Goal: Task Accomplishment & Management: Manage account settings

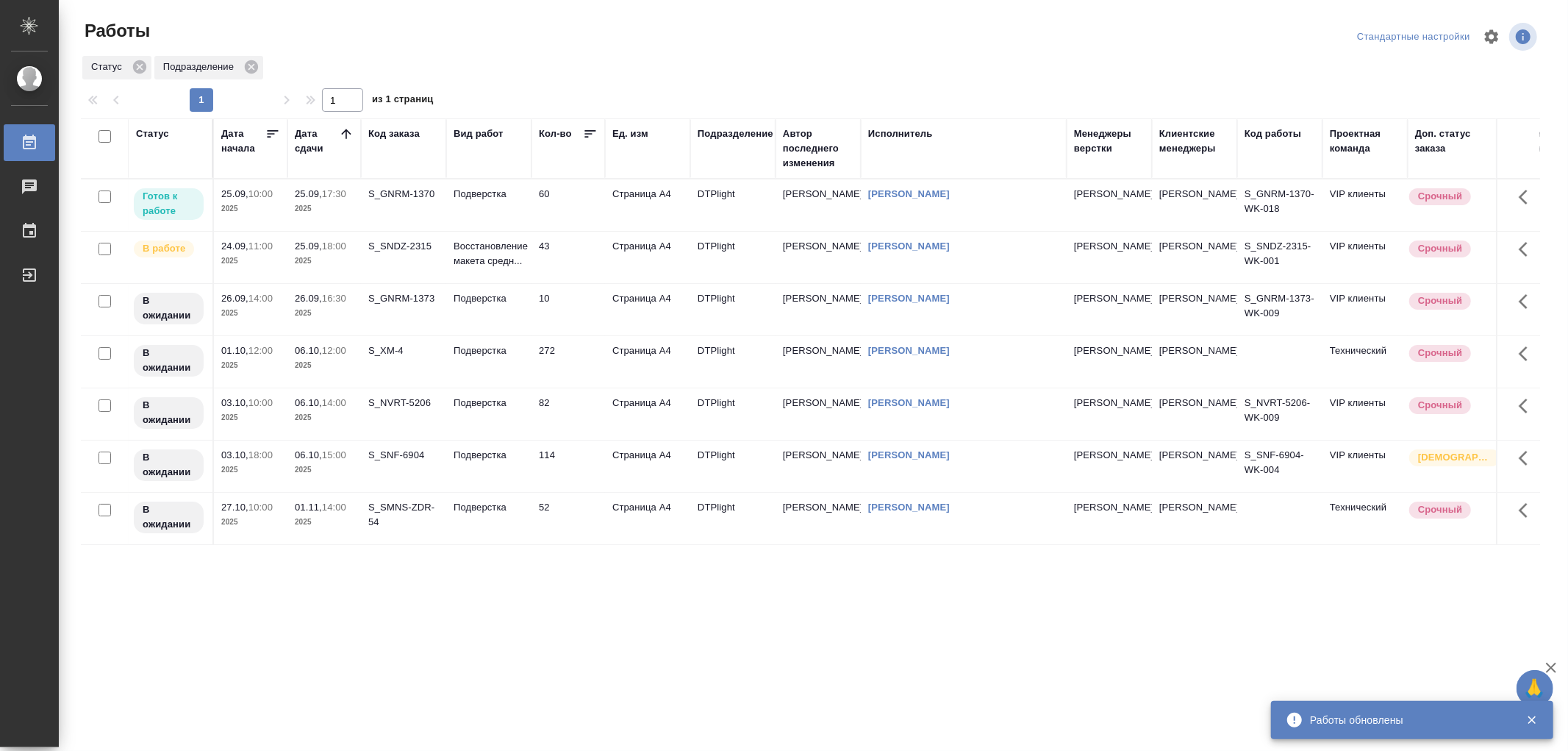
click at [501, 207] on td "Подверстка" at bounding box center [489, 205] width 85 height 52
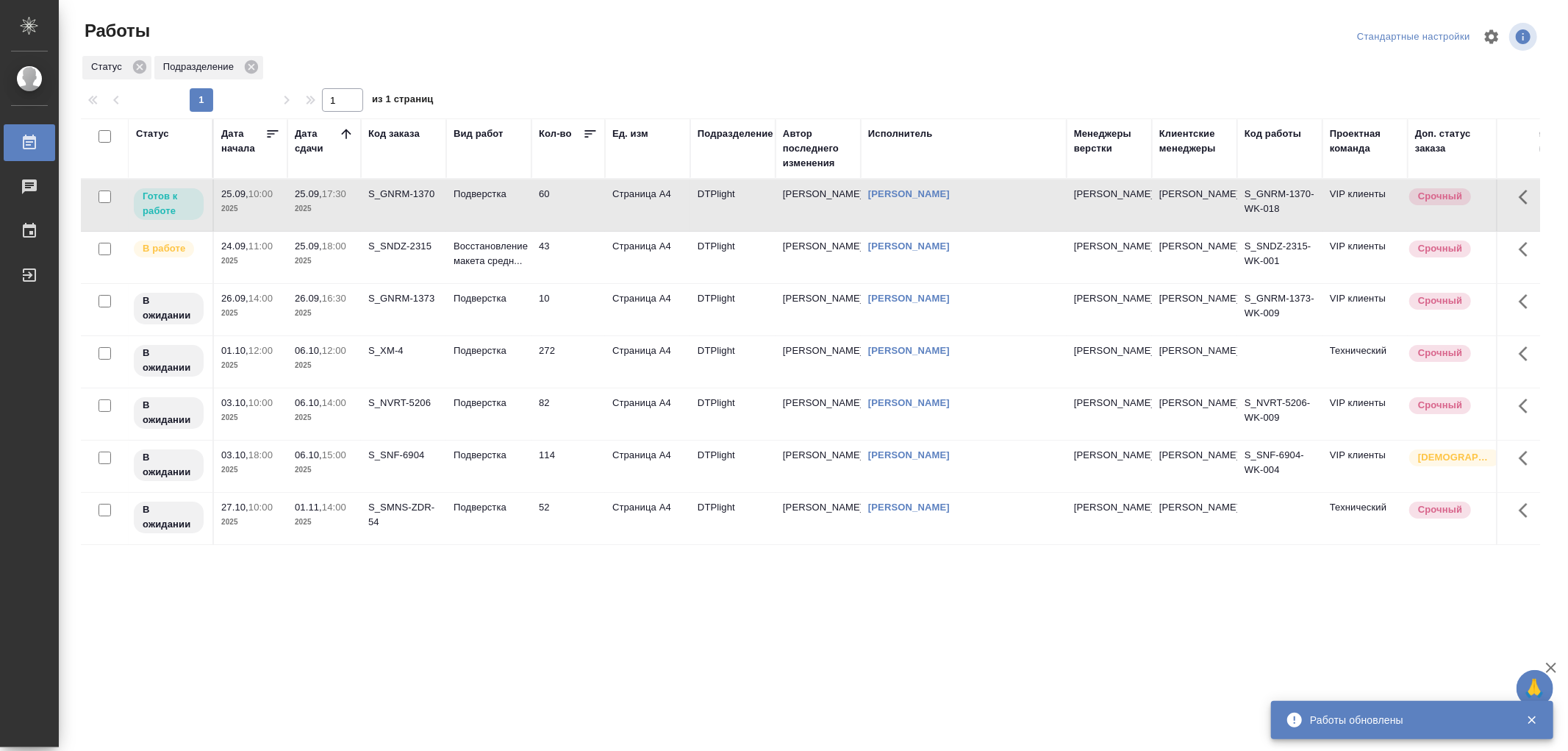
click at [501, 207] on td "Подверстка" at bounding box center [489, 205] width 85 height 52
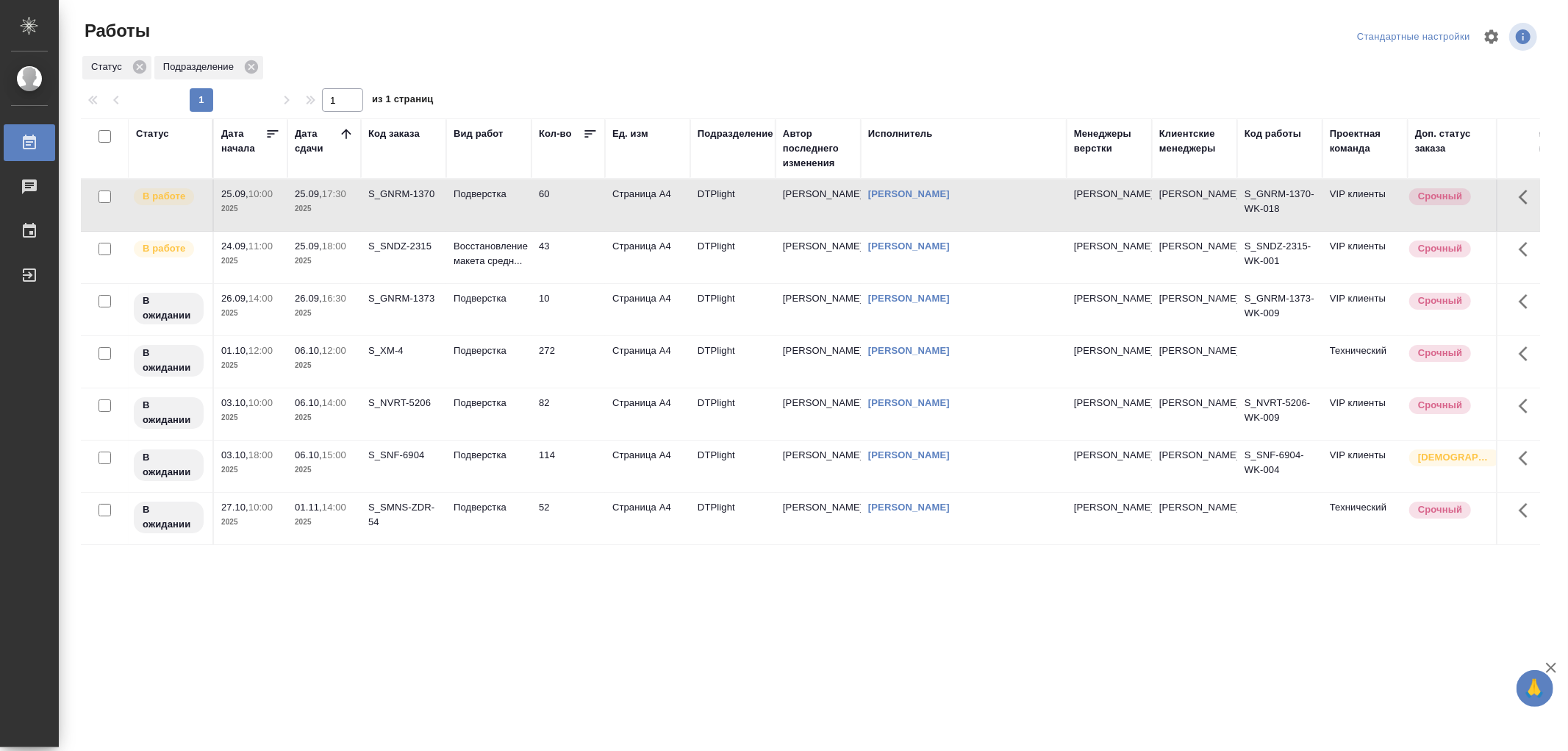
click at [520, 216] on td "Подверстка" at bounding box center [489, 205] width 85 height 52
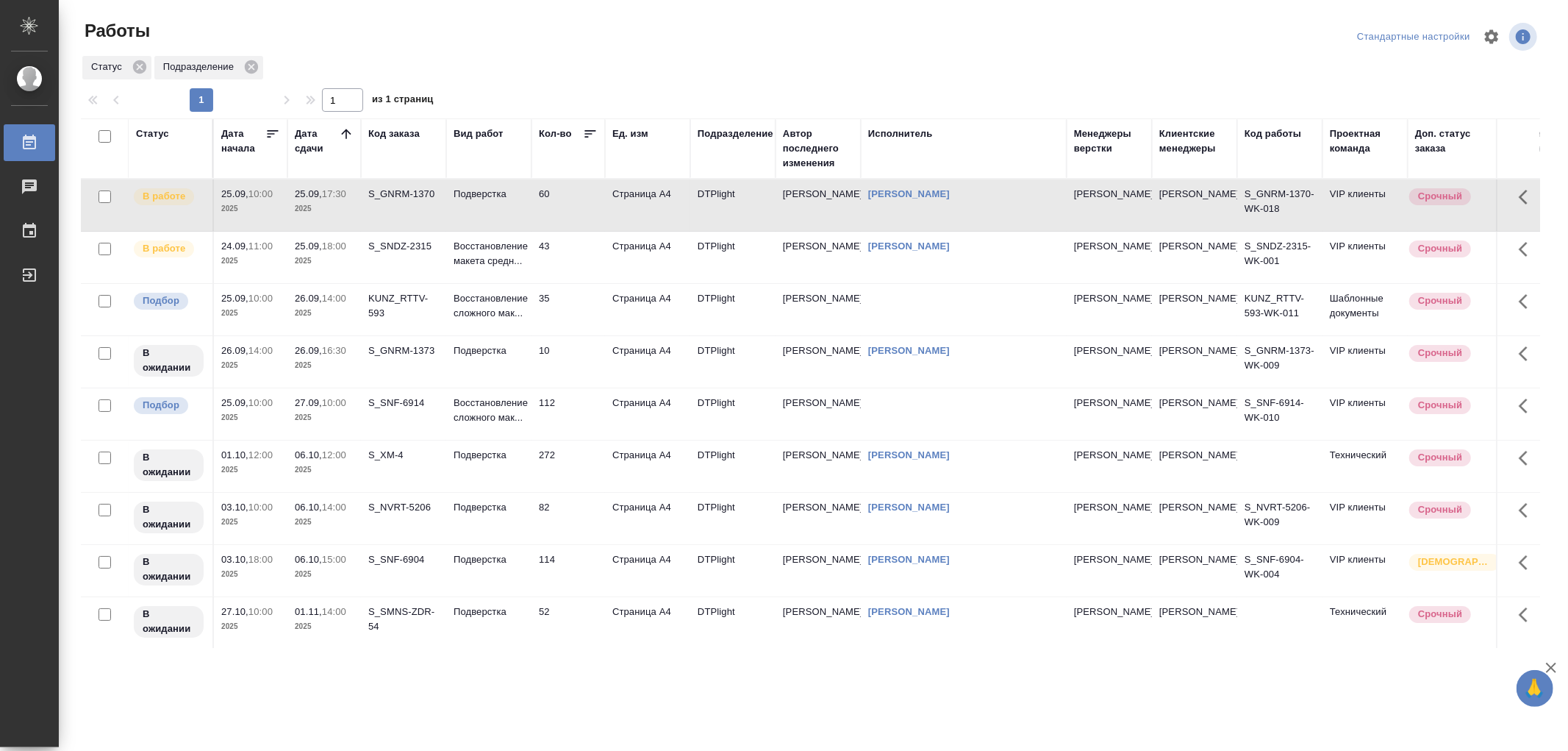
click at [529, 325] on td "Восстановление сложного мак..." at bounding box center [489, 309] width 85 height 52
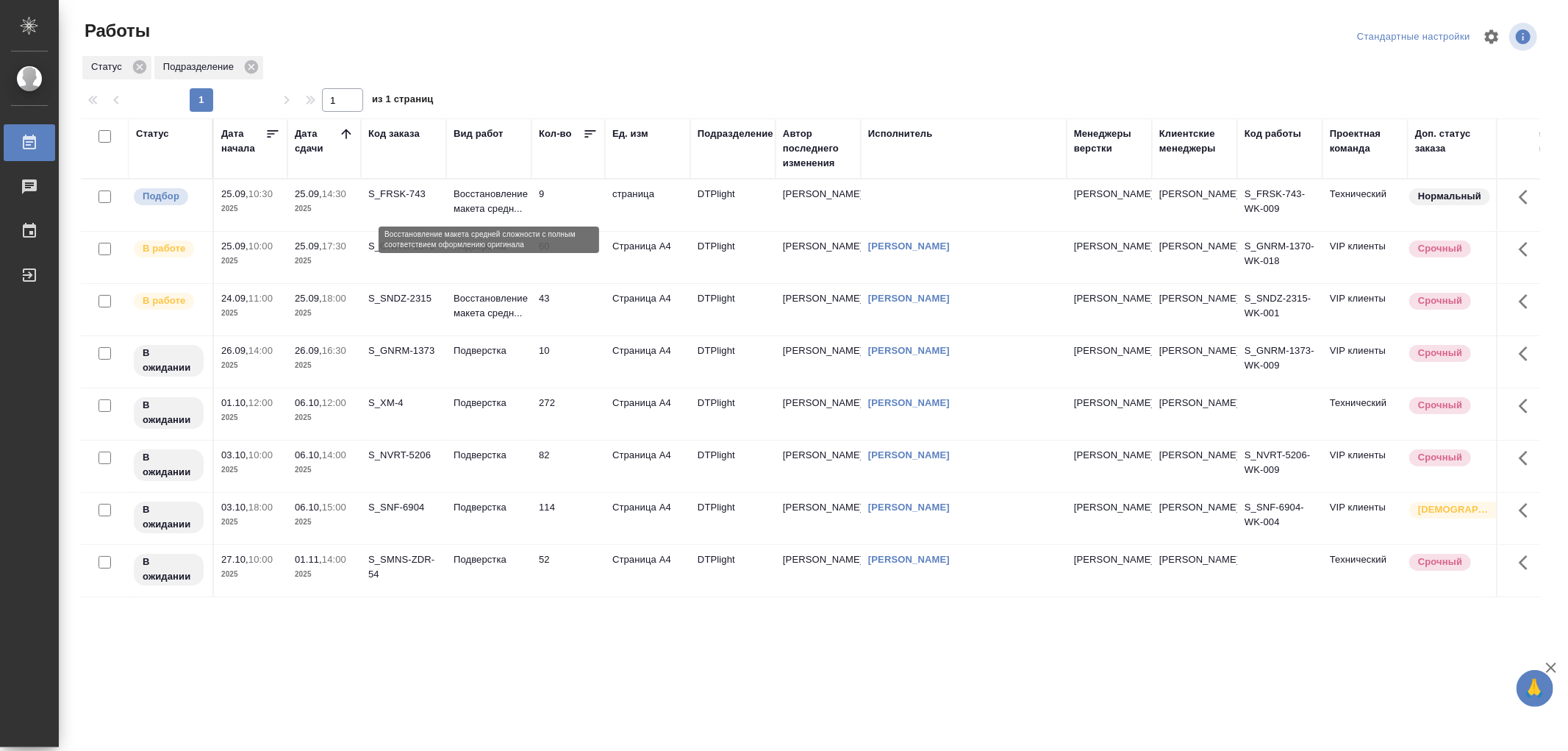
click at [482, 204] on p "Восстановление макета средн..." at bounding box center [489, 201] width 71 height 29
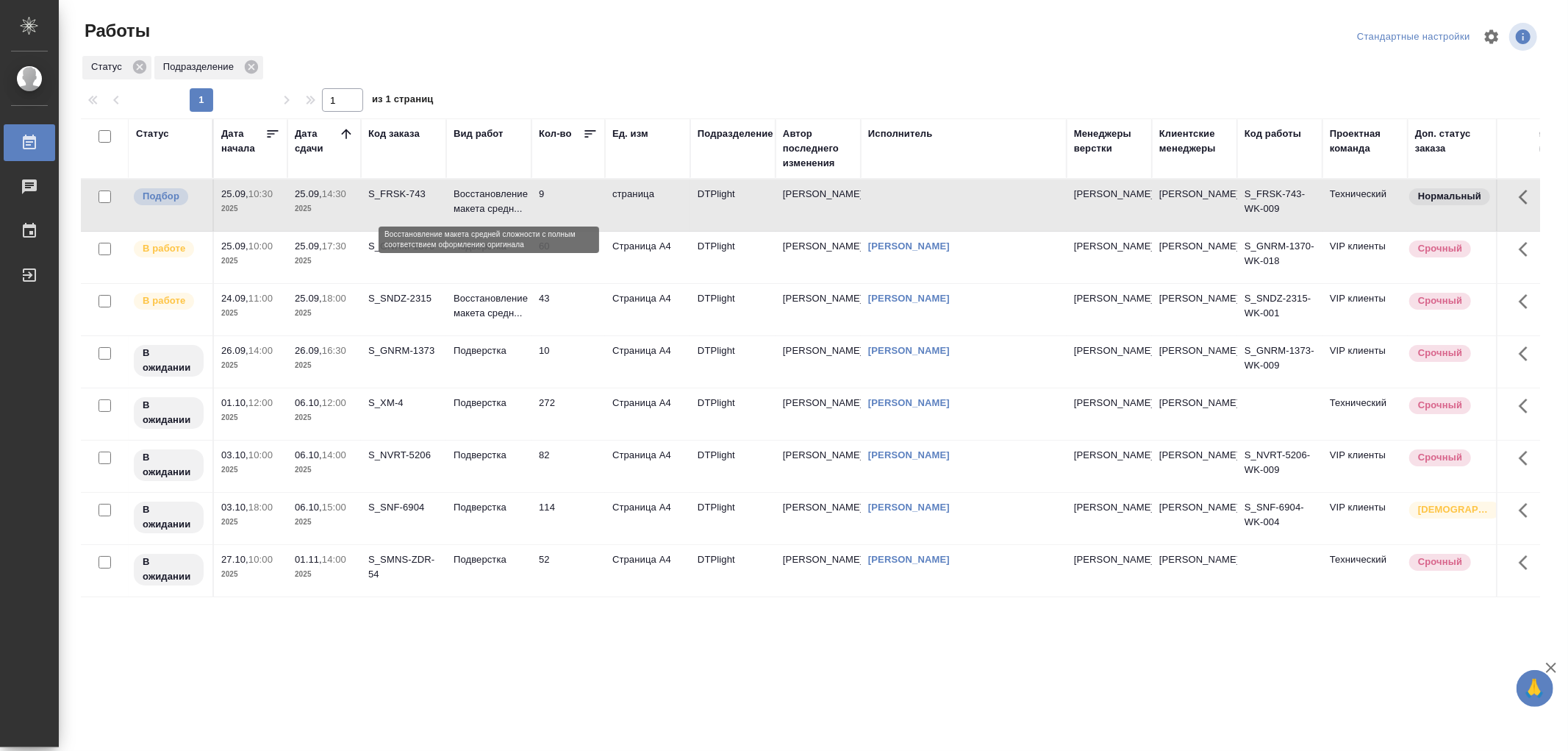
click at [482, 204] on p "Восстановление макета средн..." at bounding box center [489, 201] width 71 height 29
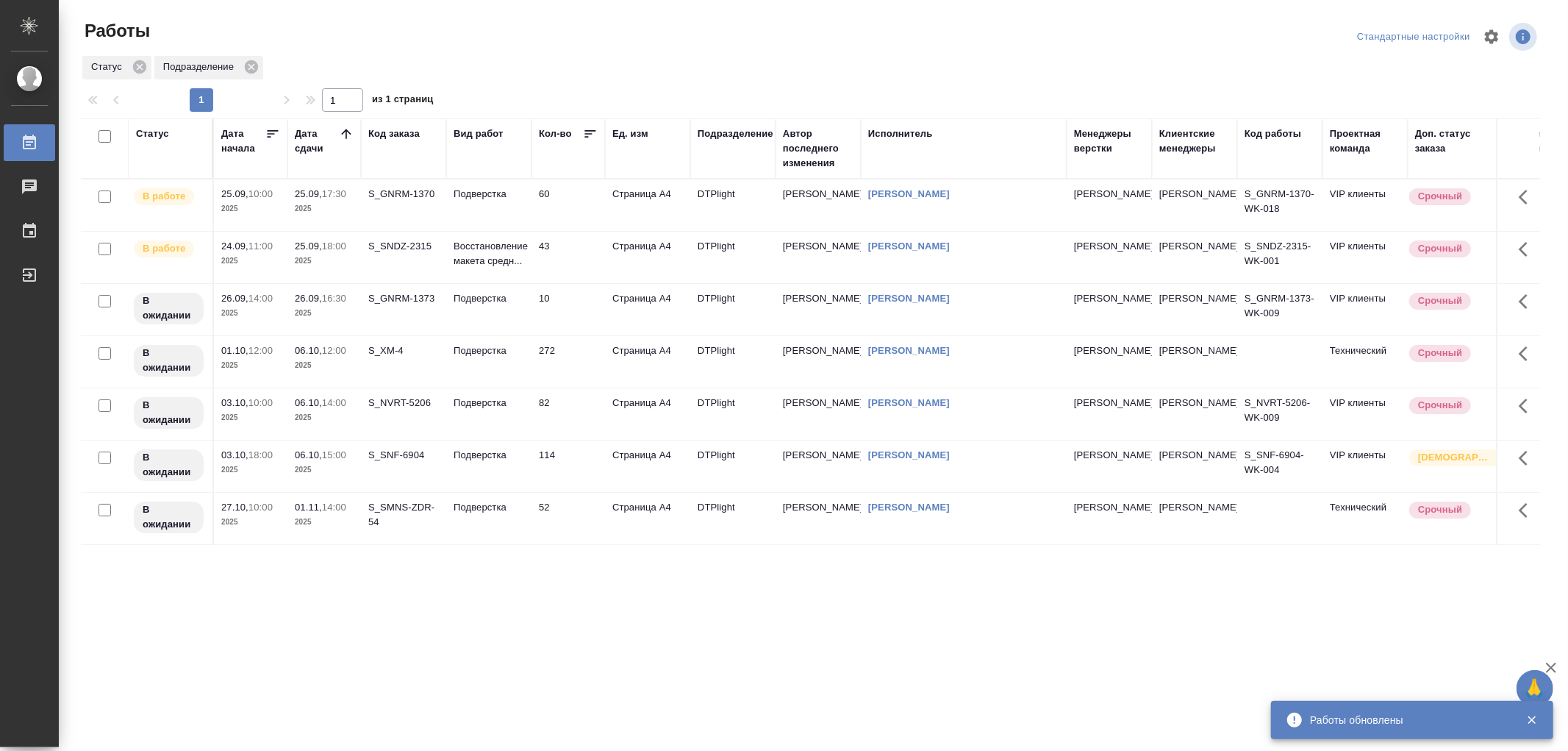
click at [486, 201] on td "Подверстка" at bounding box center [489, 205] width 85 height 52
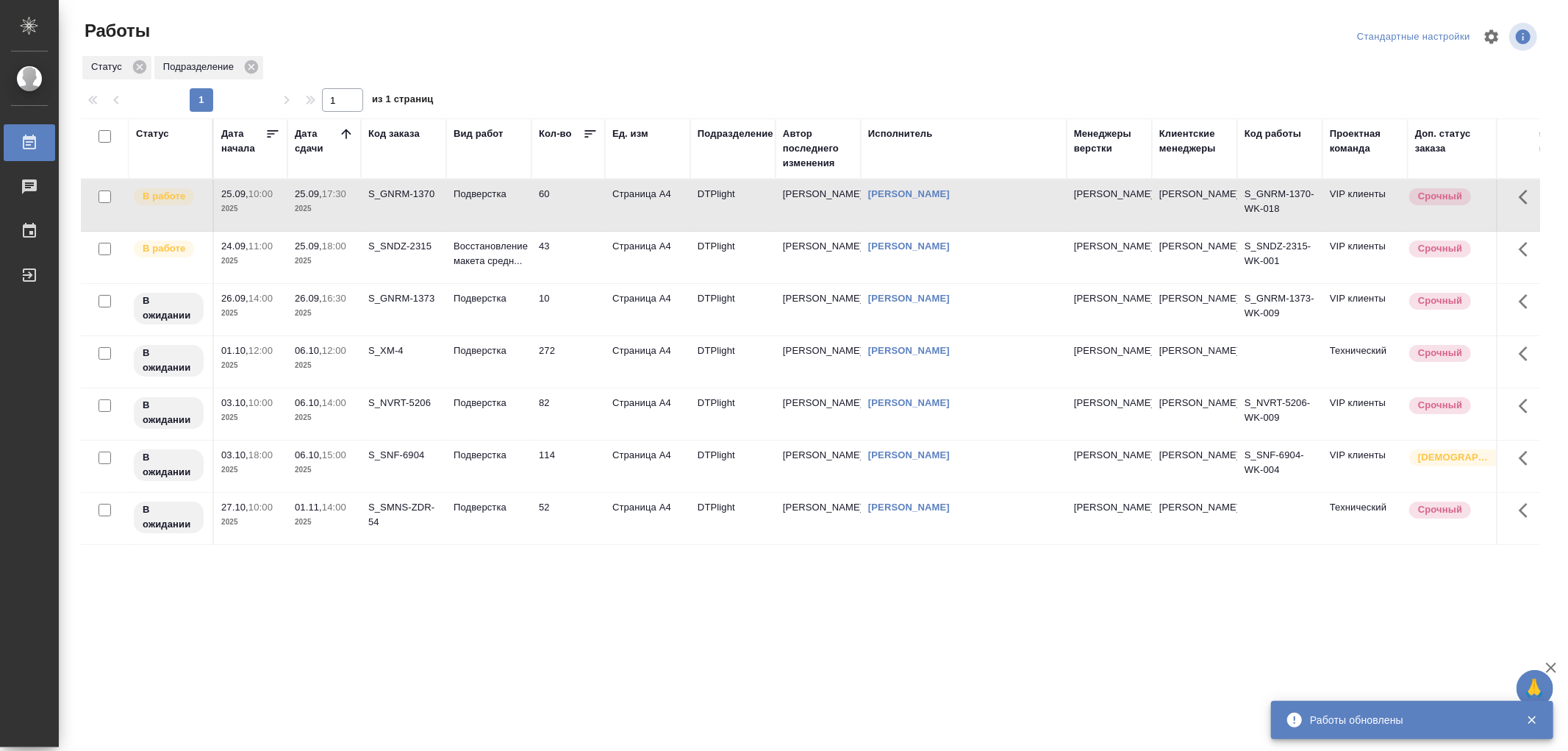
click at [486, 201] on td "Подверстка" at bounding box center [489, 205] width 85 height 52
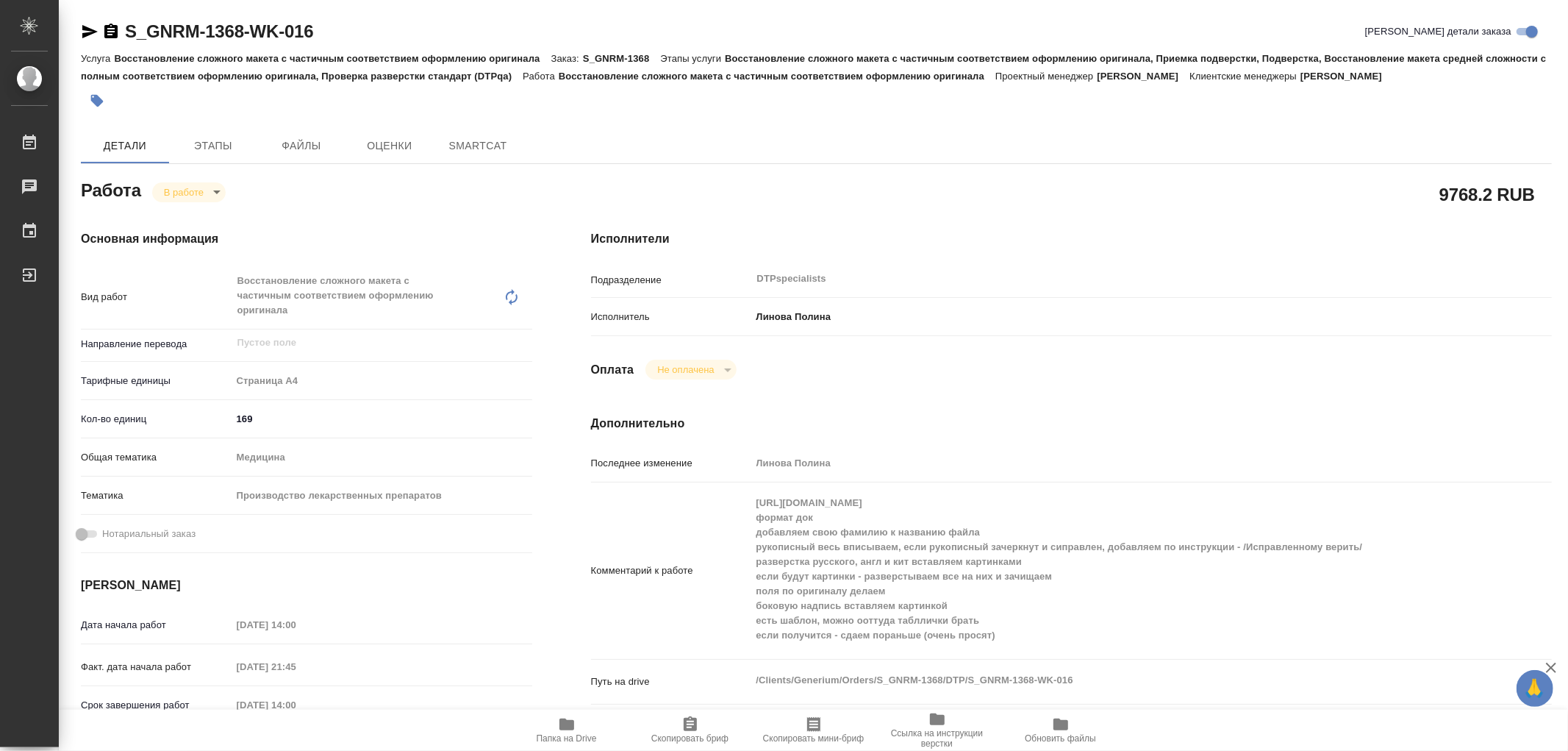
type textarea "x"
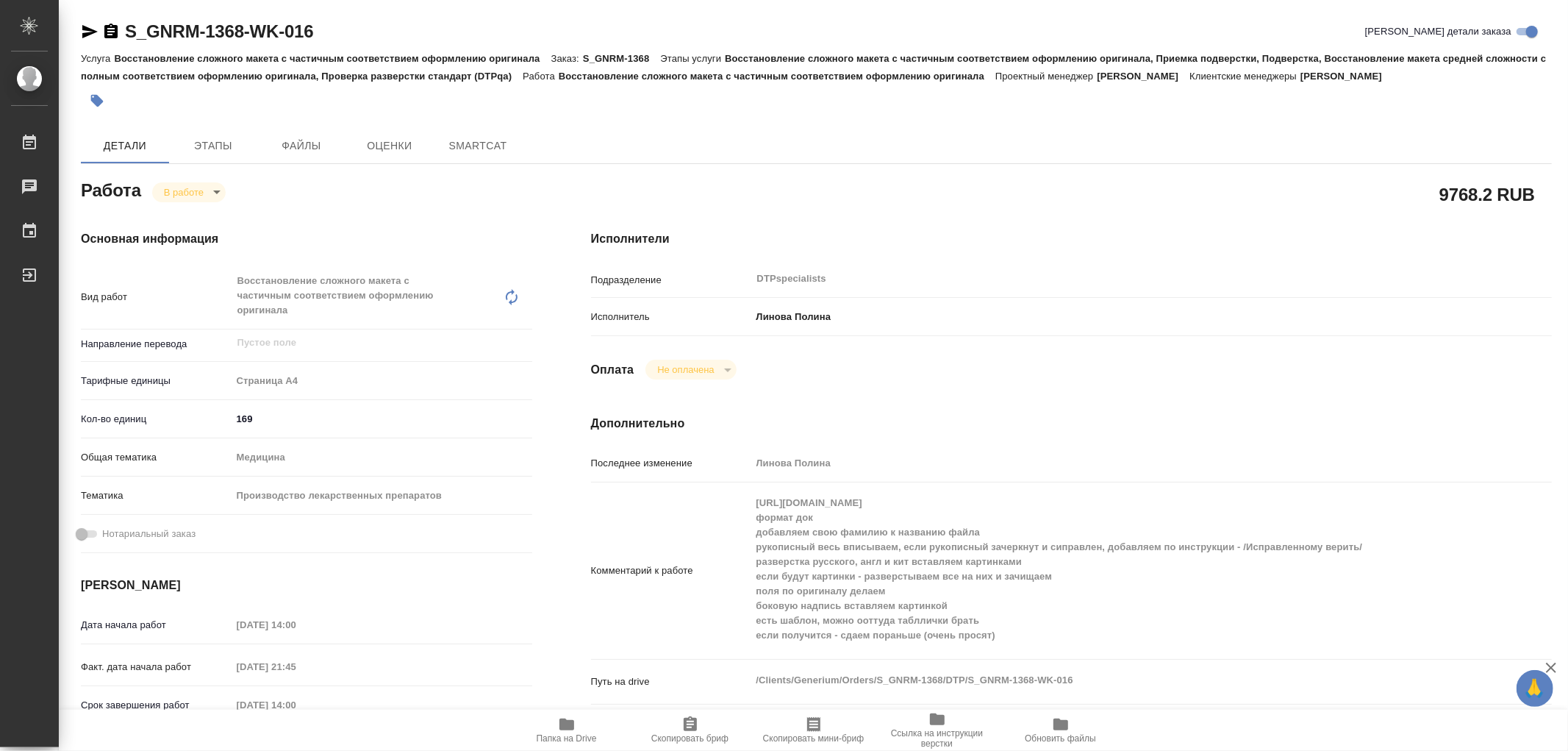
type textarea "x"
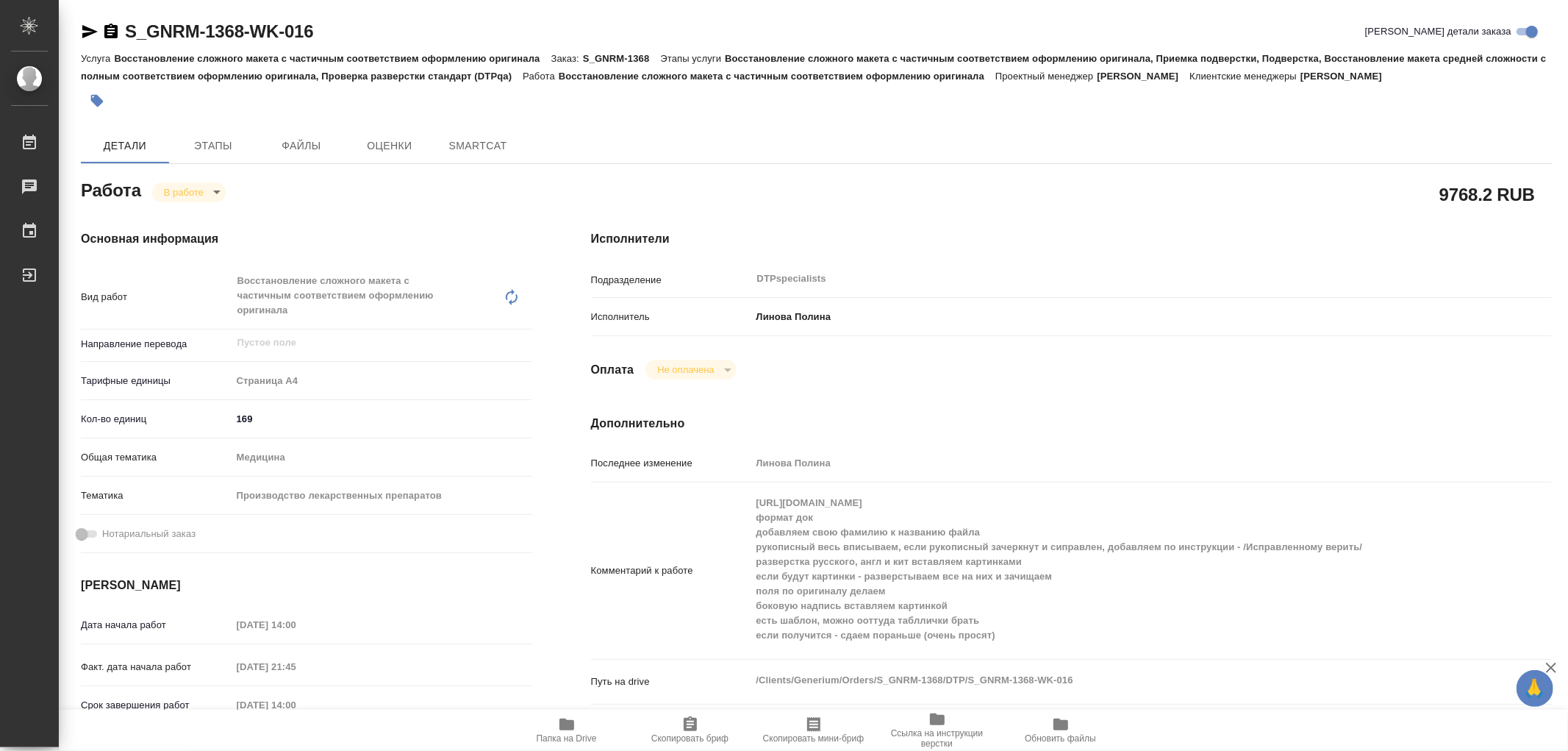
type textarea "x"
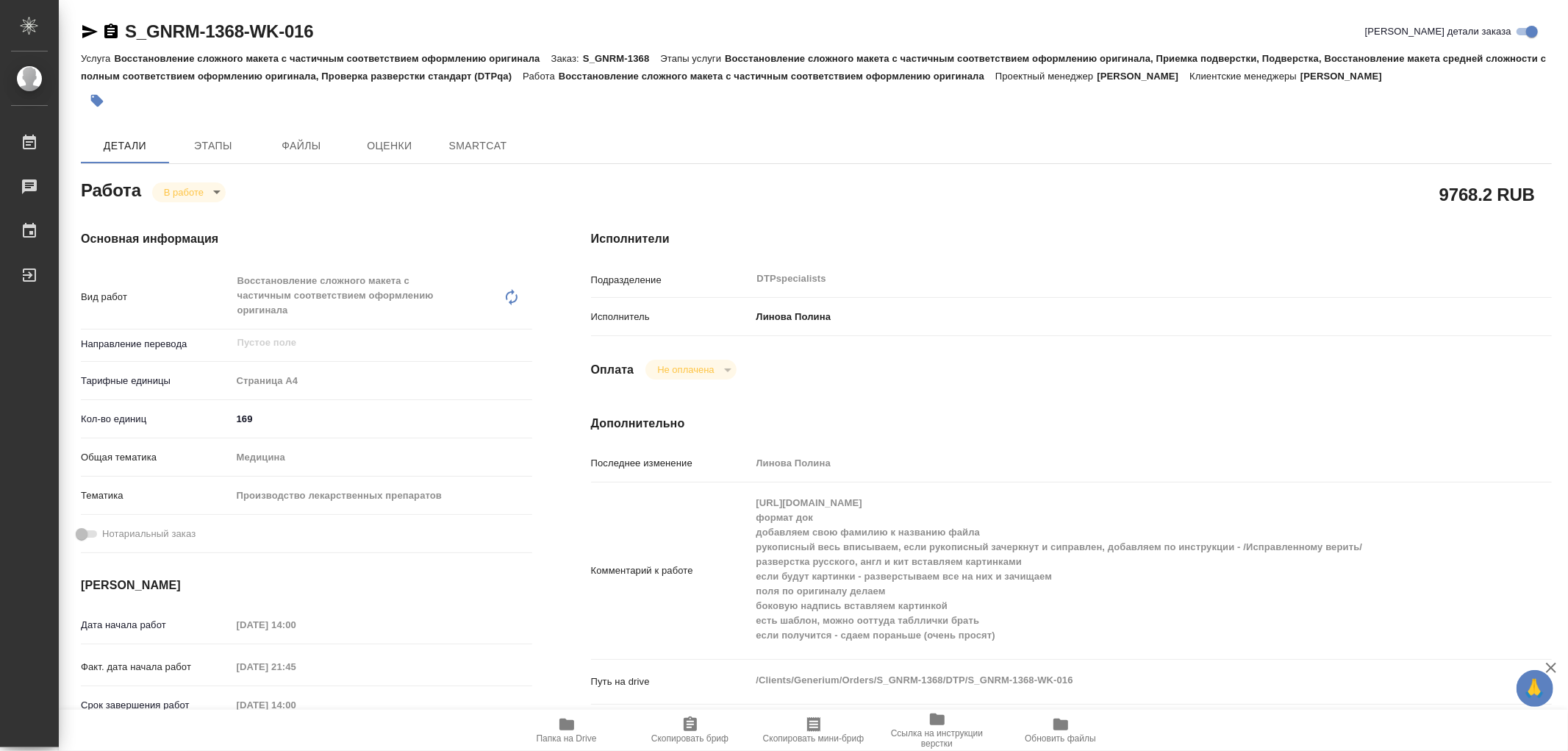
type textarea "x"
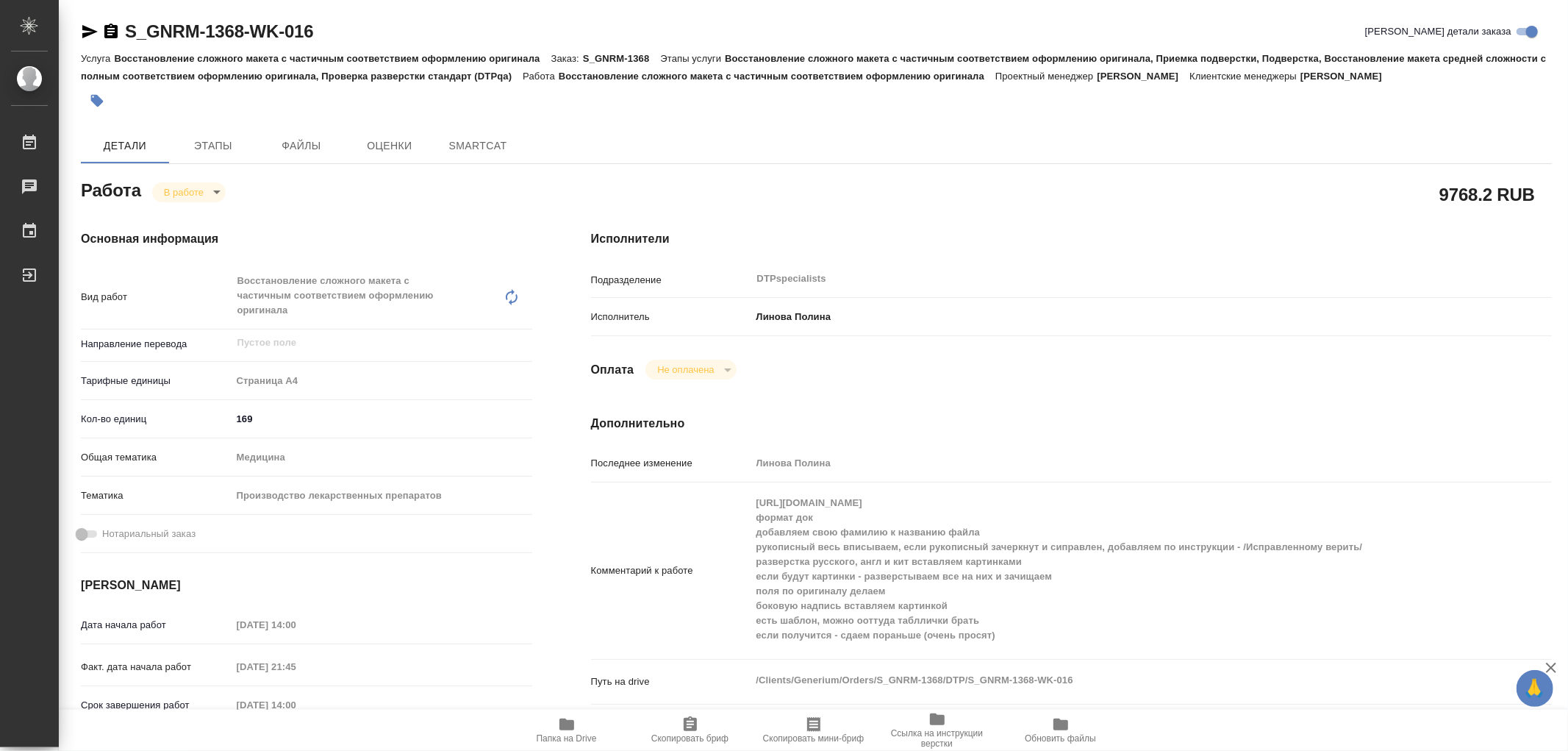
type textarea "x"
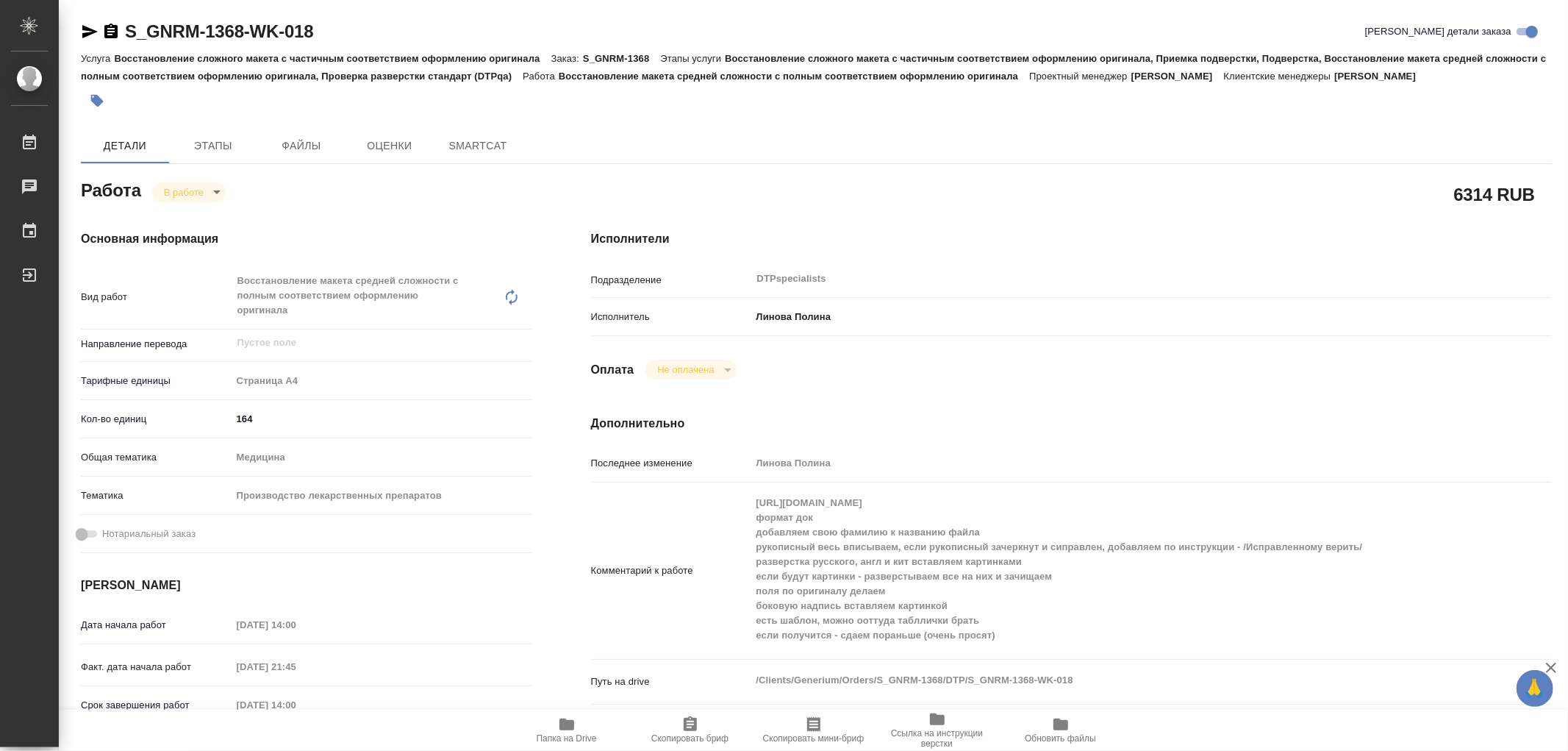
type textarea "x"
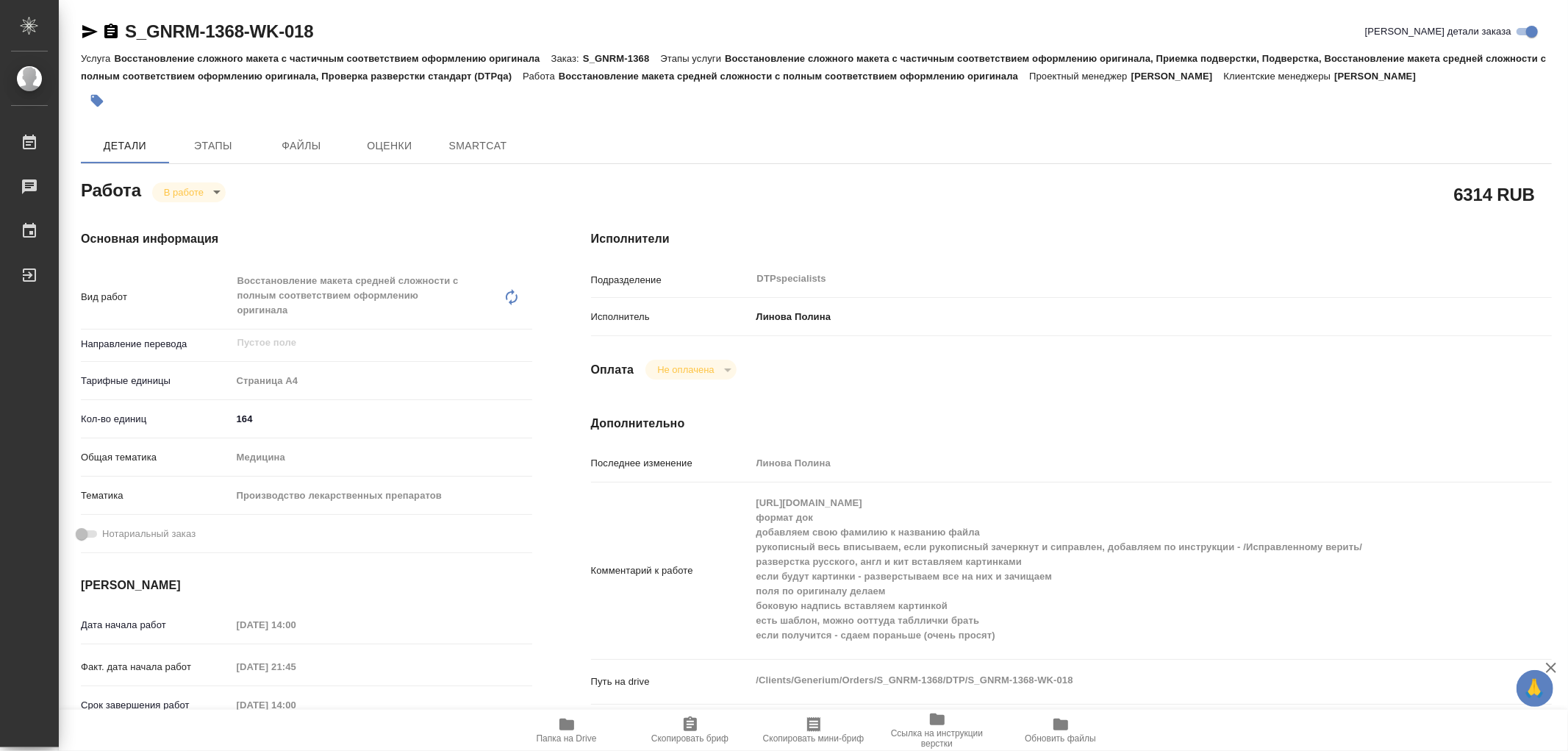
type textarea "x"
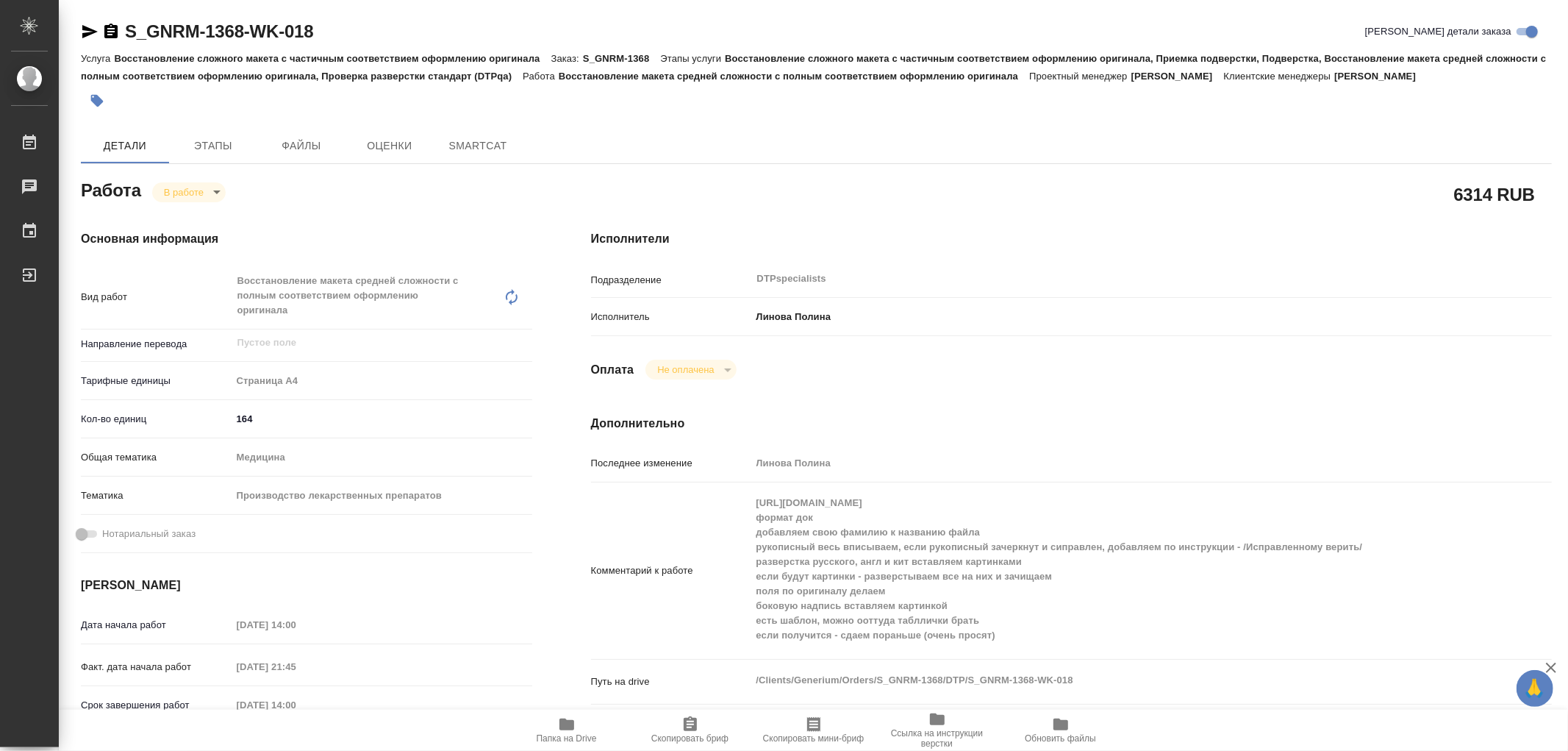
type textarea "x"
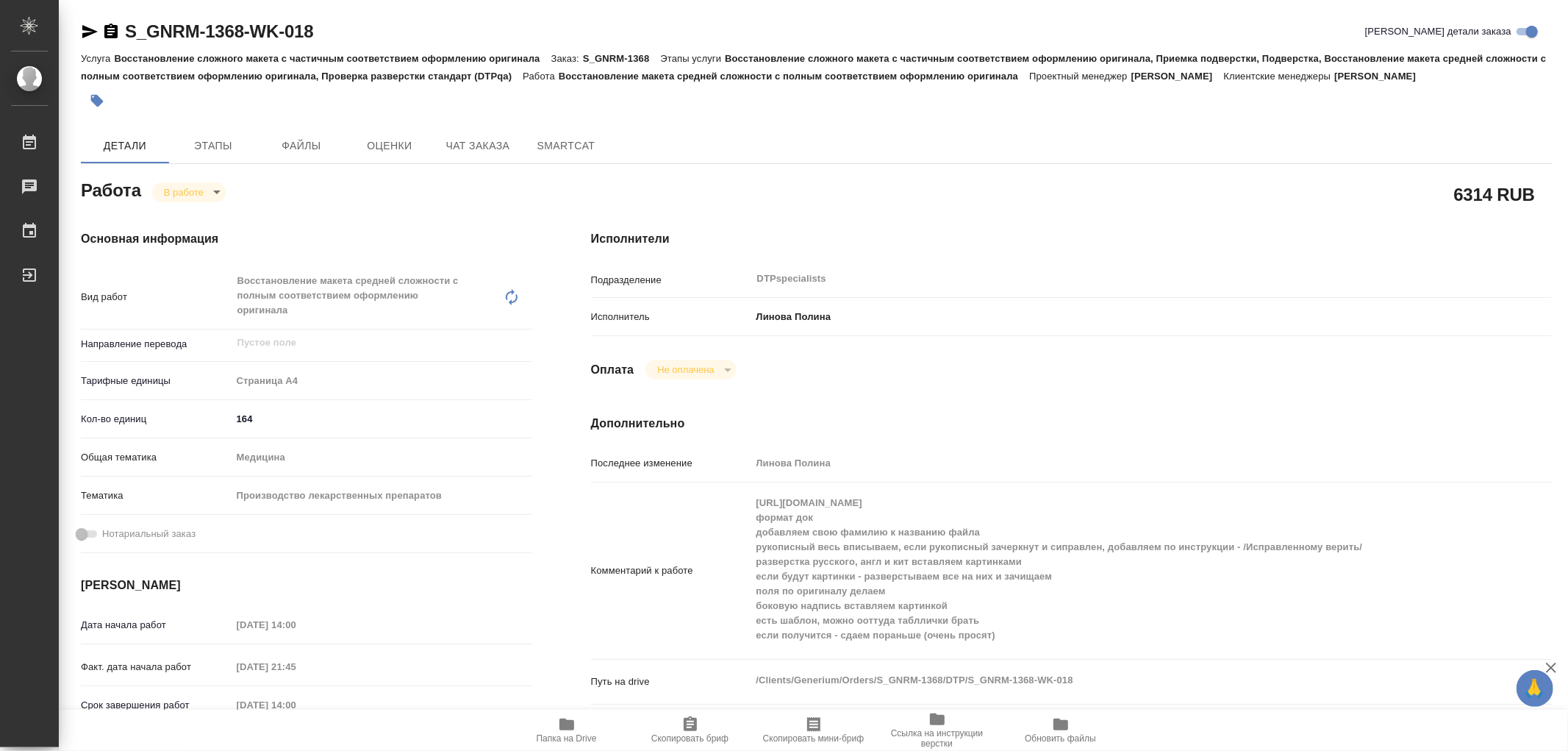
type textarea "x"
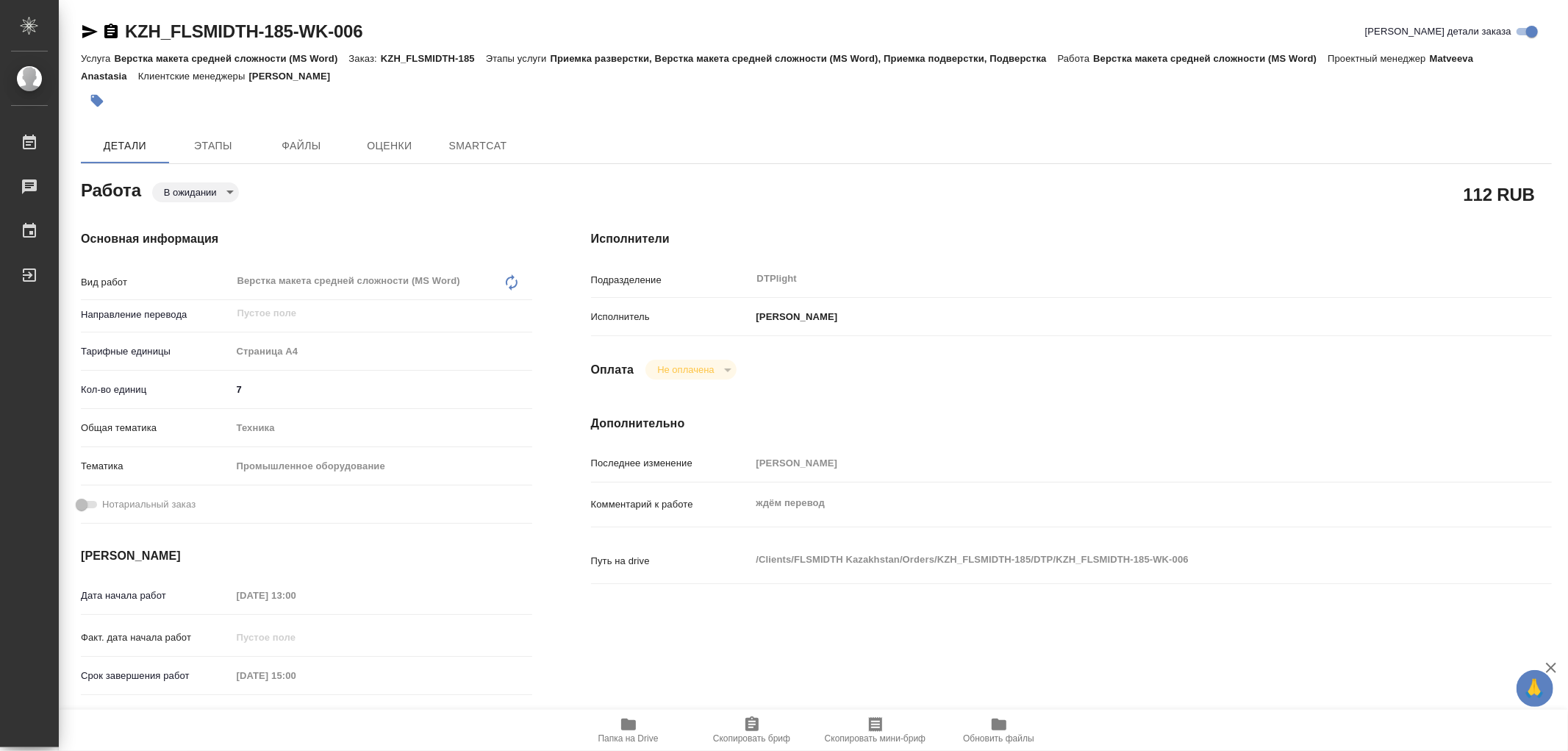
type textarea "x"
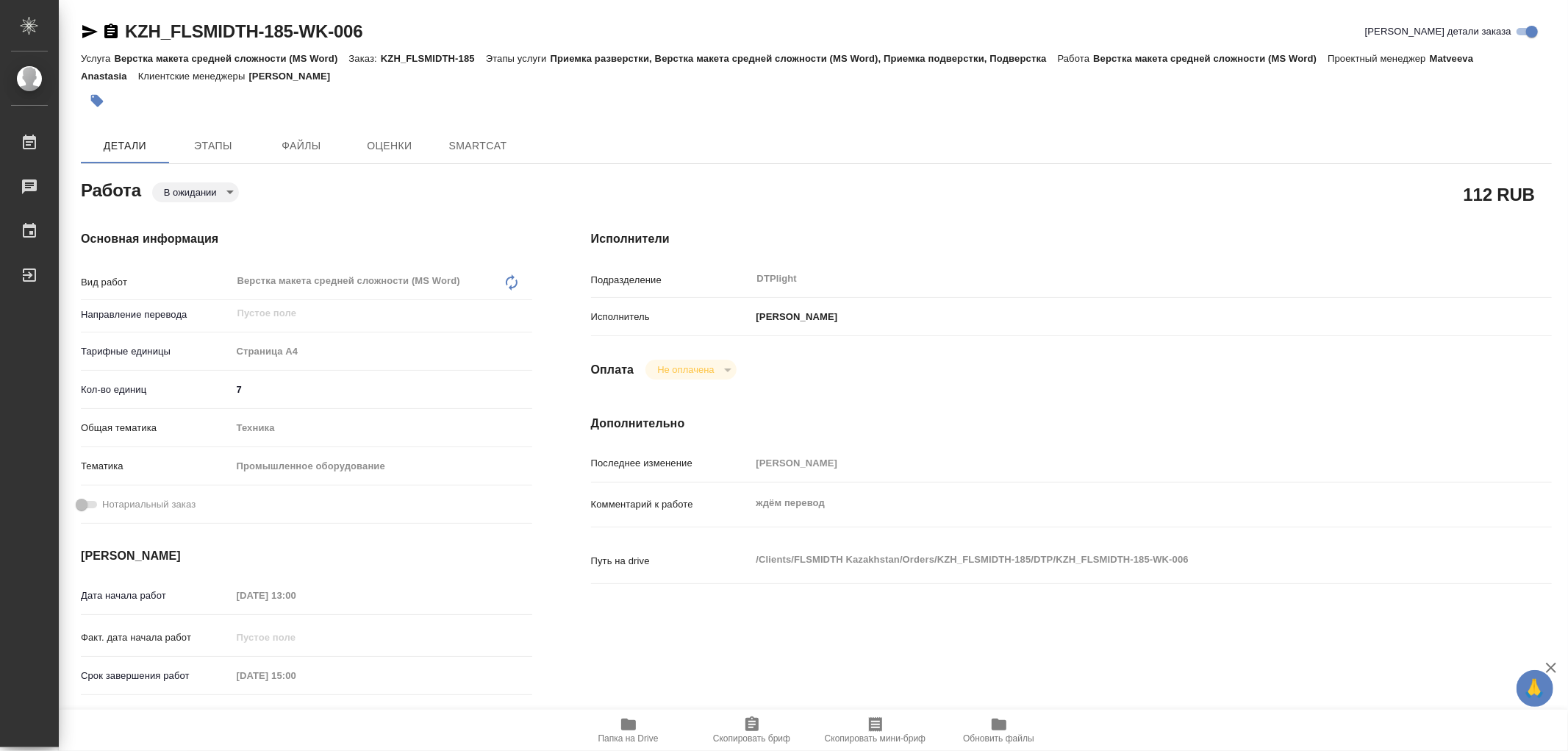
type textarea "x"
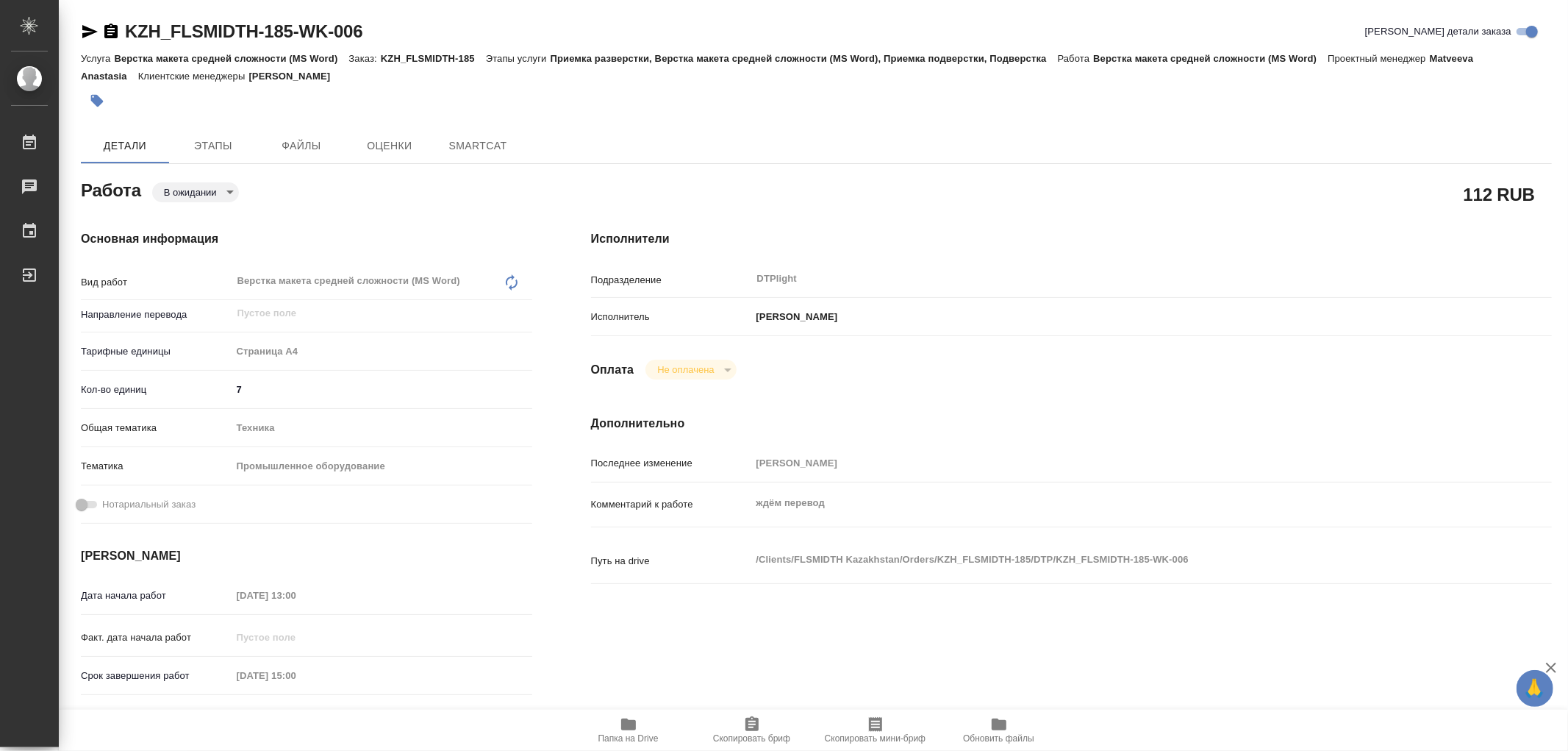
type textarea "x"
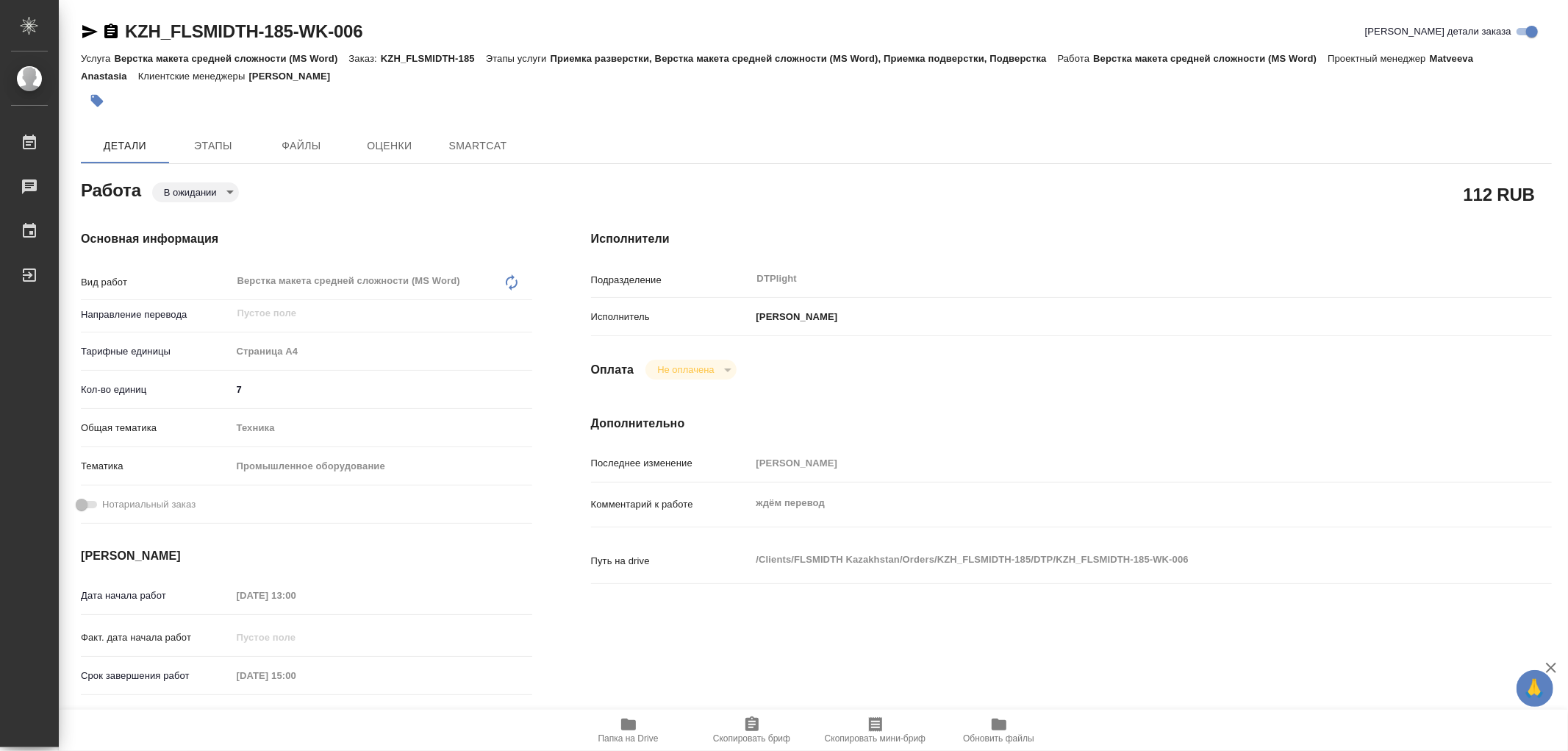
type textarea "x"
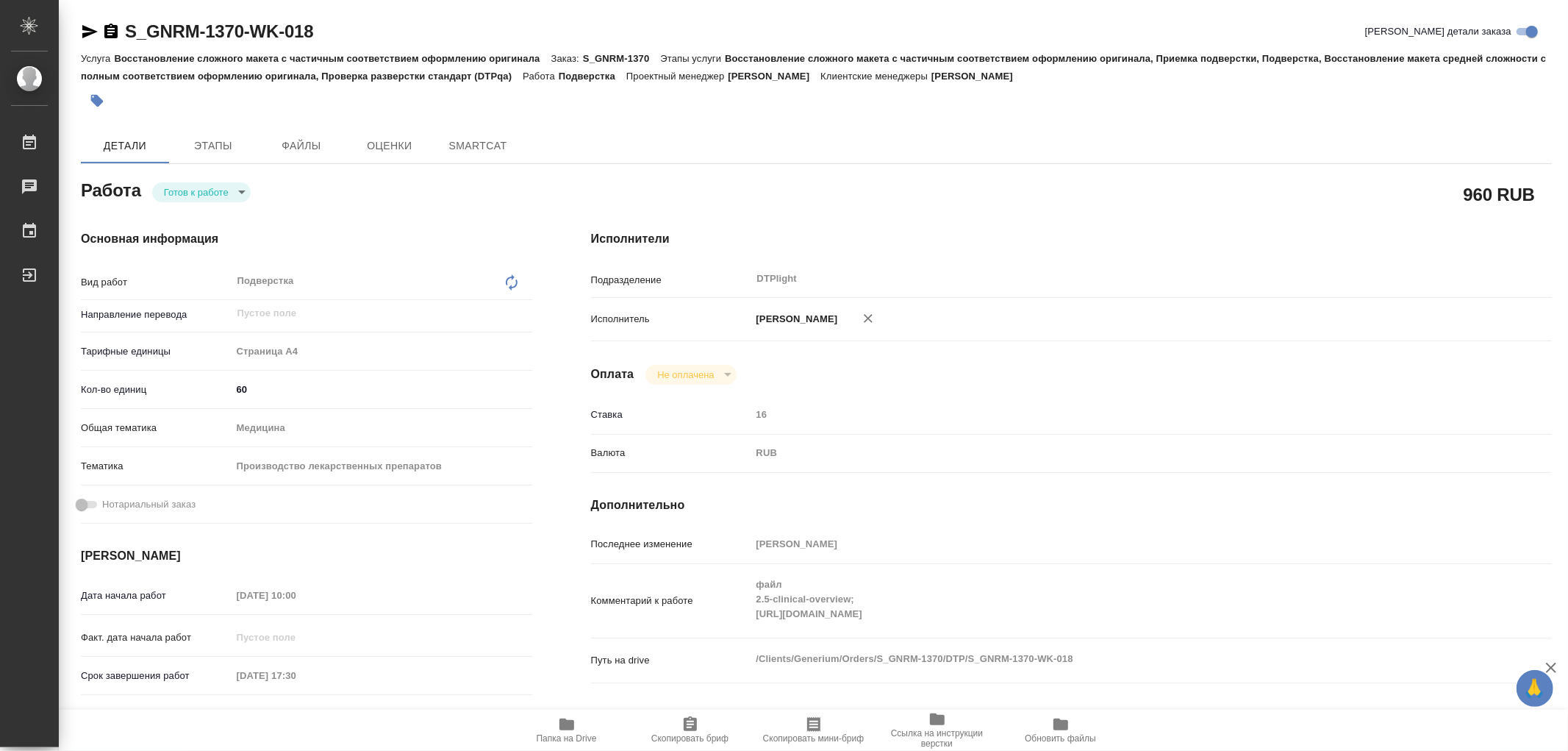
type textarea "x"
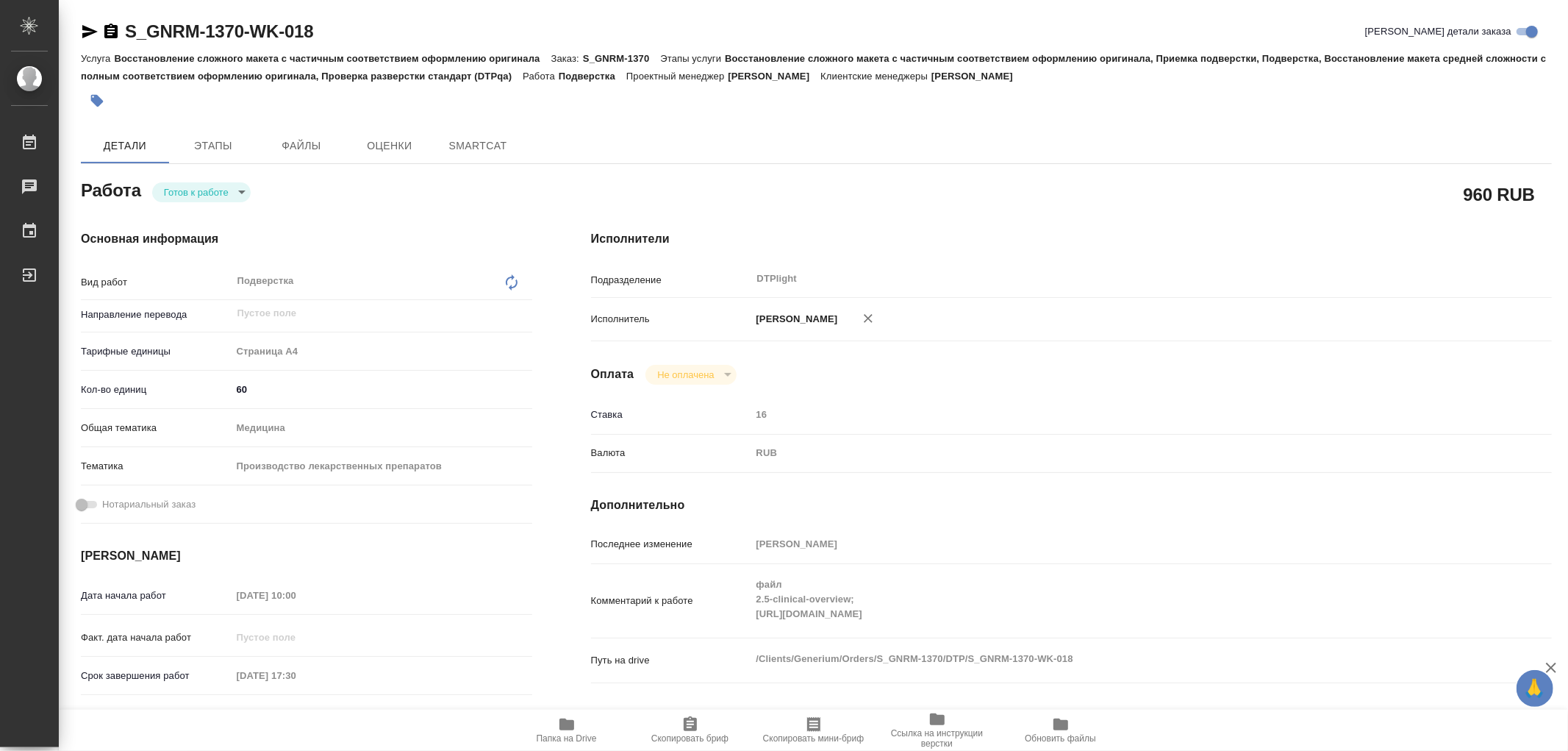
type textarea "x"
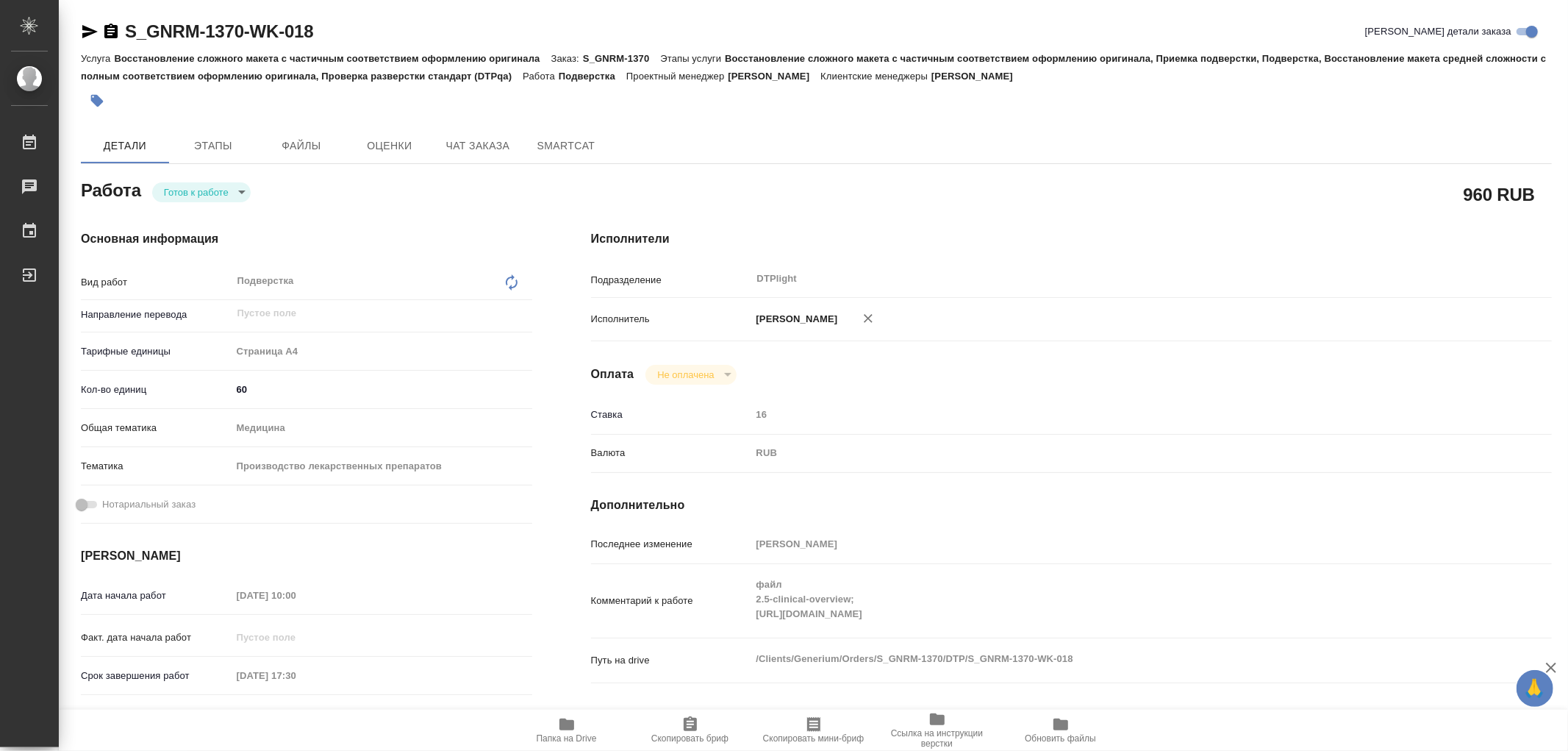
type textarea "x"
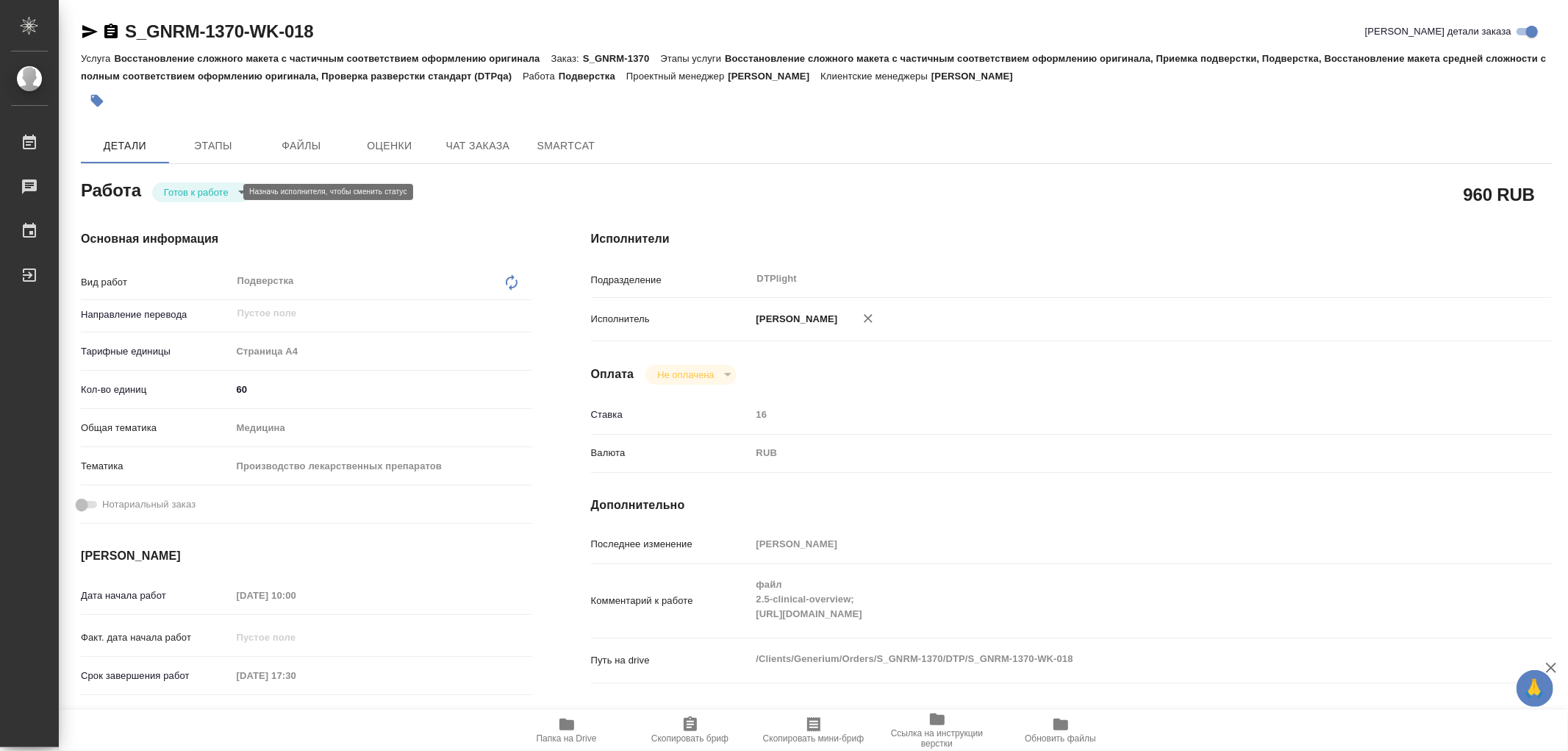
click at [217, 196] on body "🙏 .cls-1 fill:#fff; AWATERA Работы Чаты График Выйти S_GNRM-1370-WK-018 Кратко …" at bounding box center [784, 375] width 1568 height 751
type textarea "x"
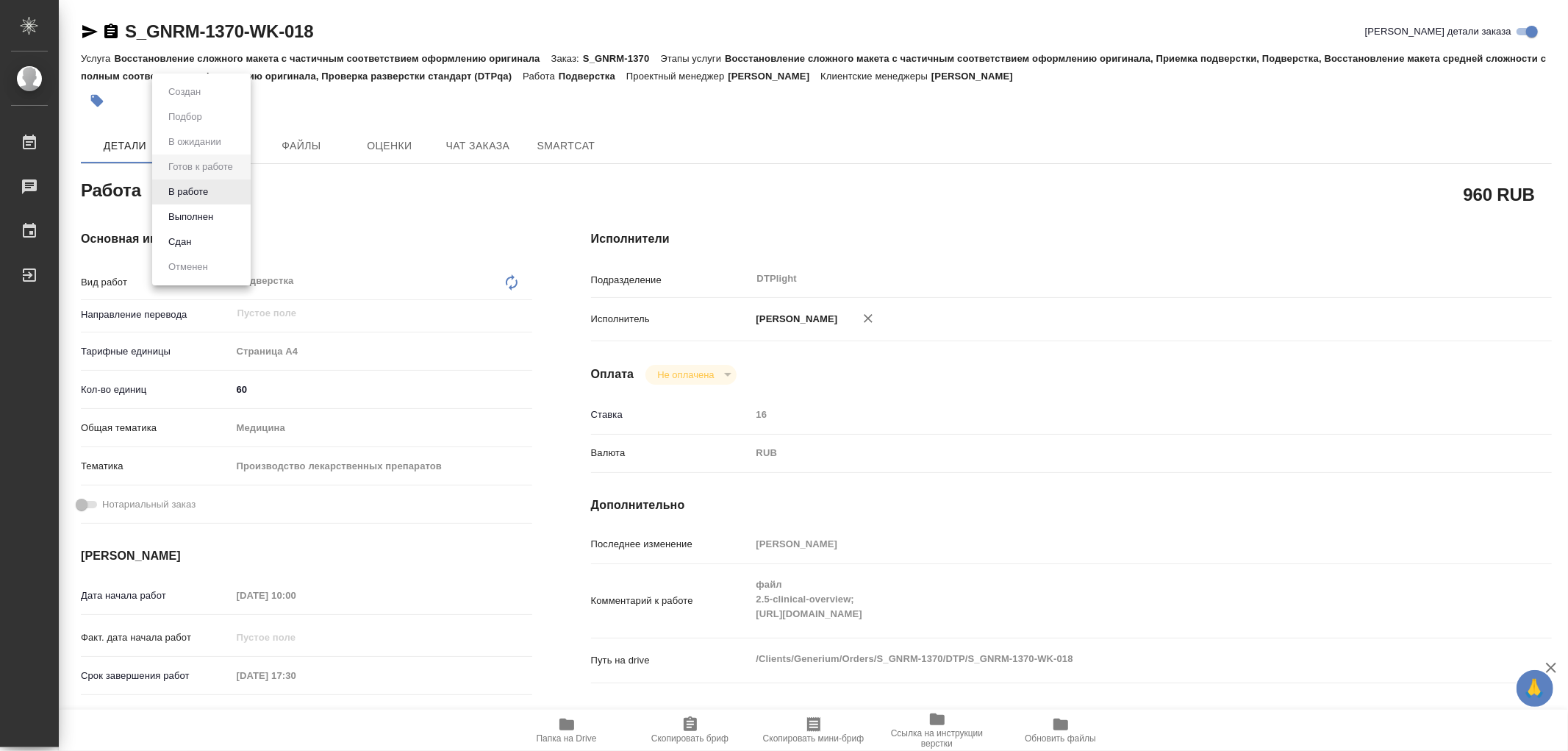
type textarea "x"
click at [217, 196] on li "В работе" at bounding box center [201, 192] width 99 height 25
type textarea "x"
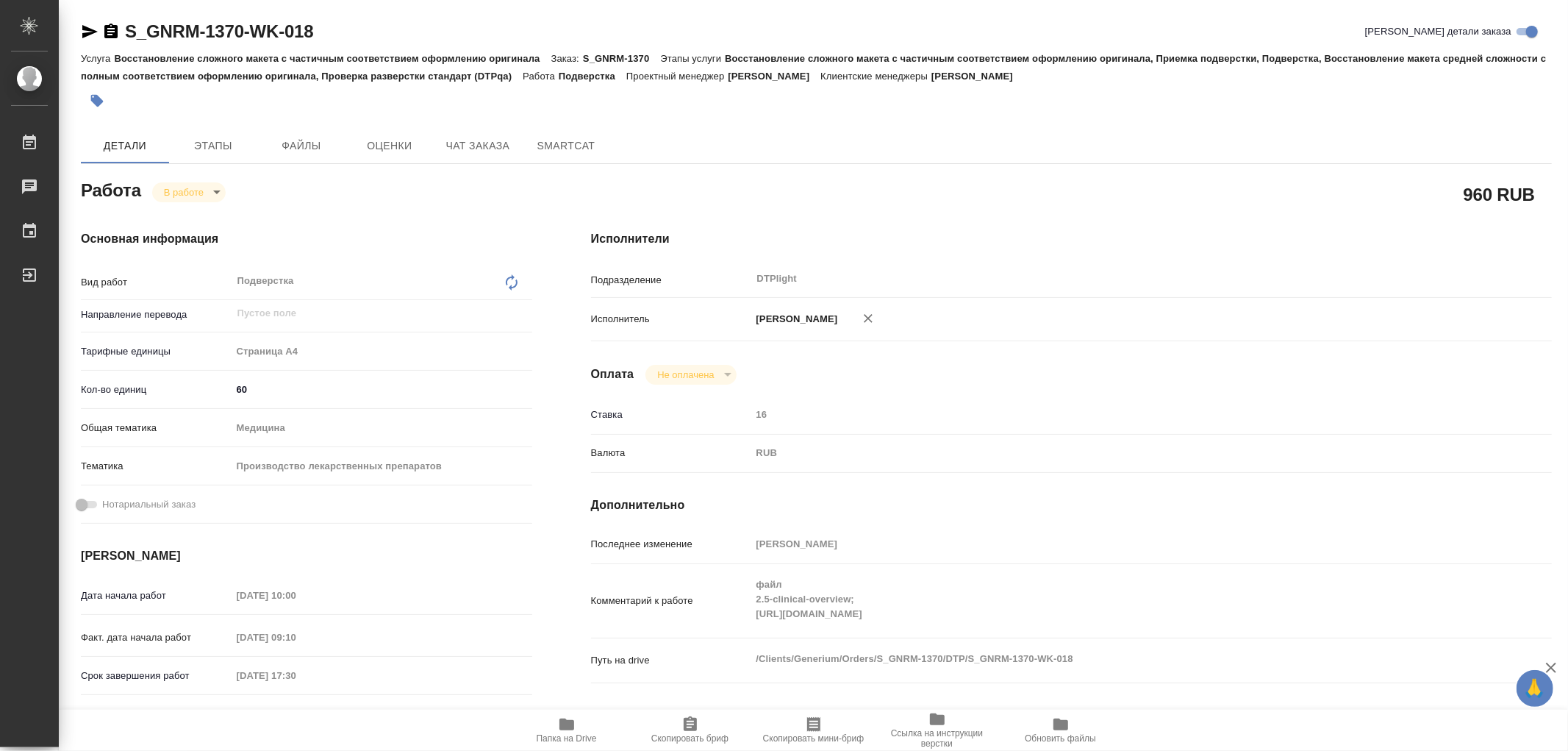
type textarea "x"
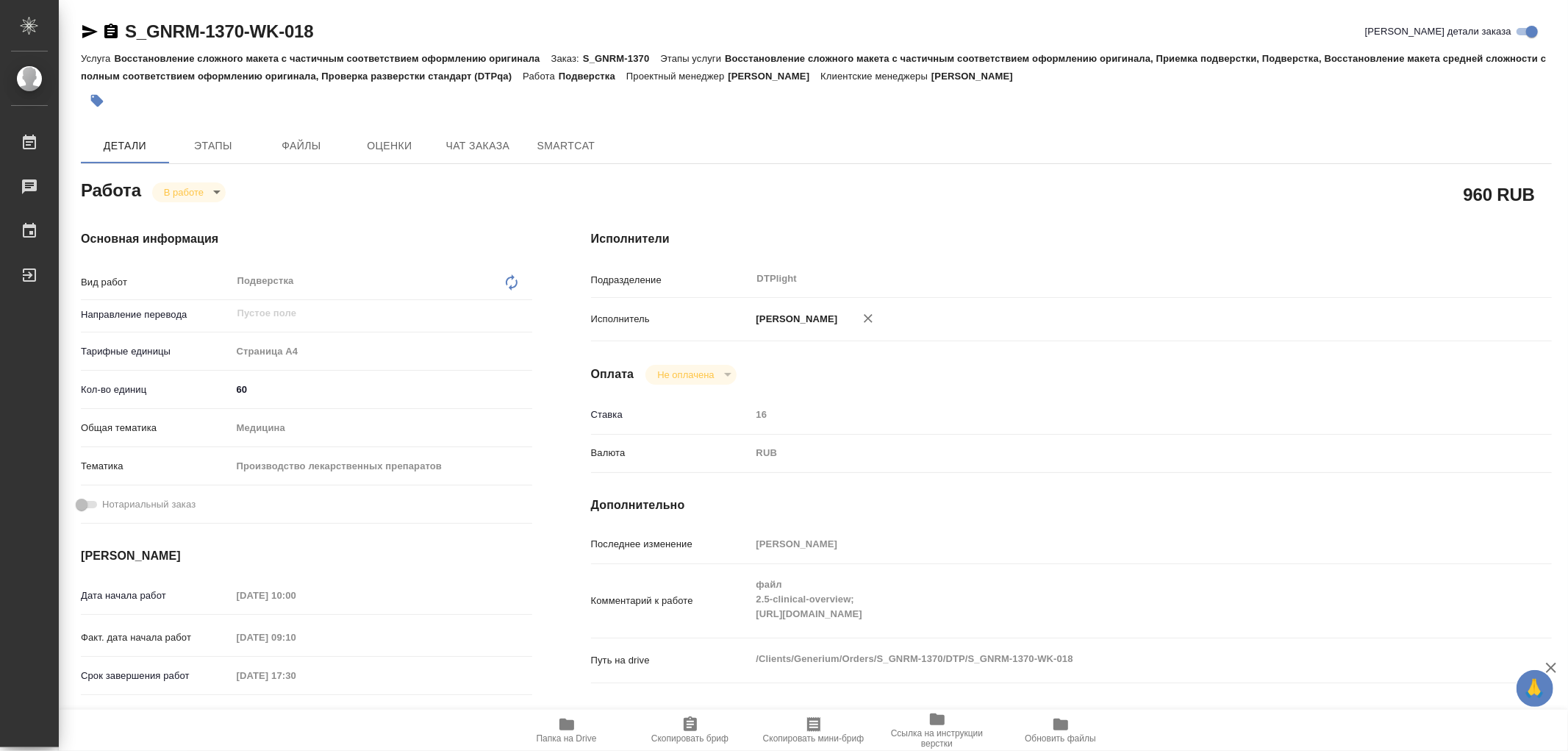
type textarea "x"
click at [1282, 631] on div "Комментарий к работе файл 2.5-clinical-overview; https://drive.awatera.com/apps…" at bounding box center [1071, 601] width 961 height 62
drag, startPoint x: 746, startPoint y: 626, endPoint x: 736, endPoint y: 644, distance: 20.6
click at [736, 631] on div "Комментарий к работе файл 2.5-clinical-overview; https://drive.awatera.com/apps…" at bounding box center [1071, 601] width 961 height 62
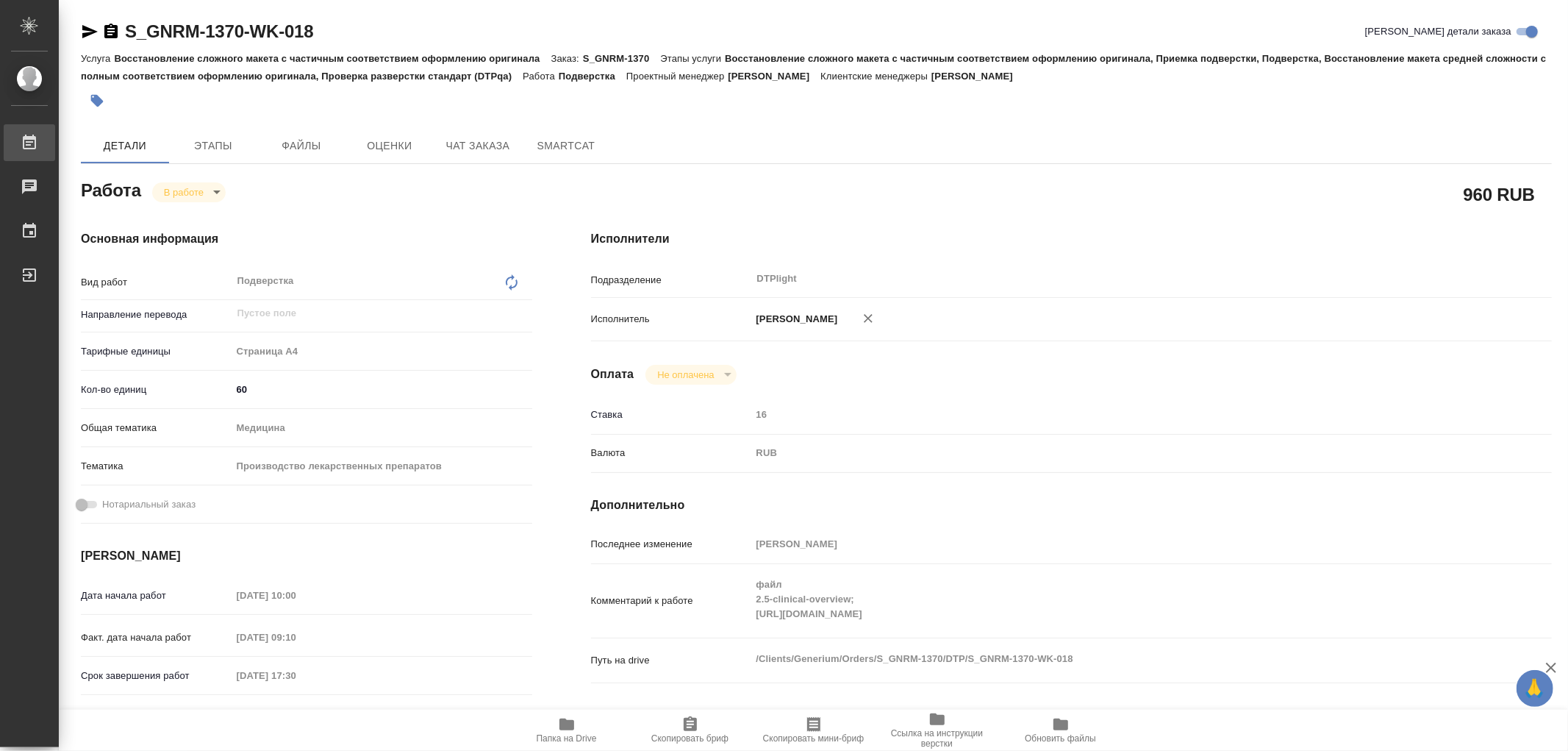
type textarea "x"
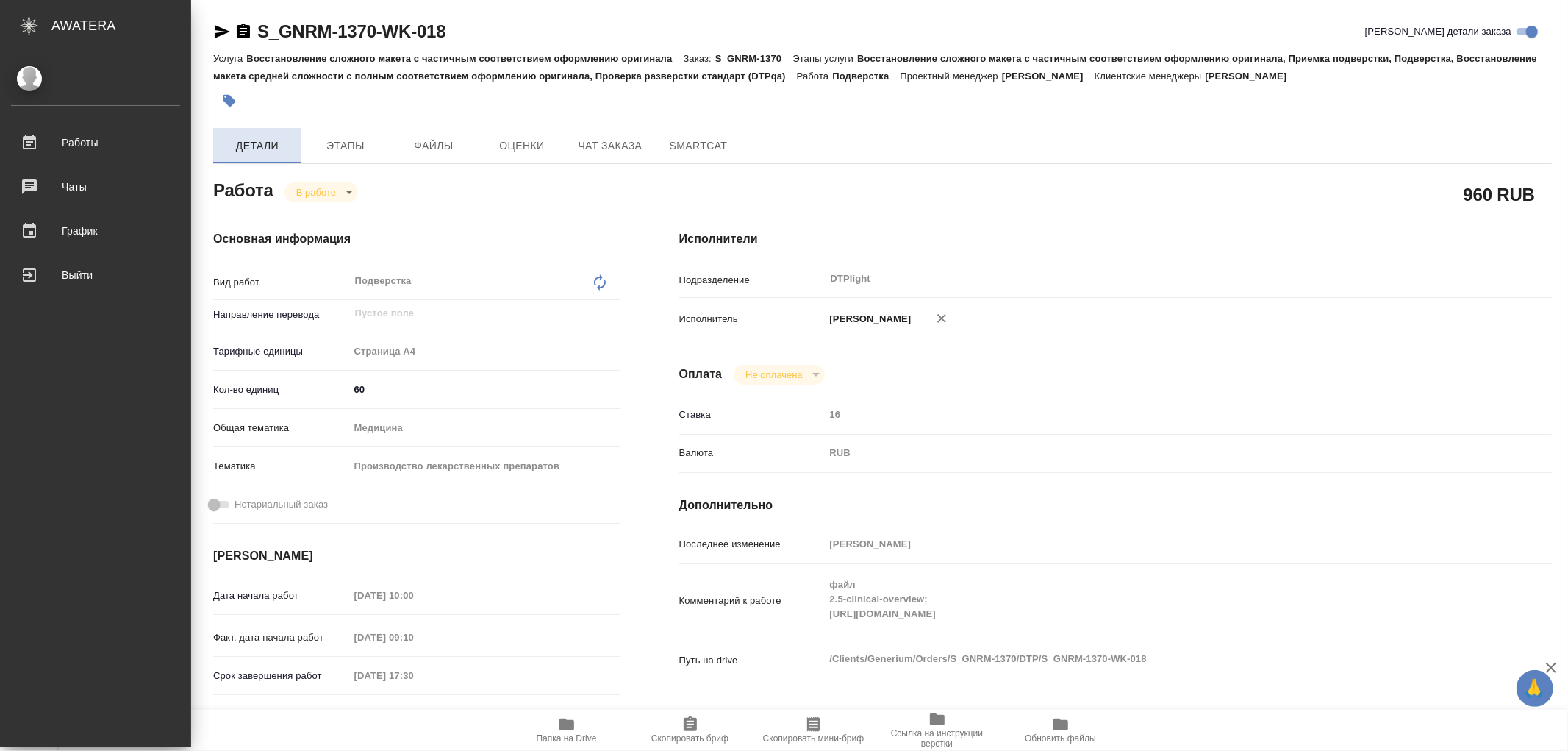
type textarea "x"
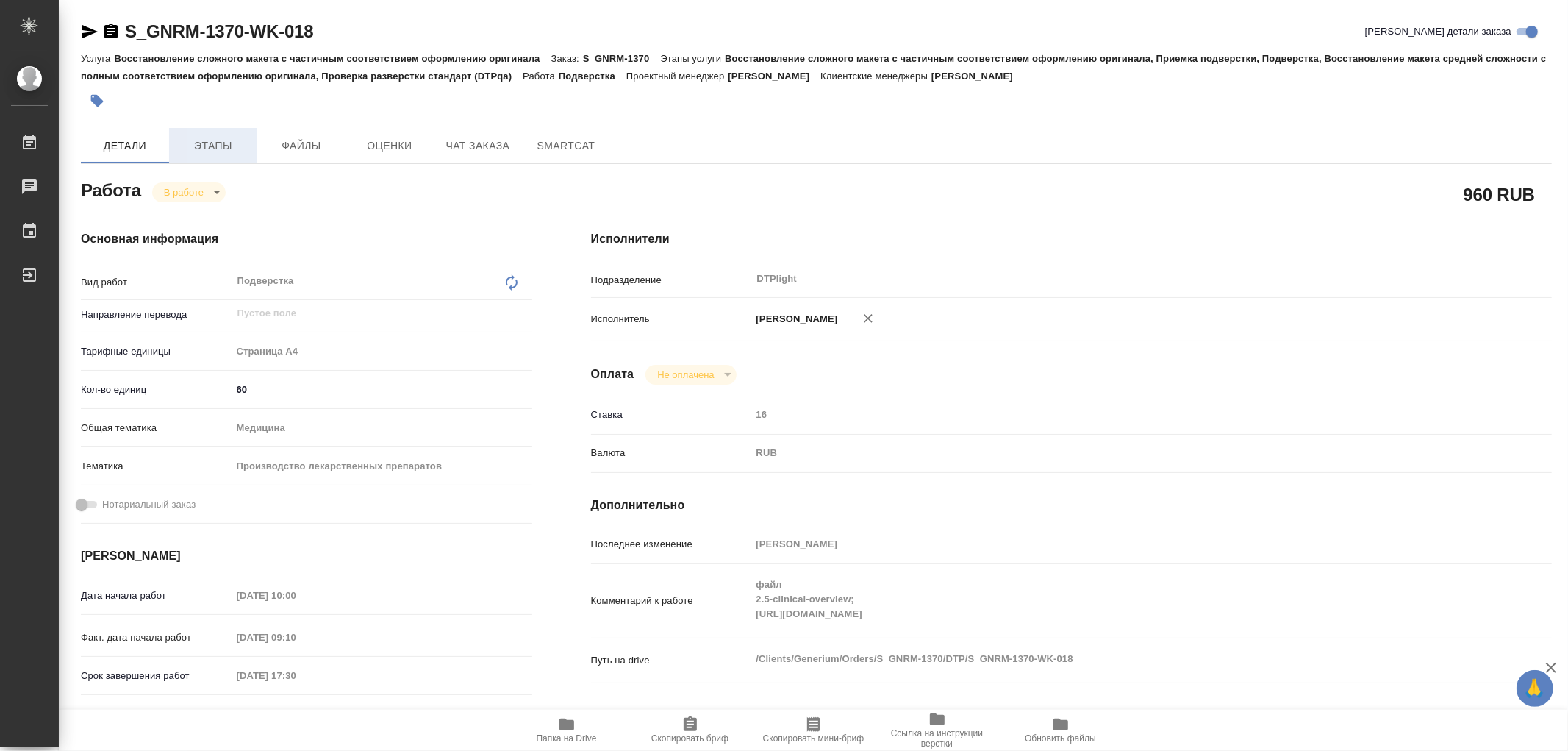
click at [233, 144] on span "Этапы" at bounding box center [213, 146] width 71 height 18
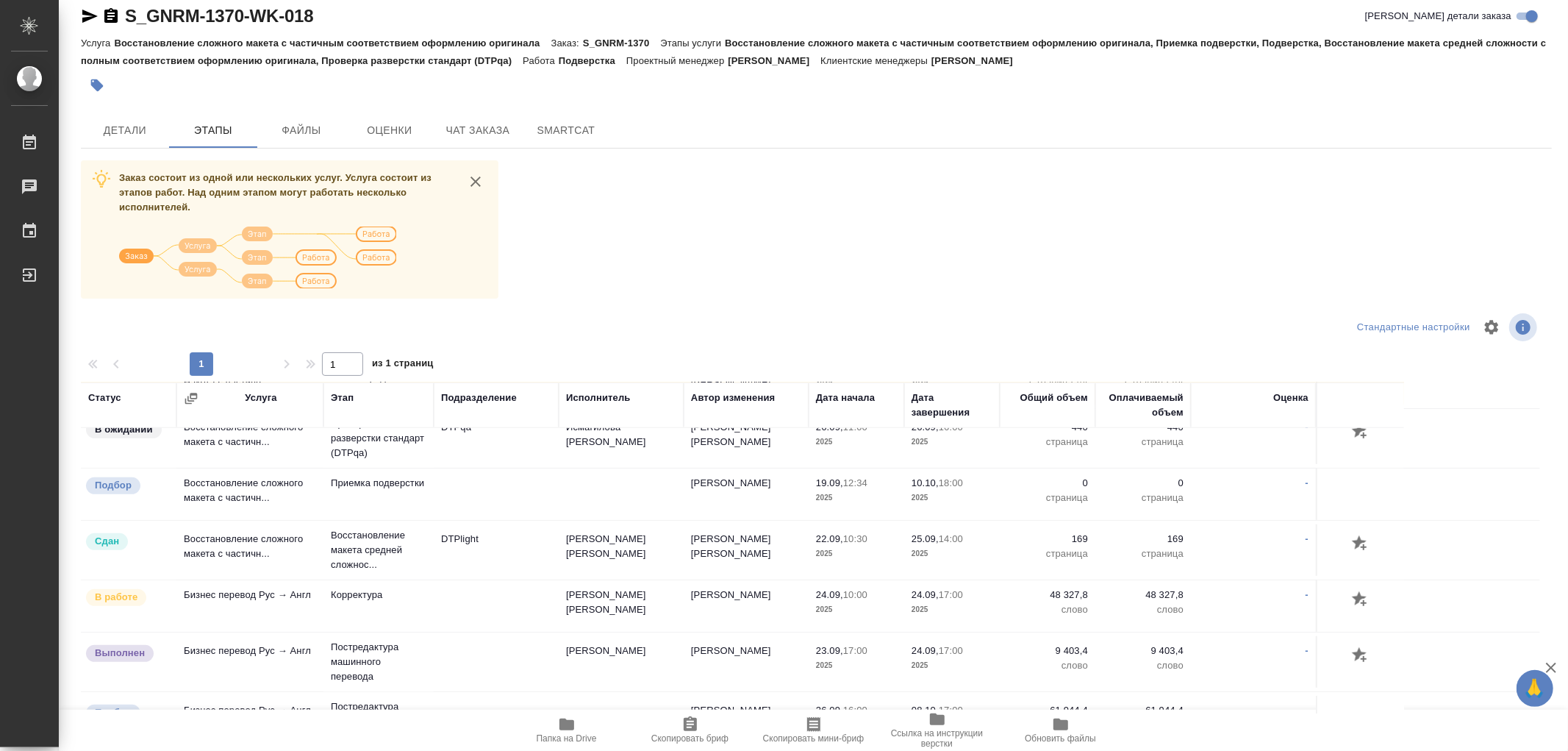
scroll to position [856, 0]
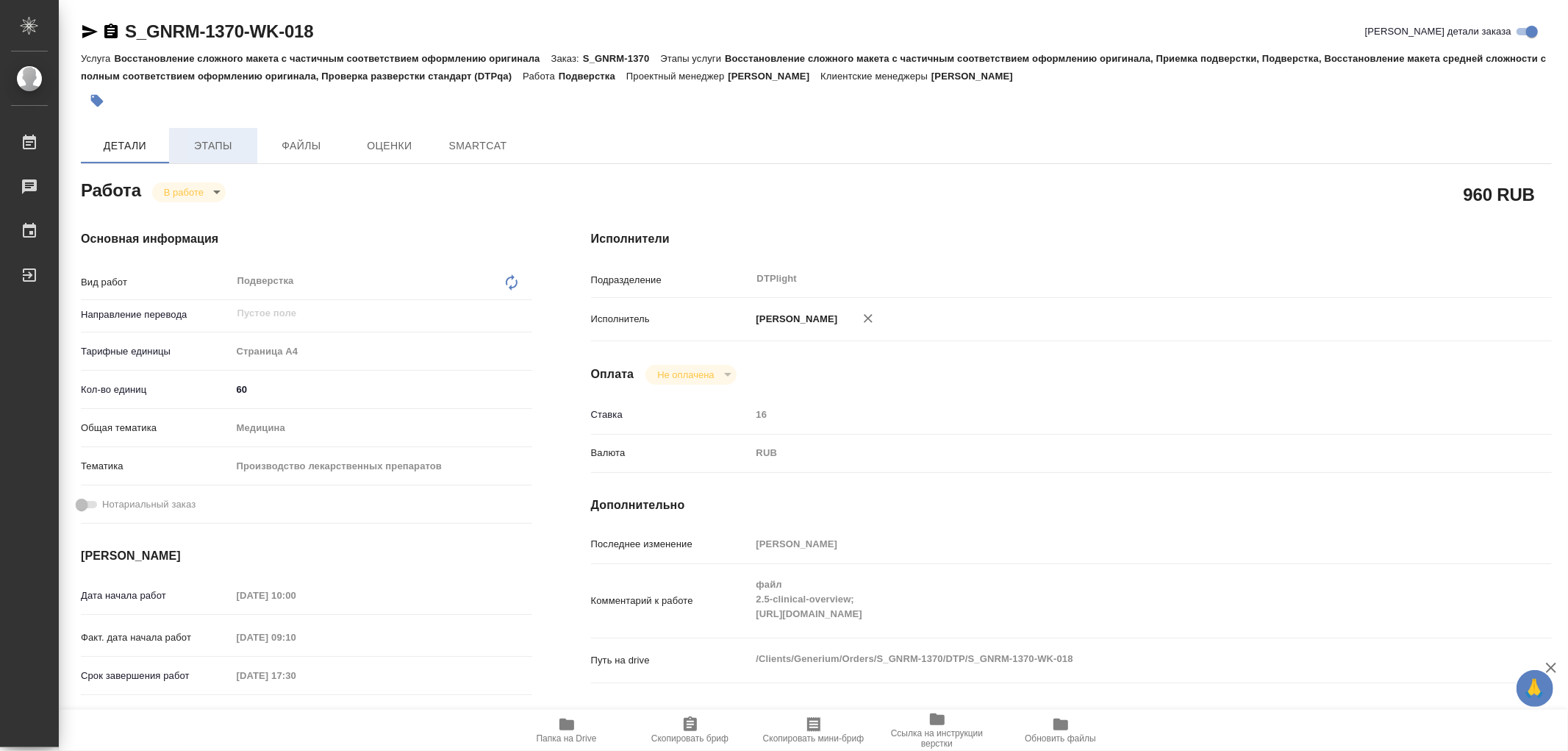
type textarea "x"
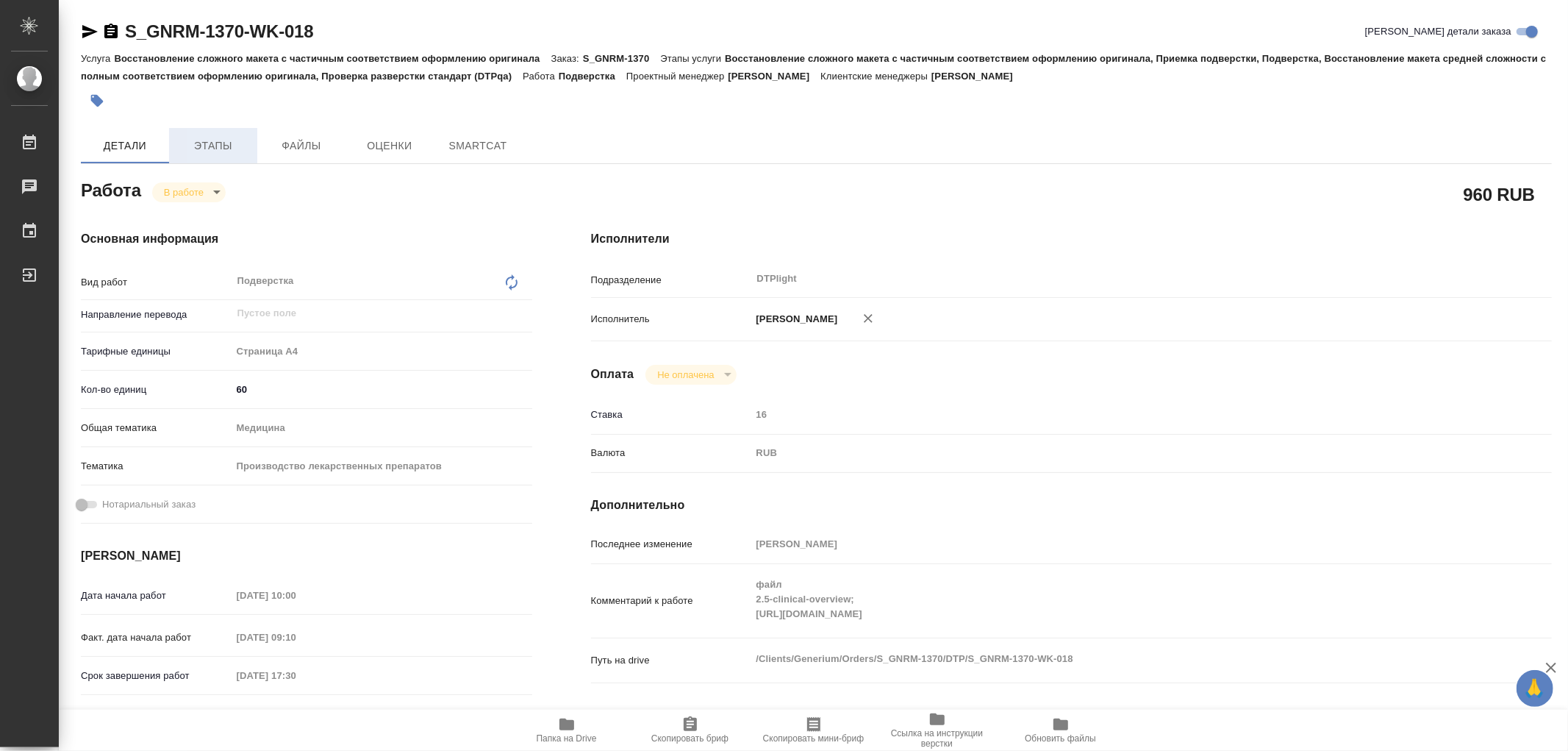
type textarea "x"
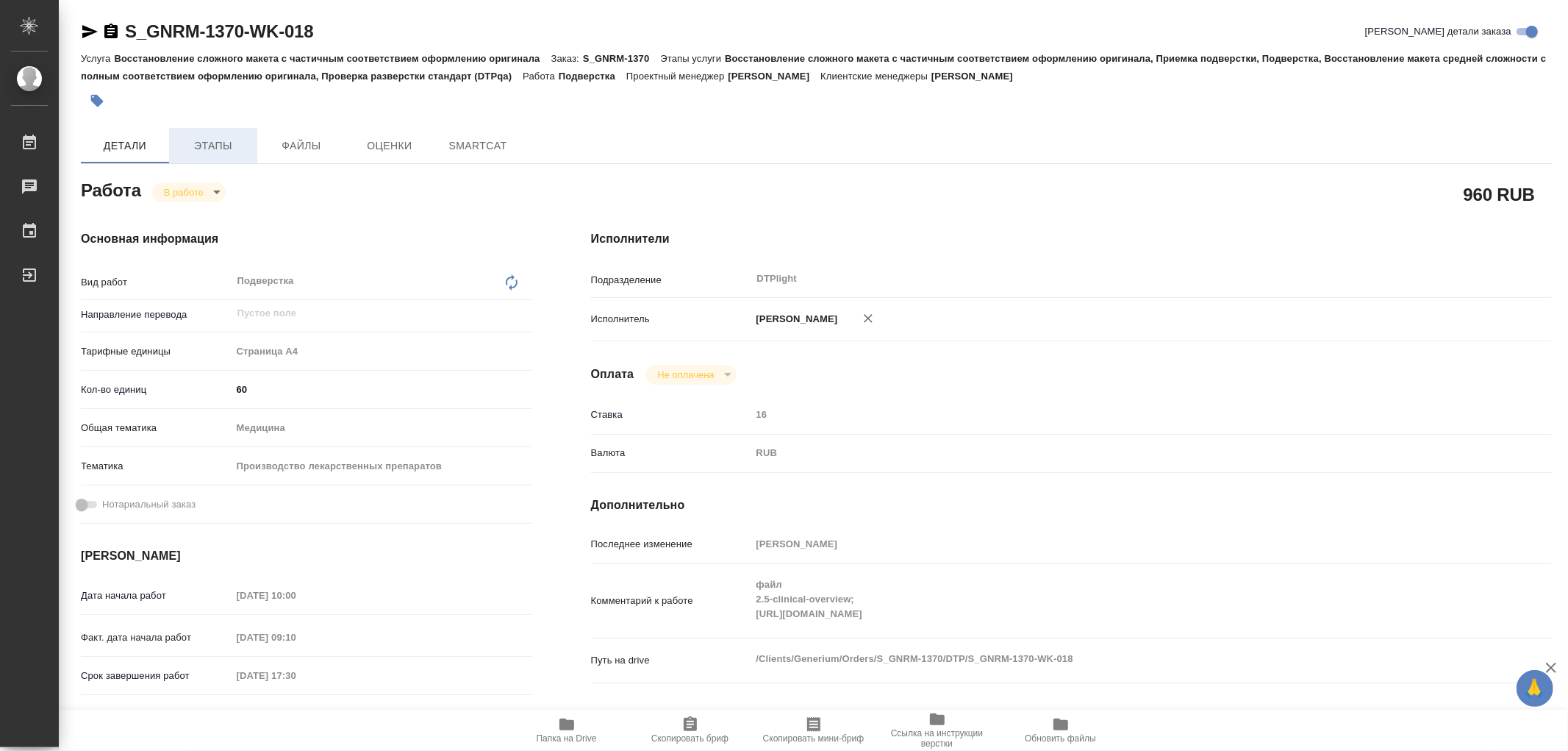
type textarea "x"
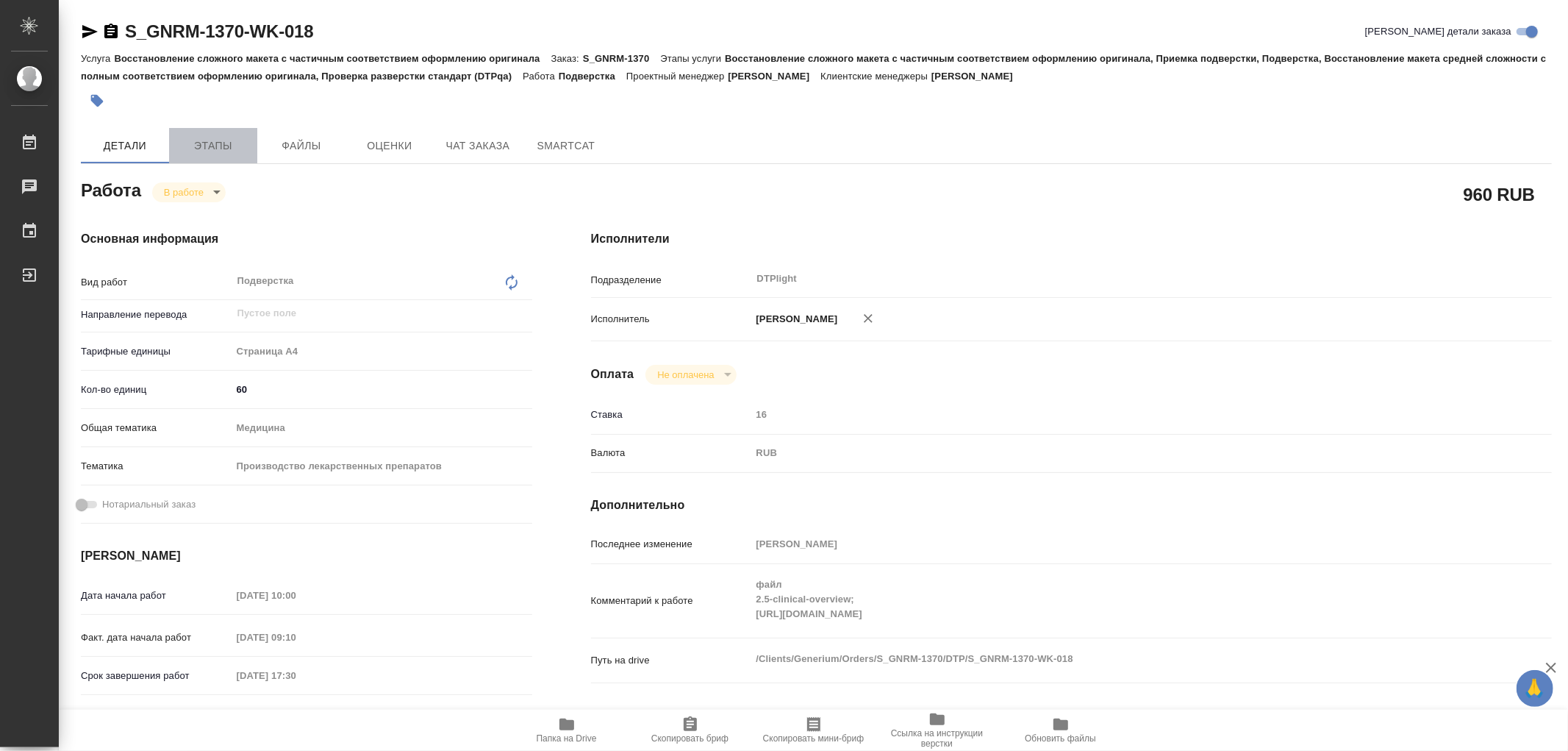
click at [226, 140] on span "Этапы" at bounding box center [213, 146] width 71 height 18
type textarea "x"
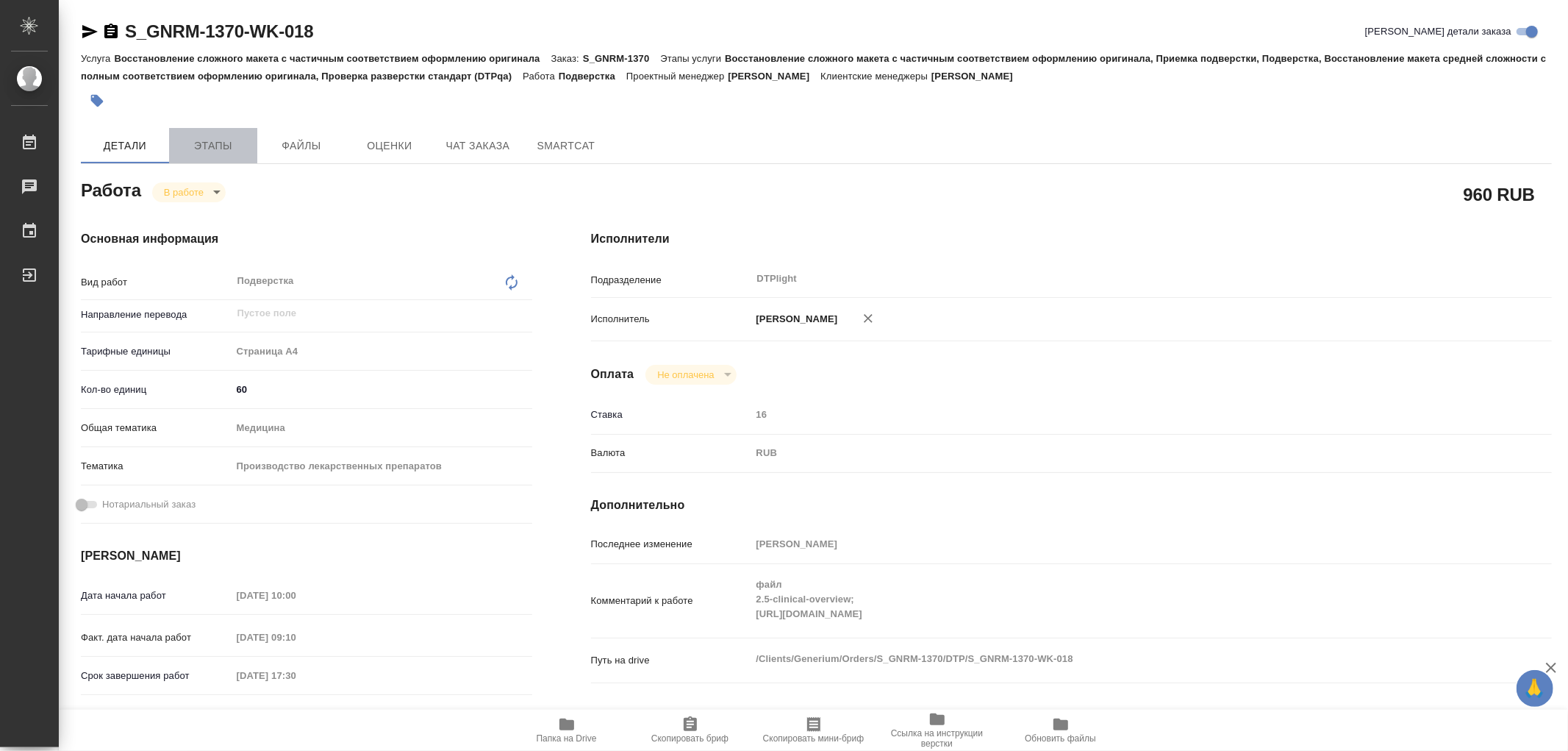
type textarea "x"
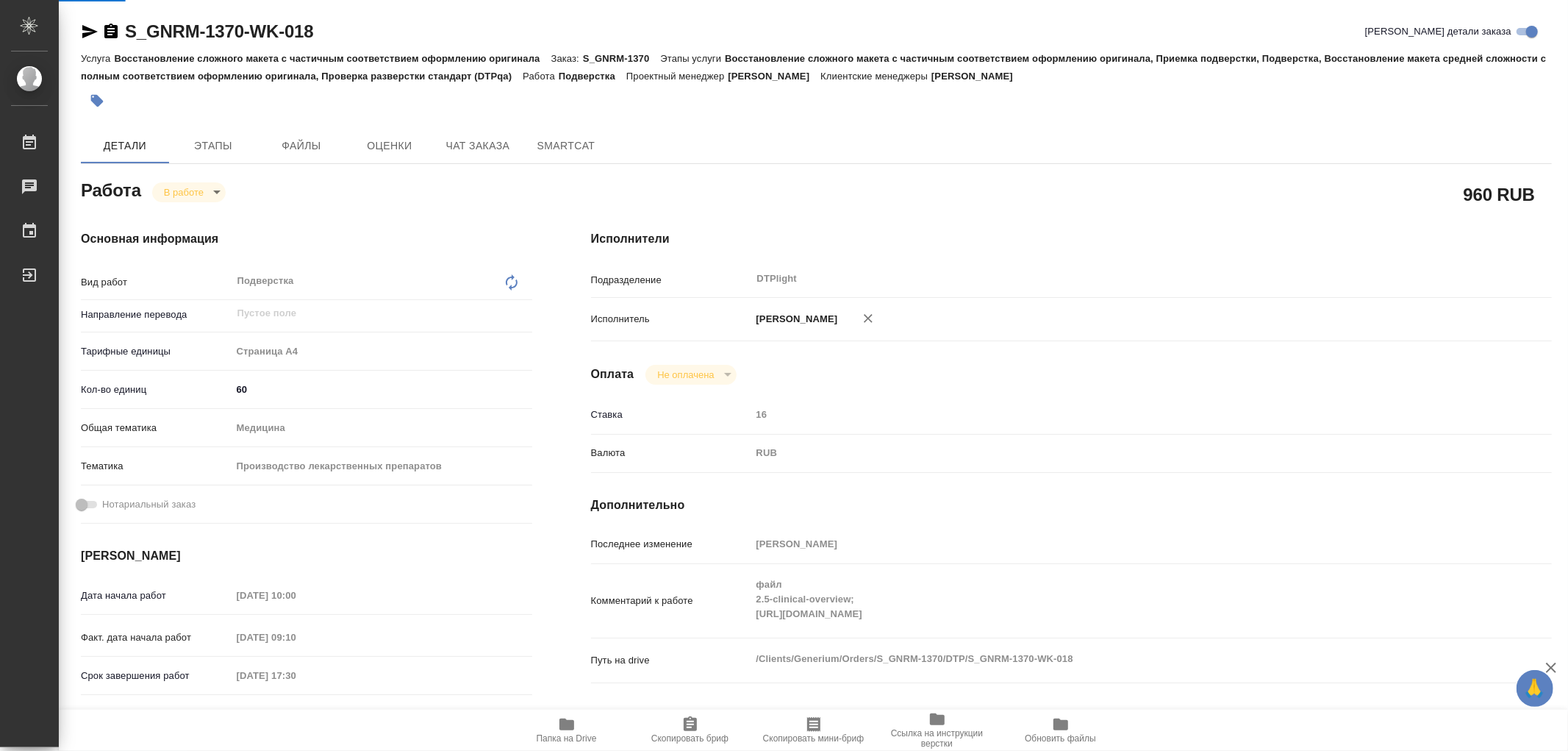
type textarea "x"
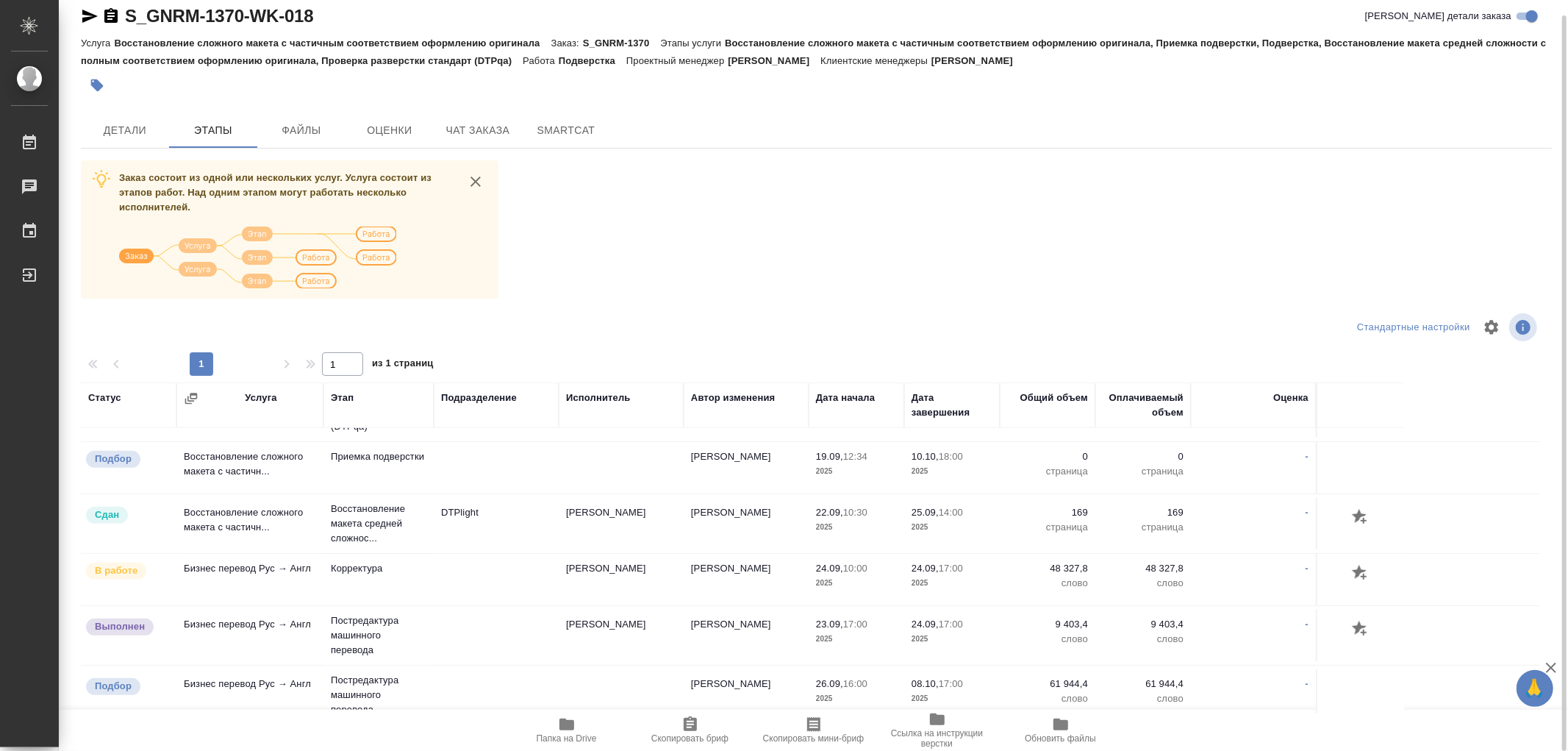
scroll to position [856, 0]
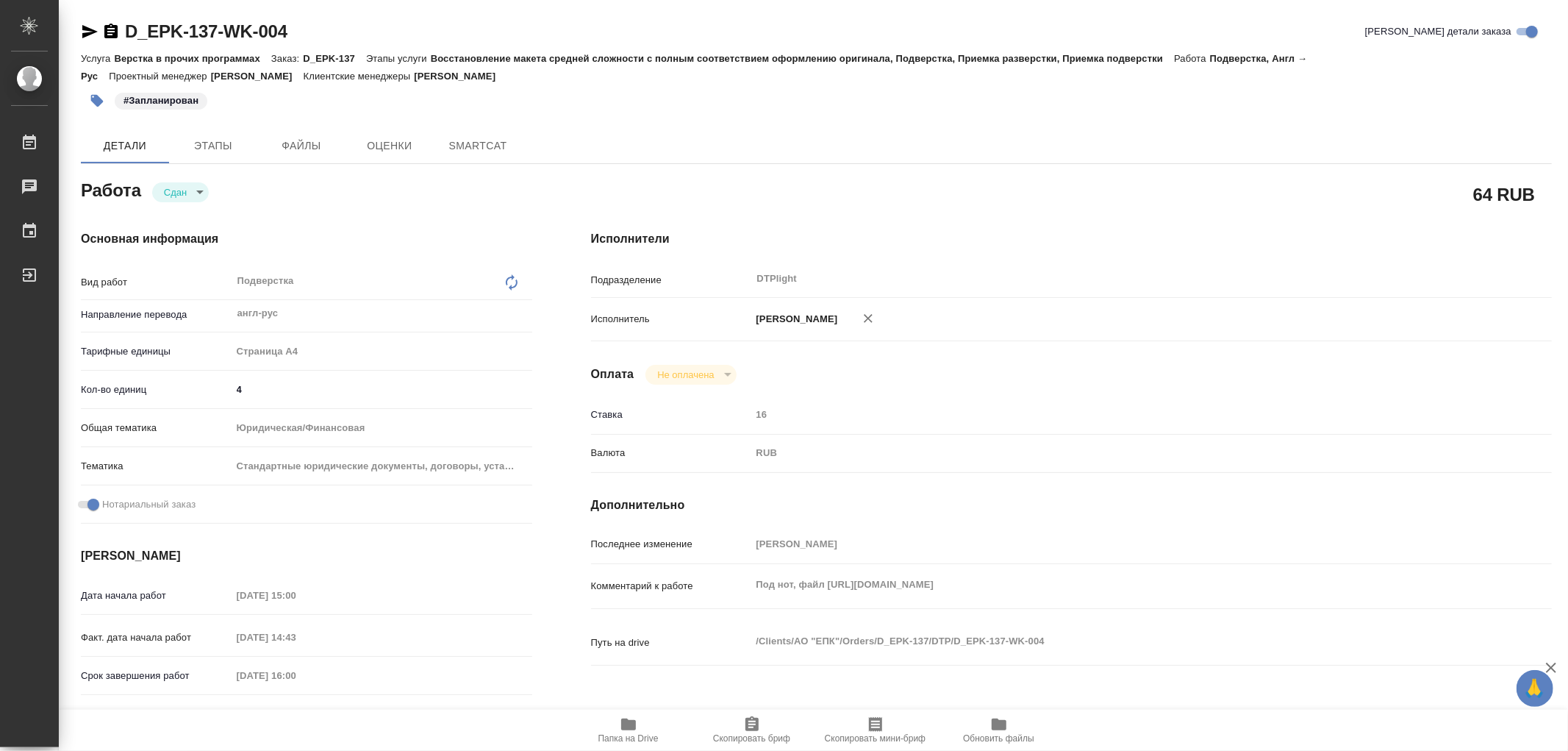
type textarea "x"
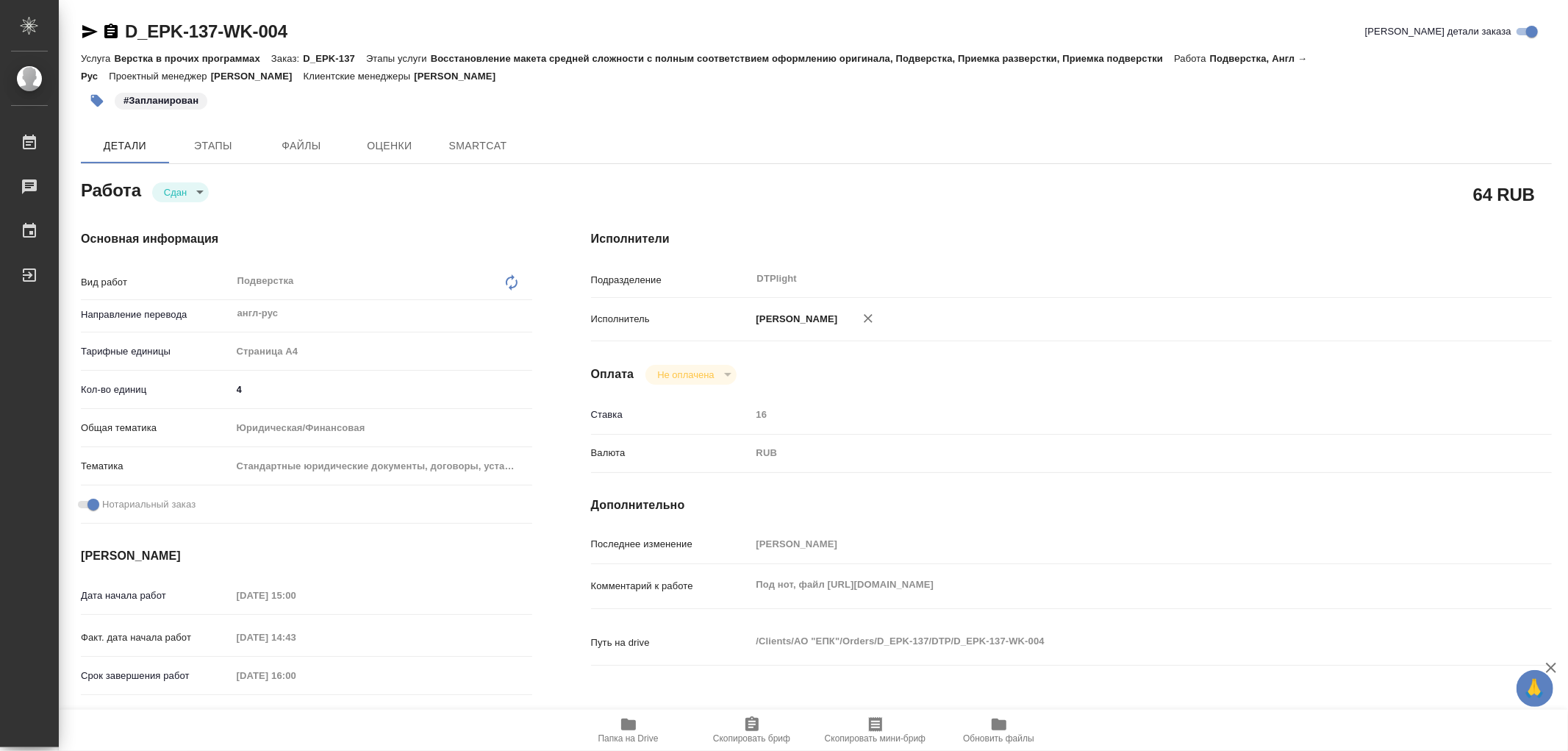
type textarea "x"
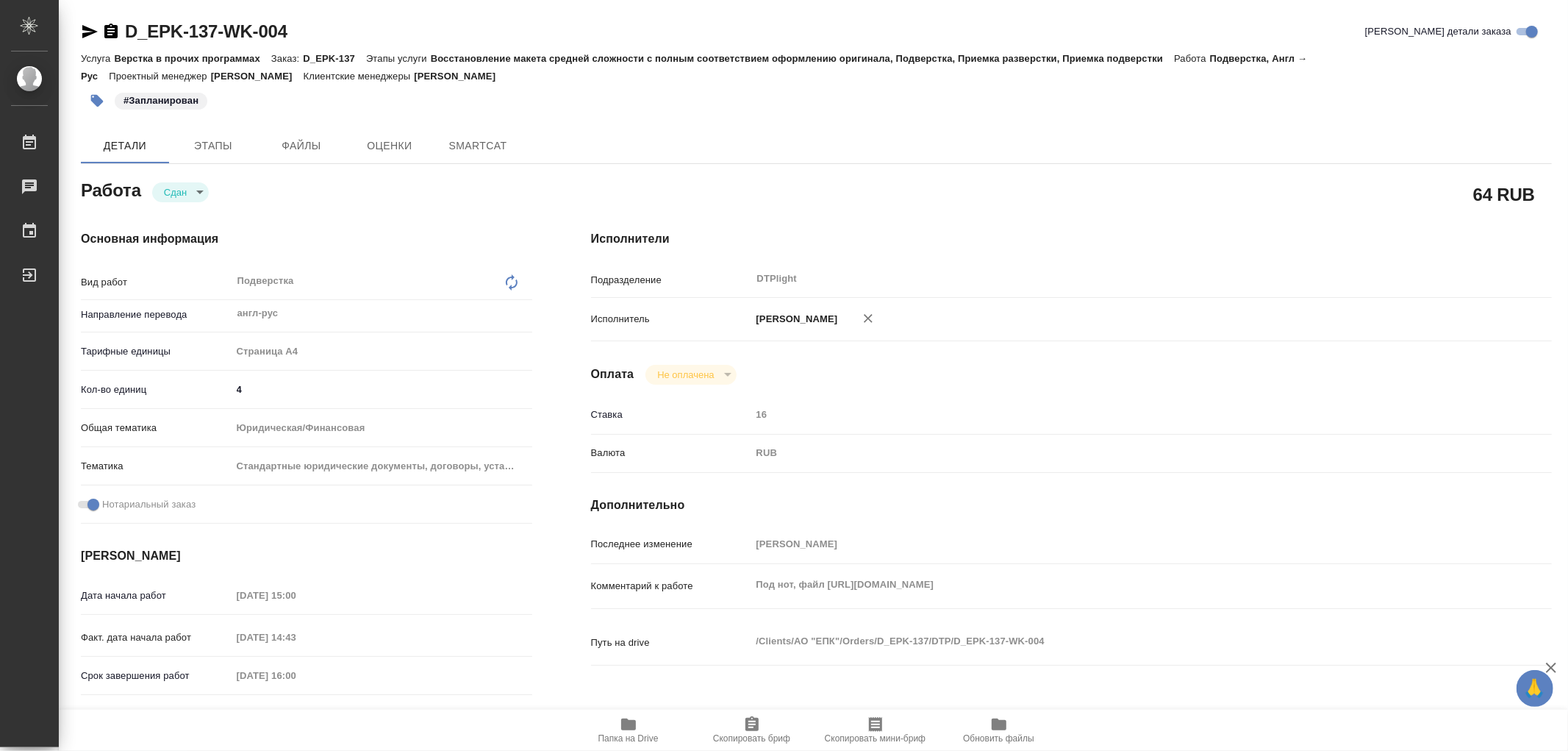
type textarea "x"
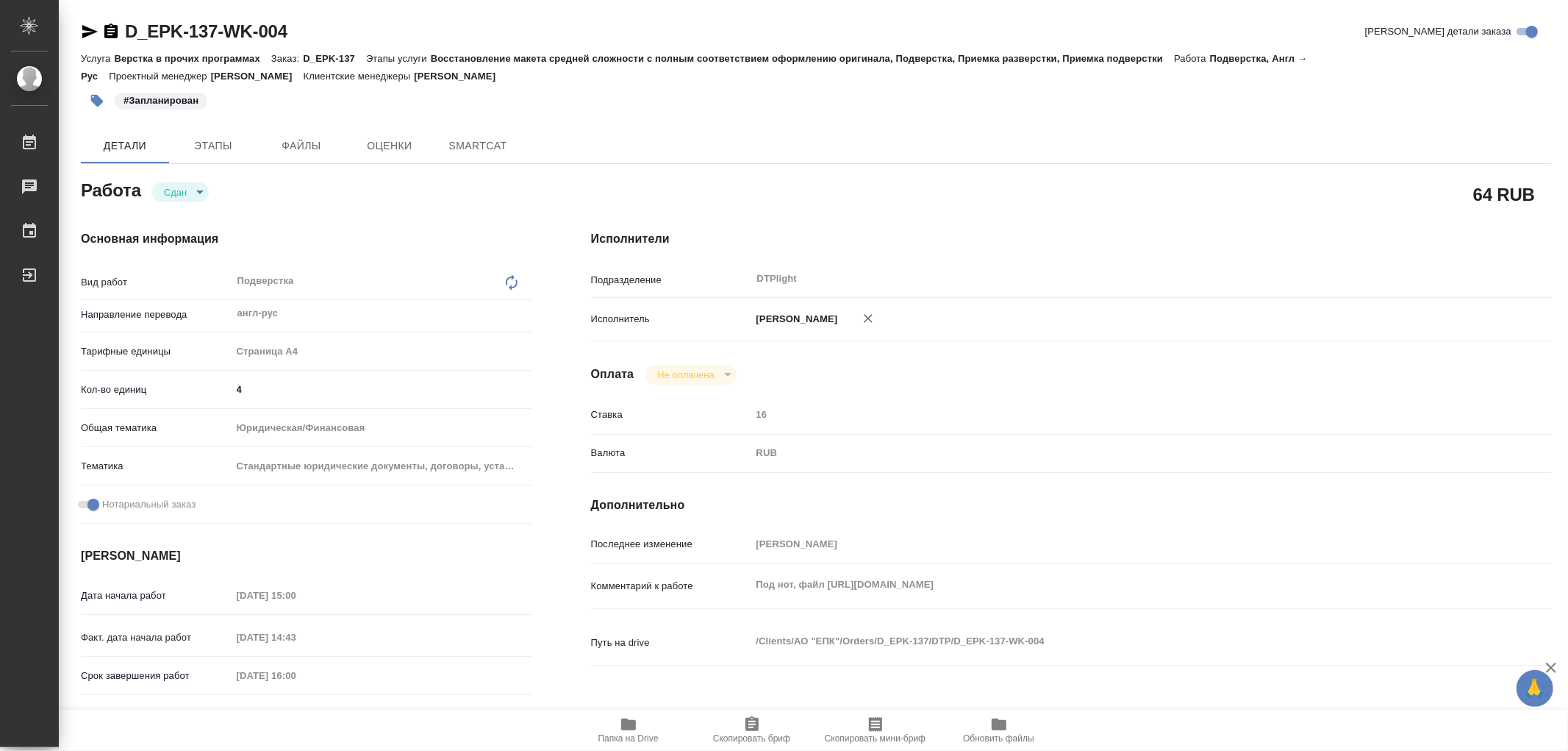
type textarea "x"
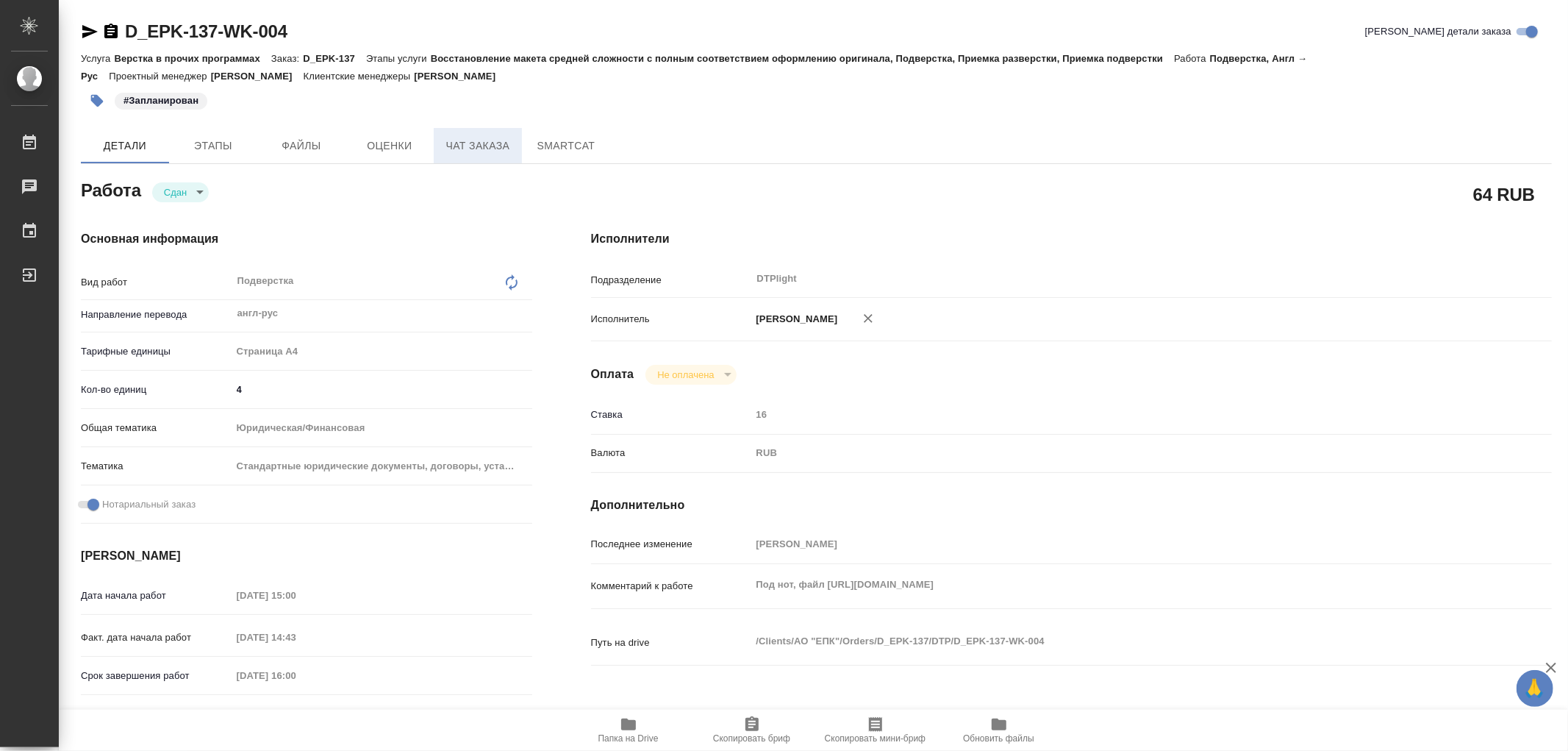
type textarea "x"
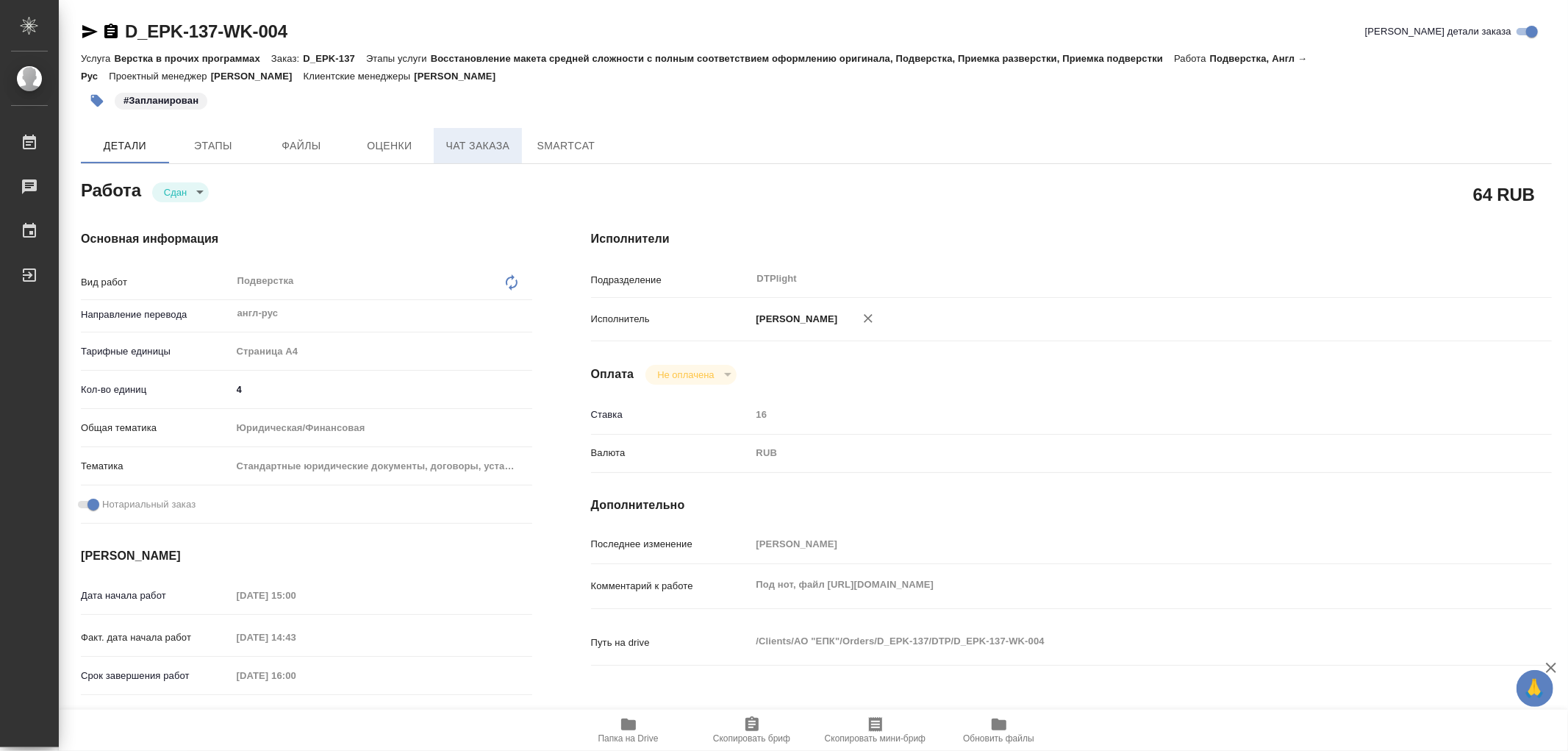
click at [501, 143] on span "Чат заказа" at bounding box center [478, 146] width 71 height 18
type textarea "x"
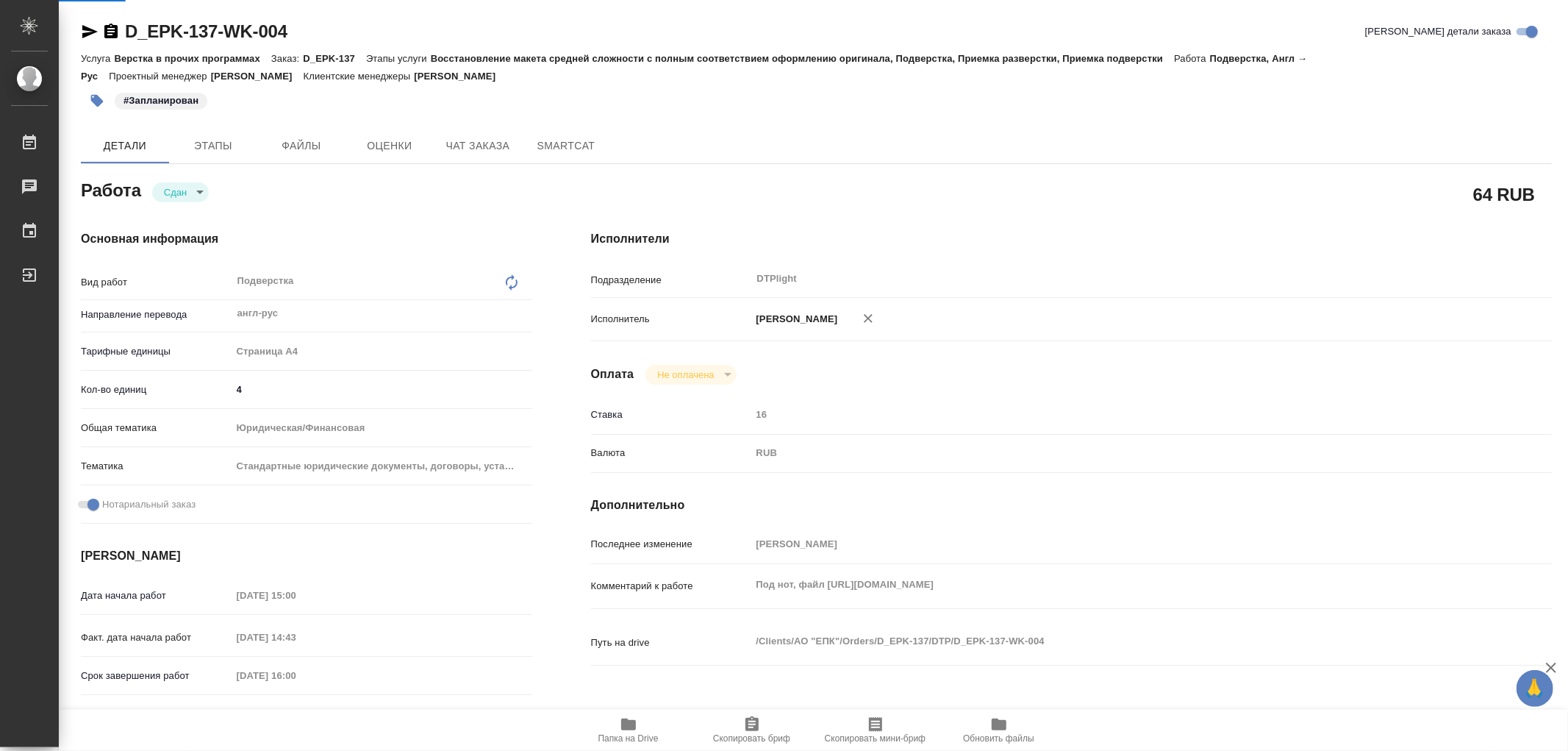
type textarea "x"
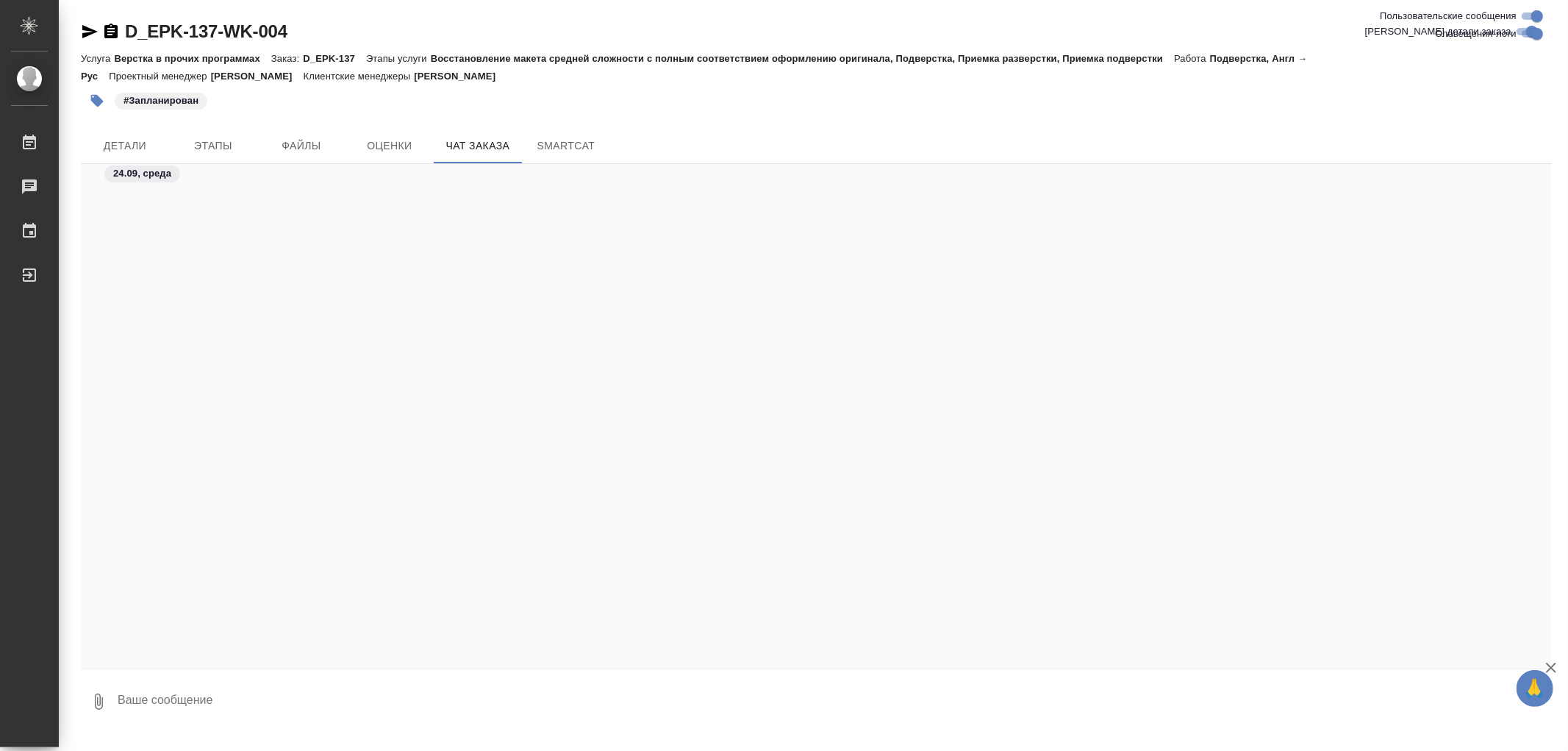
scroll to position [5182, 0]
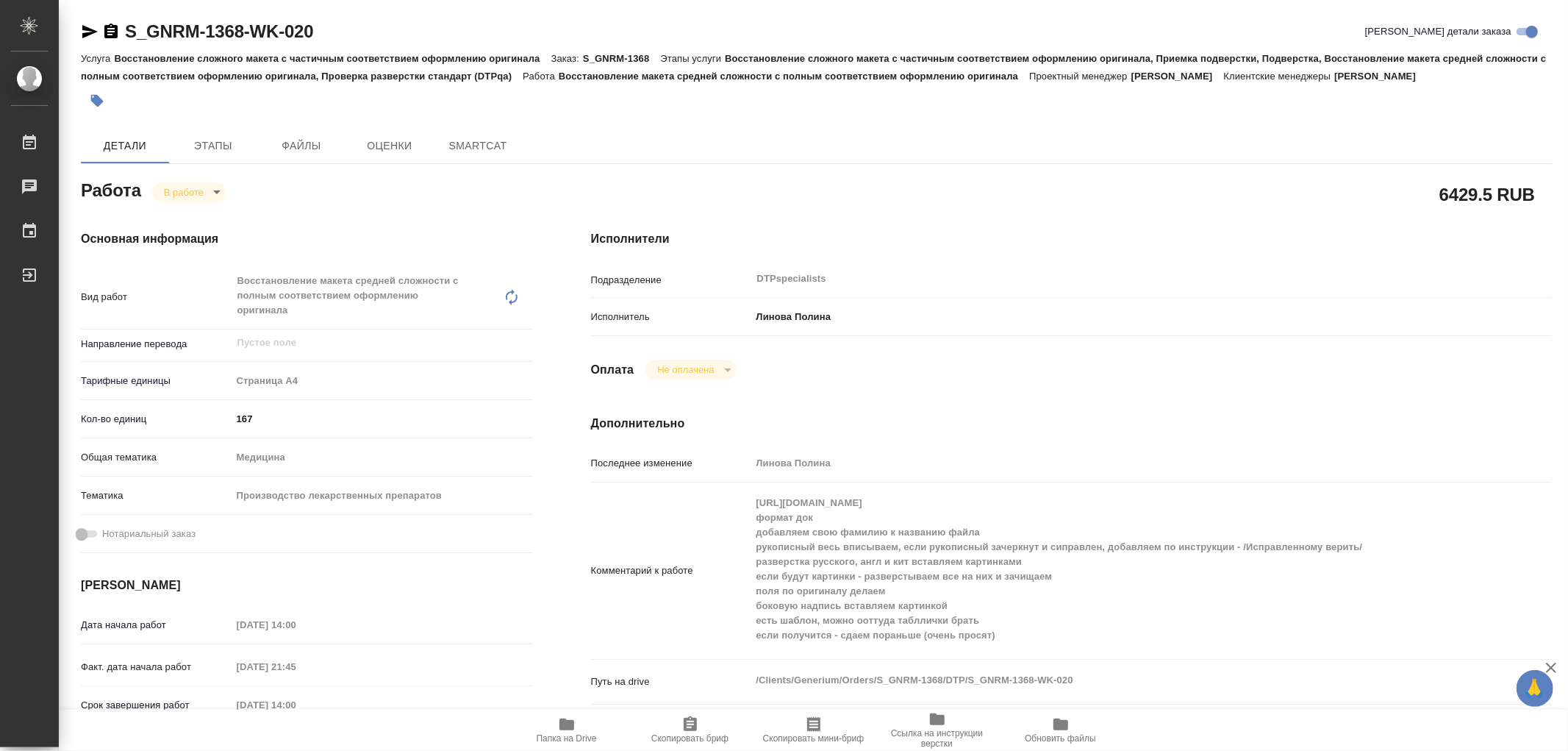
type textarea "x"
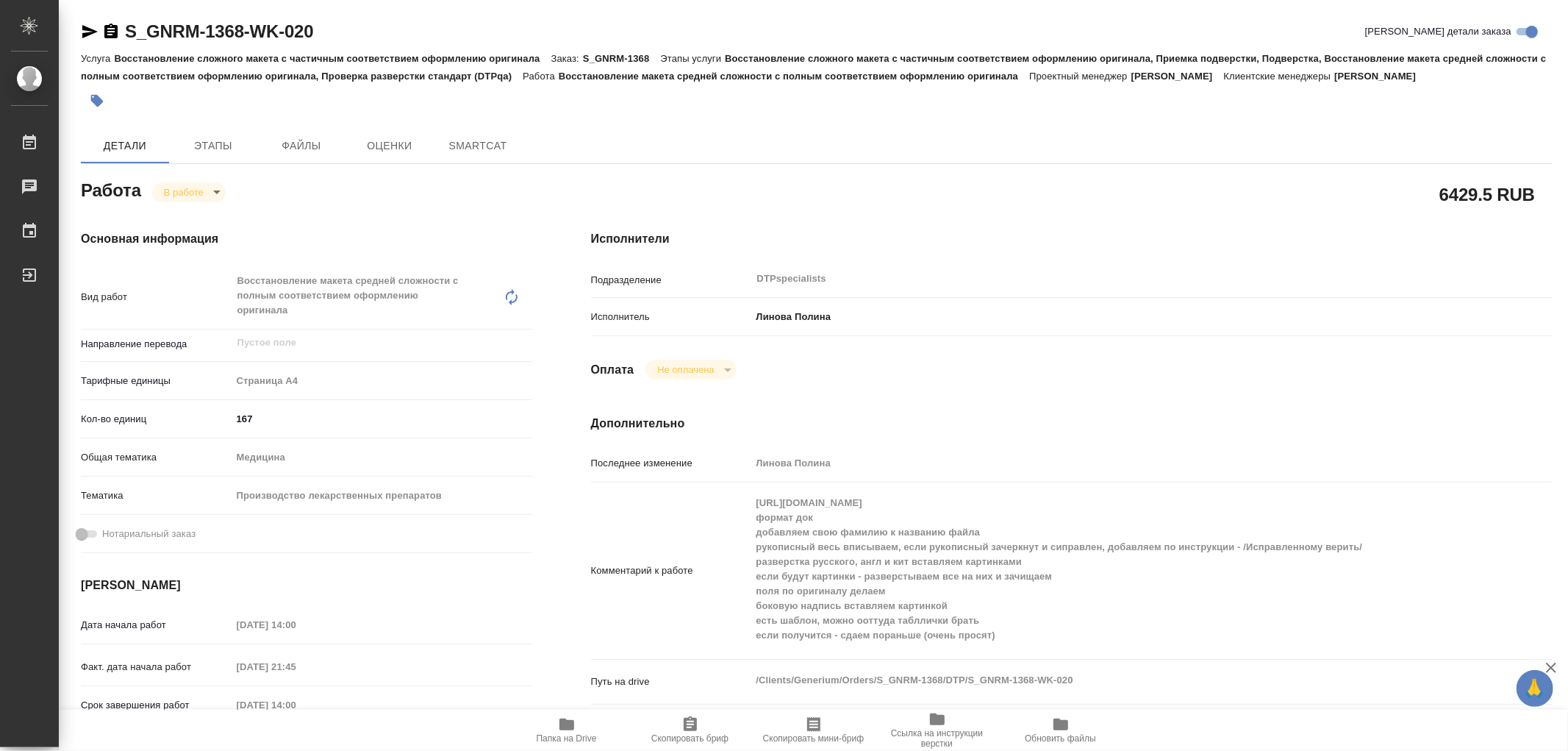
type textarea "x"
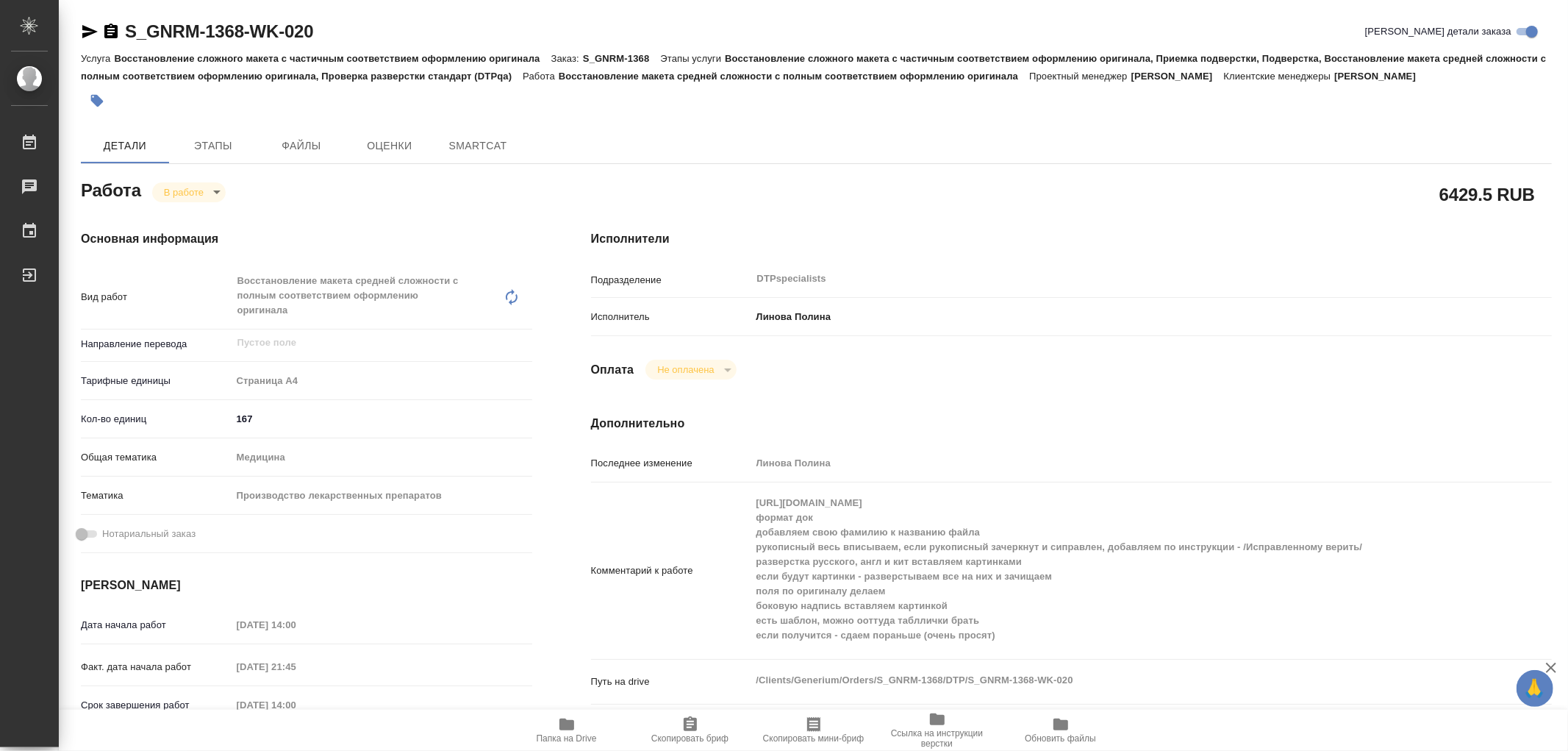
type textarea "x"
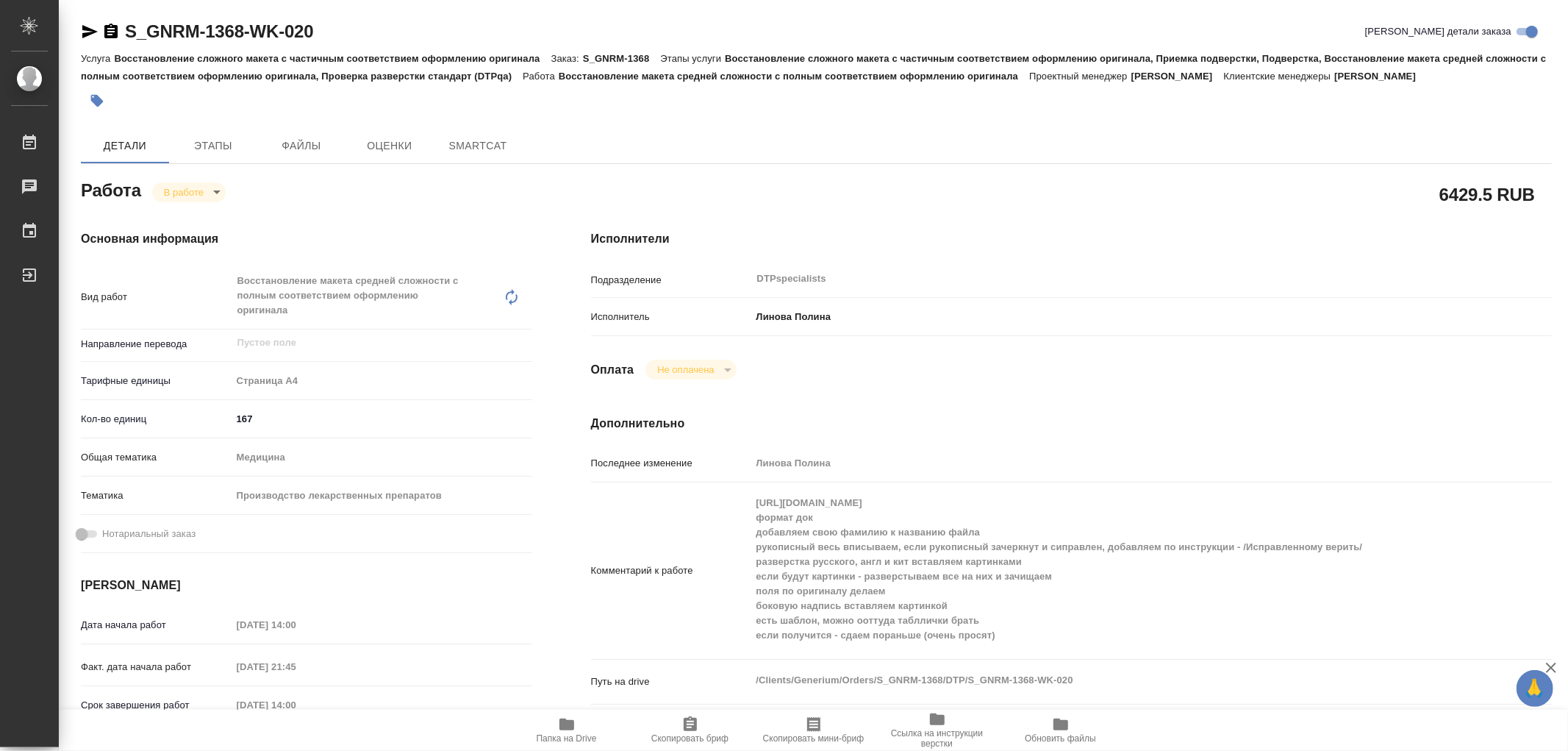
type textarea "x"
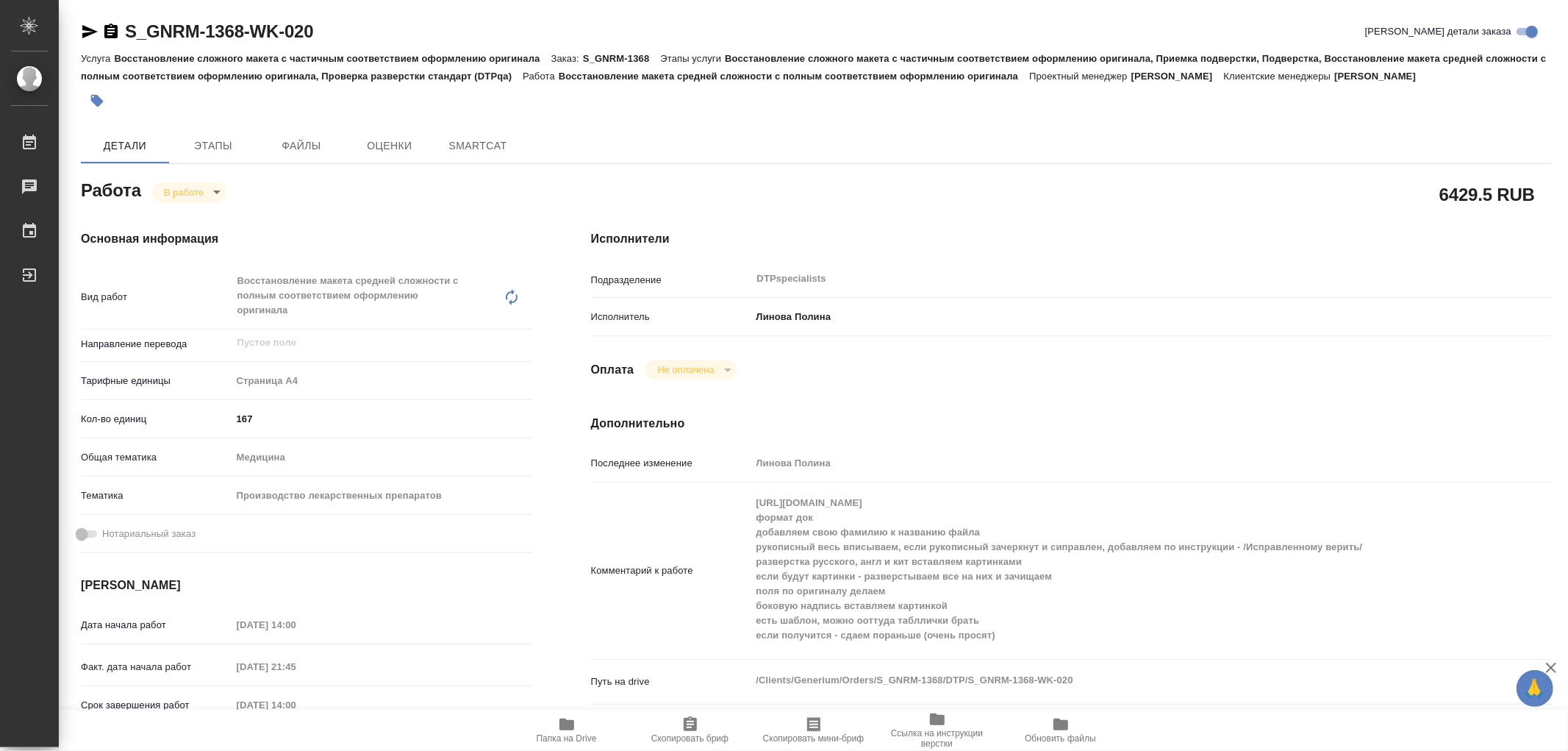
type textarea "x"
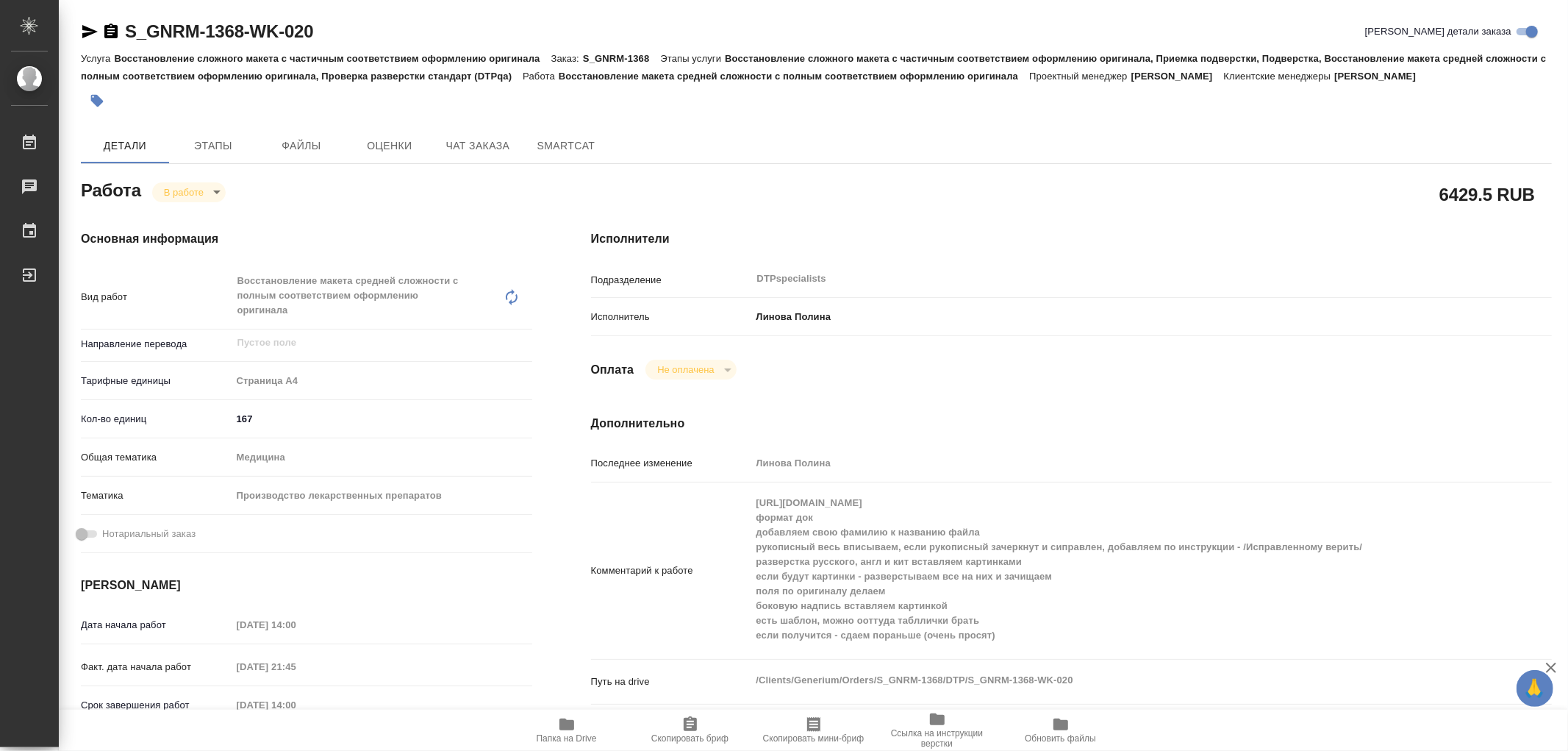
type textarea "x"
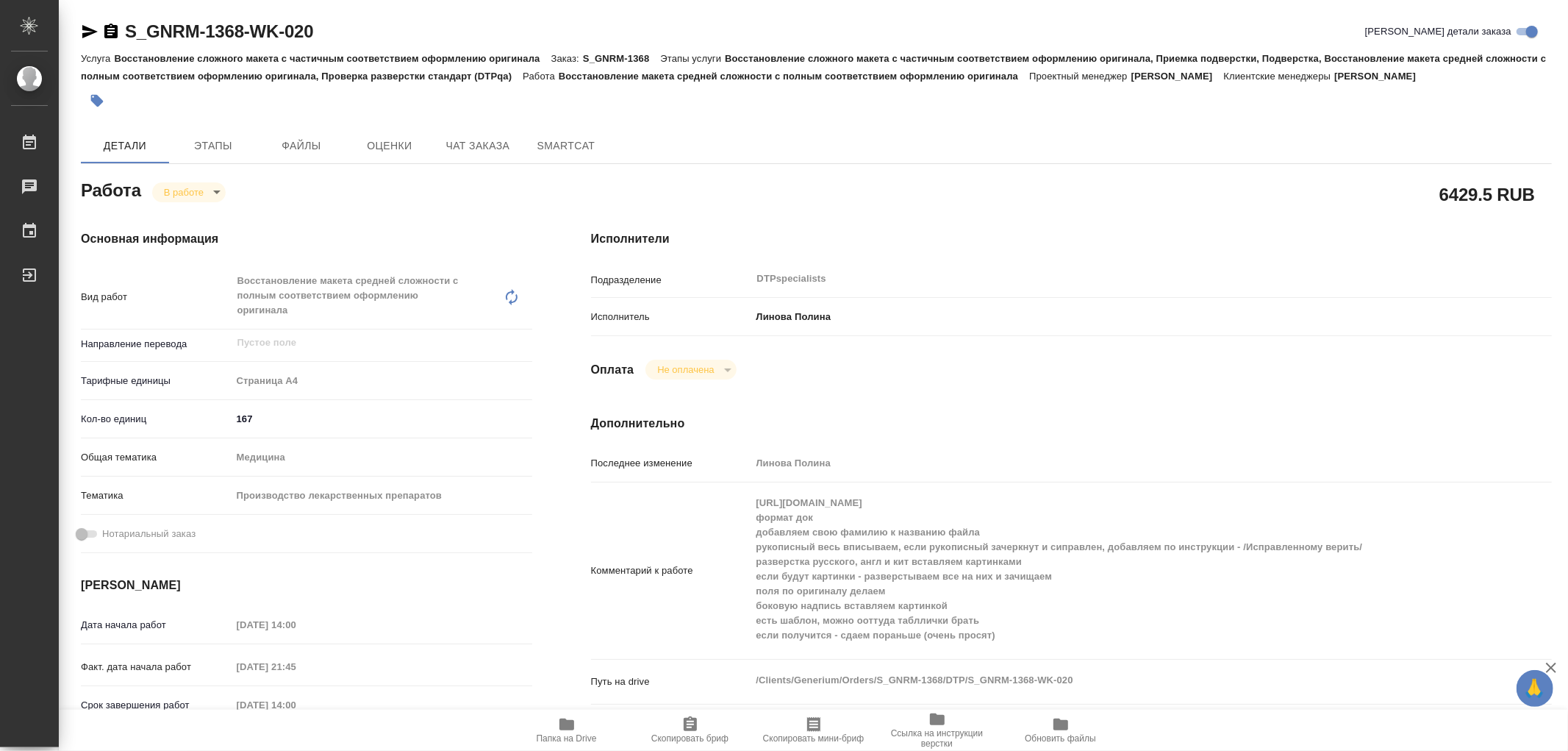
type textarea "x"
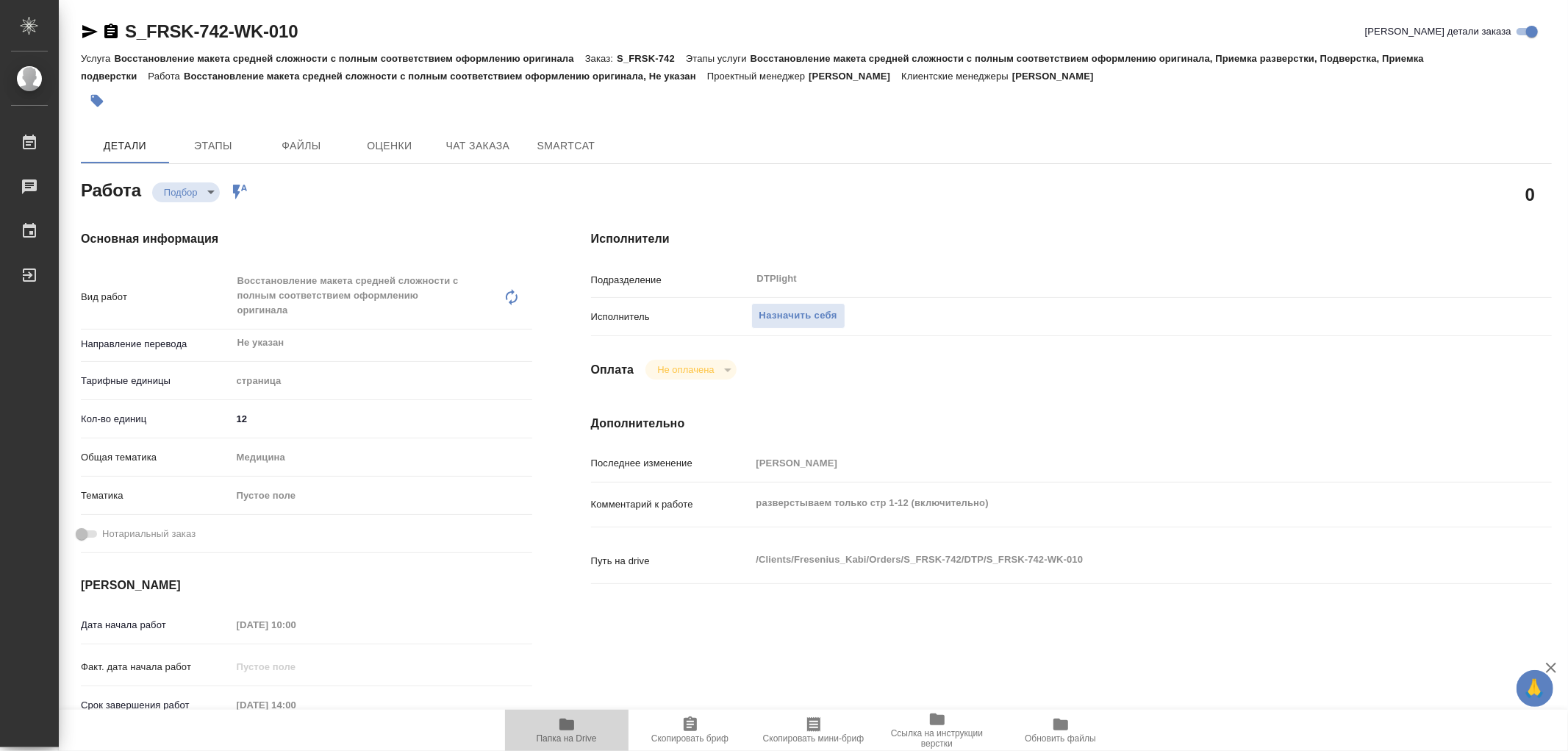
click at [558, 723] on icon "button" at bounding box center [566, 724] width 17 height 17
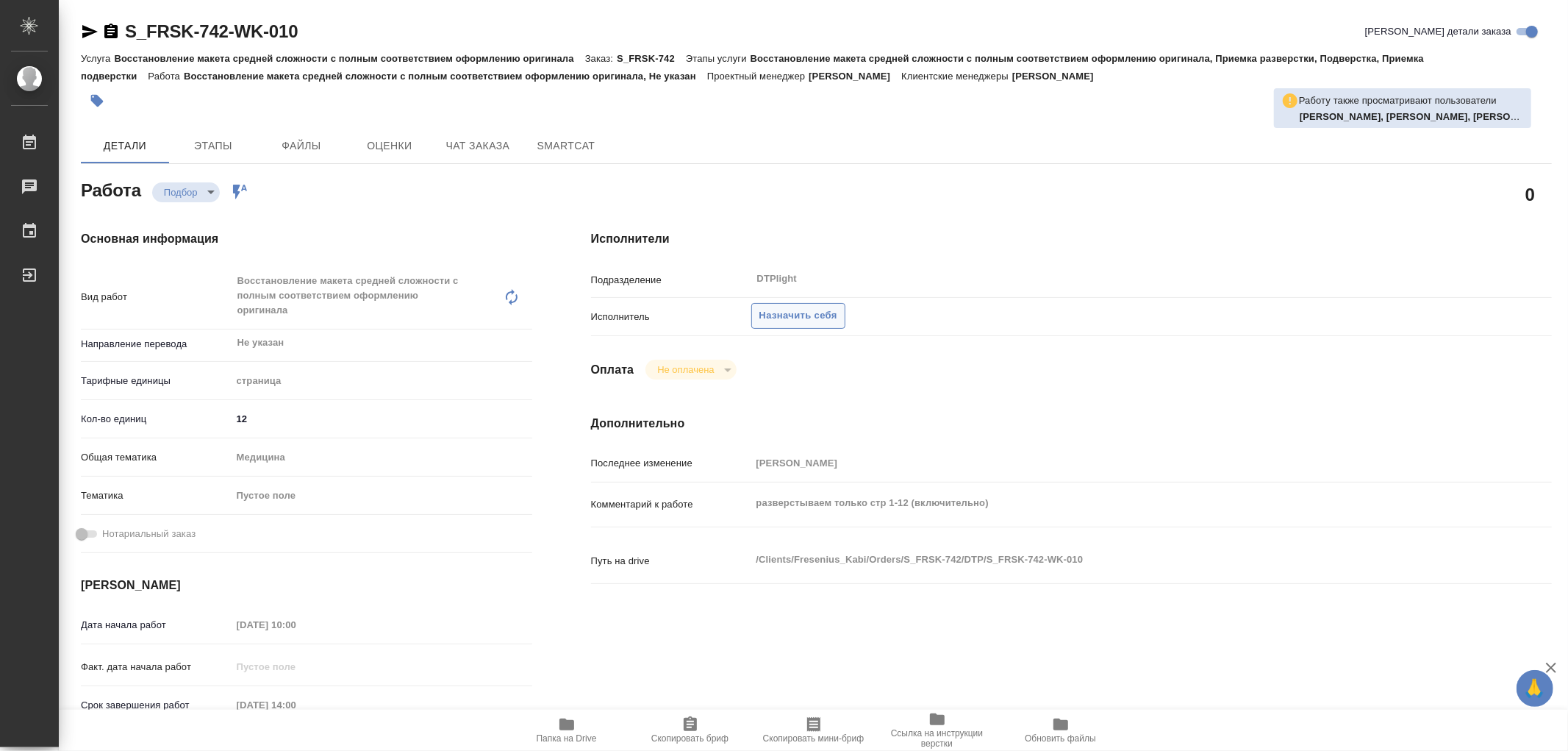
click at [822, 312] on span "Назначить себя" at bounding box center [798, 315] width 78 height 17
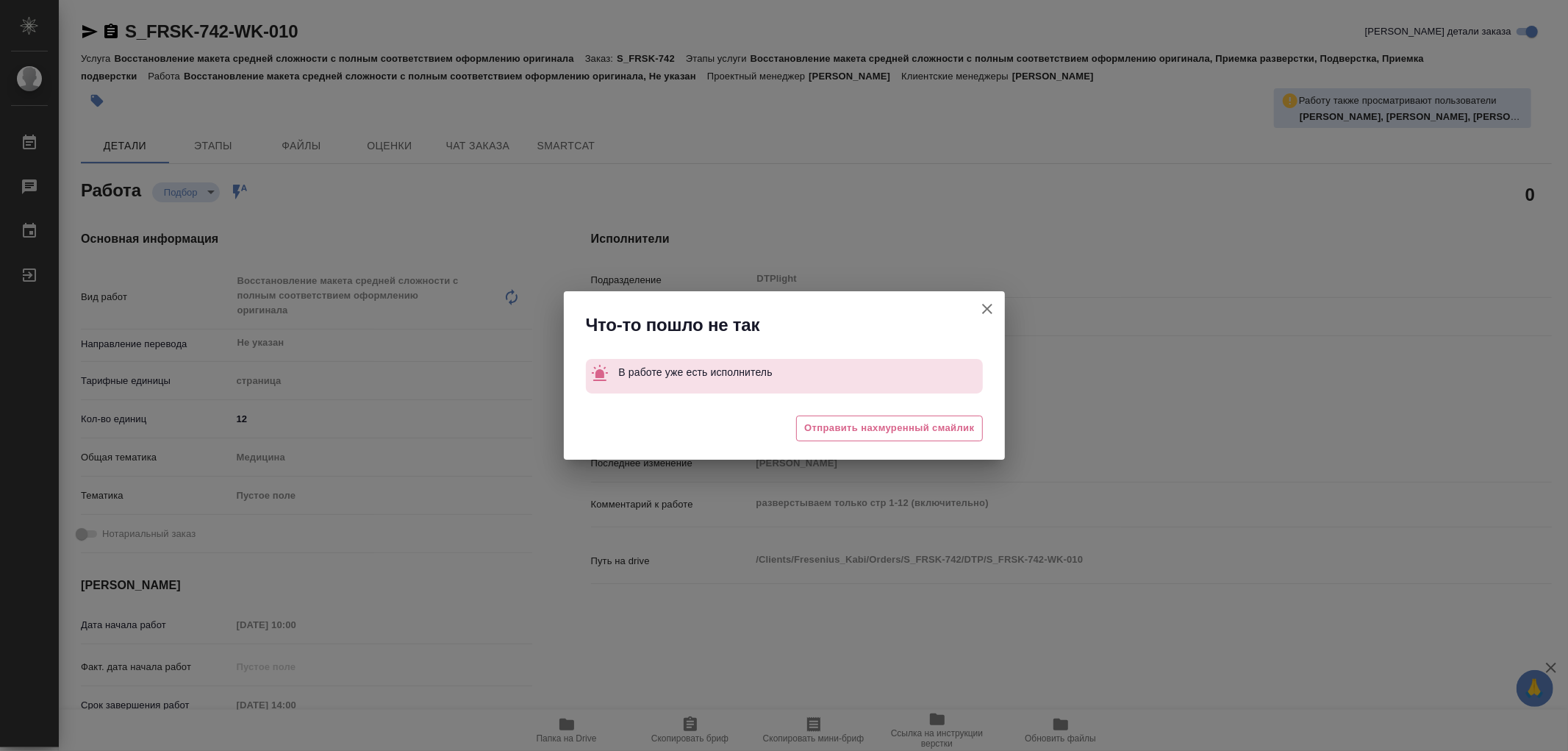
click at [988, 309] on icon "button" at bounding box center [986, 308] width 17 height 17
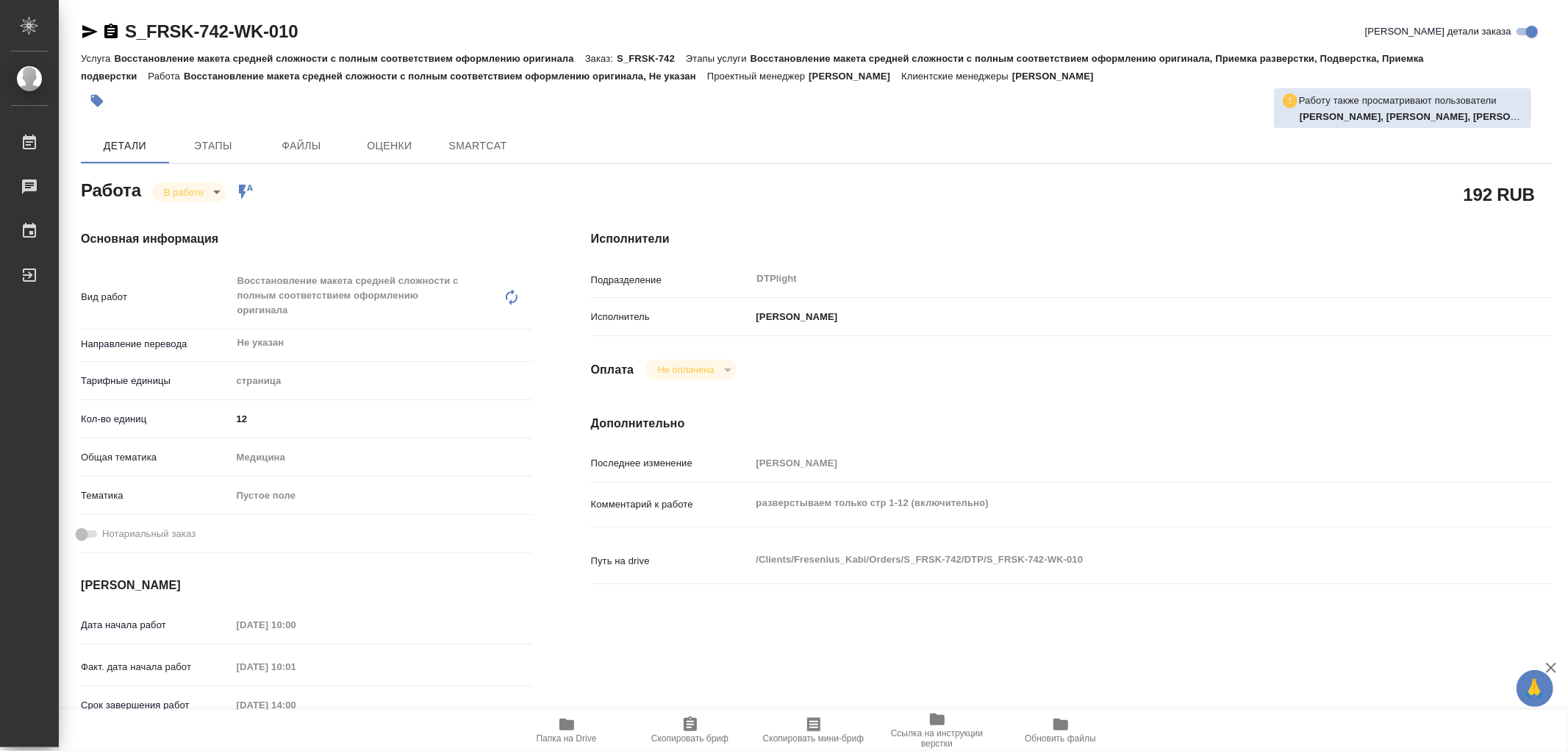
type textarea "x"
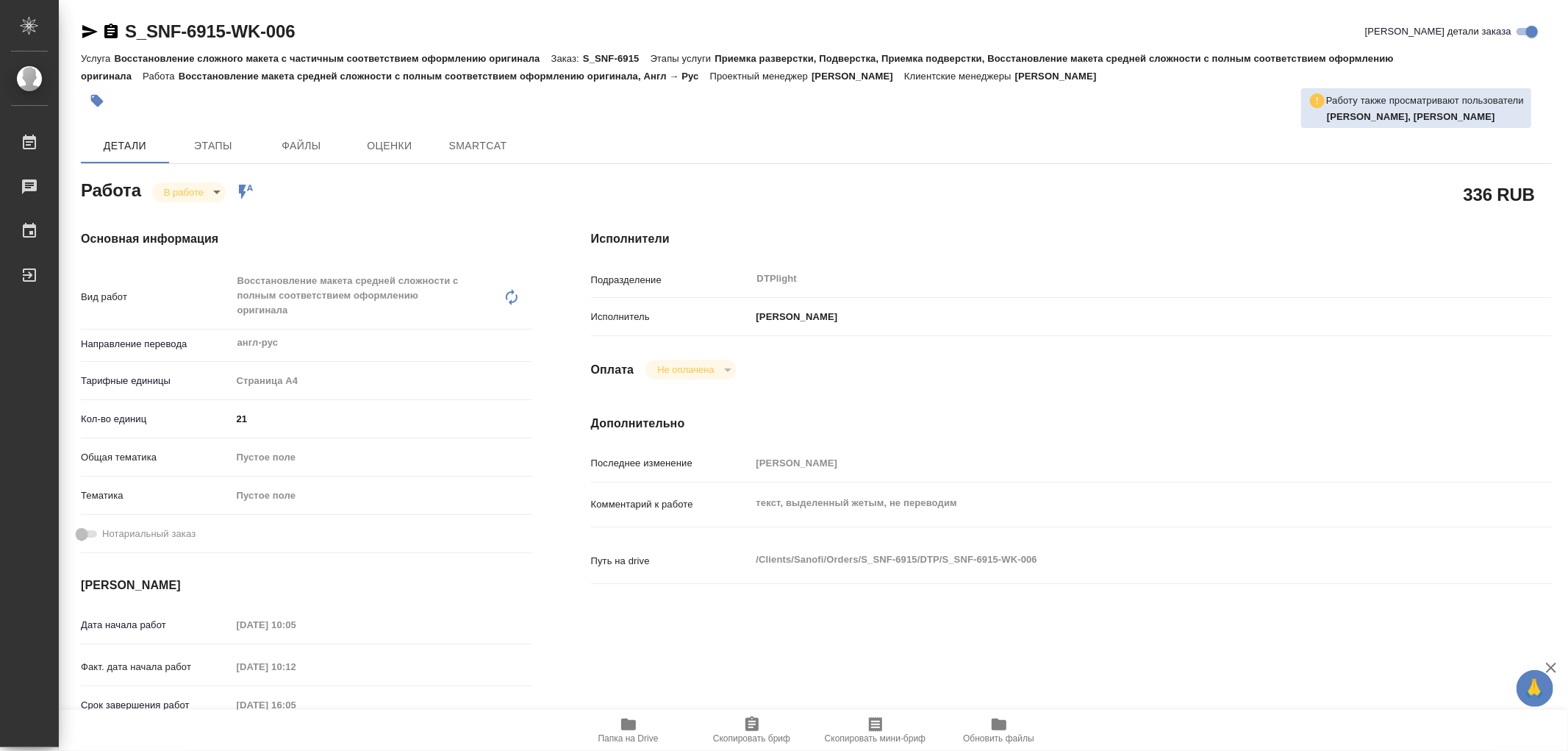
type textarea "x"
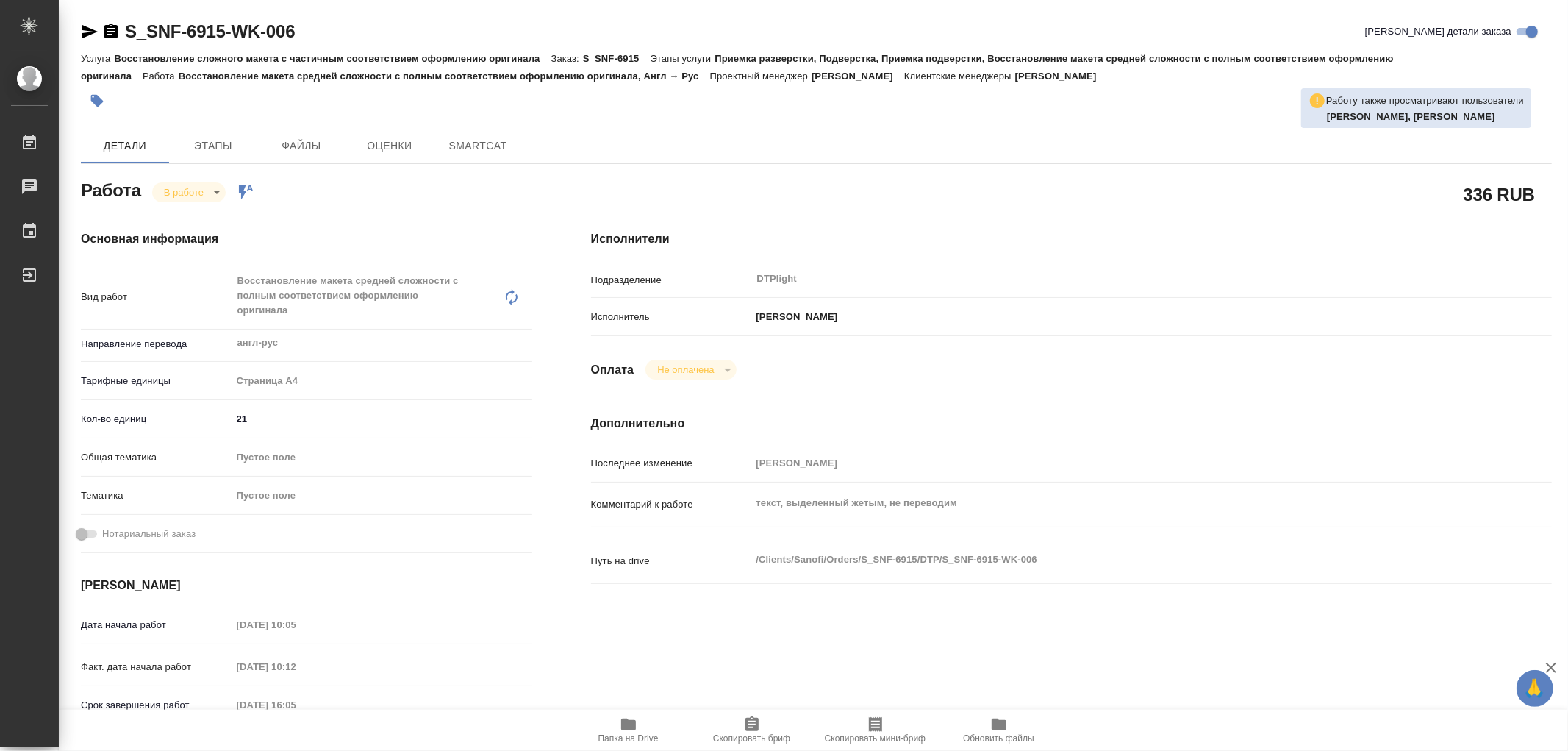
type textarea "x"
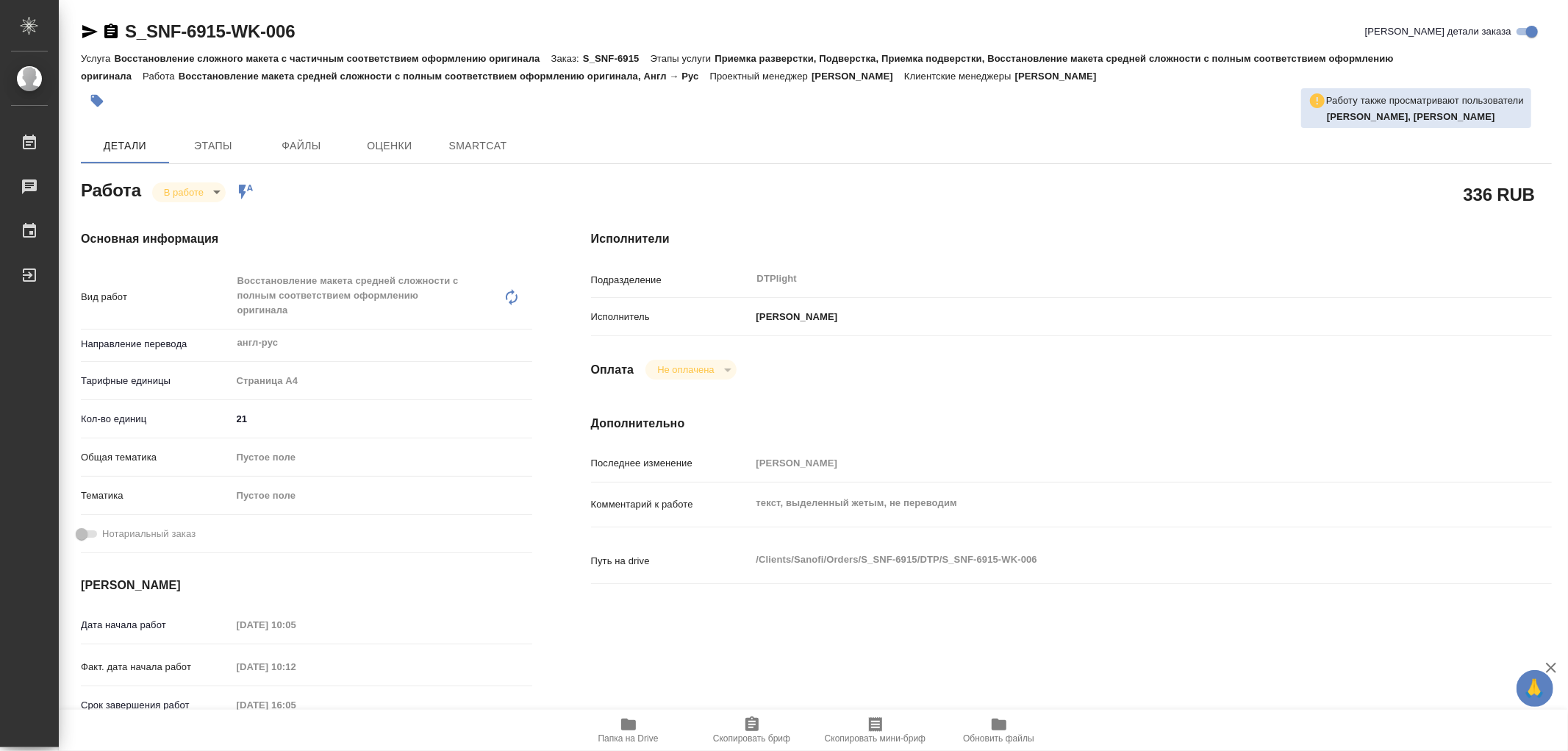
type textarea "x"
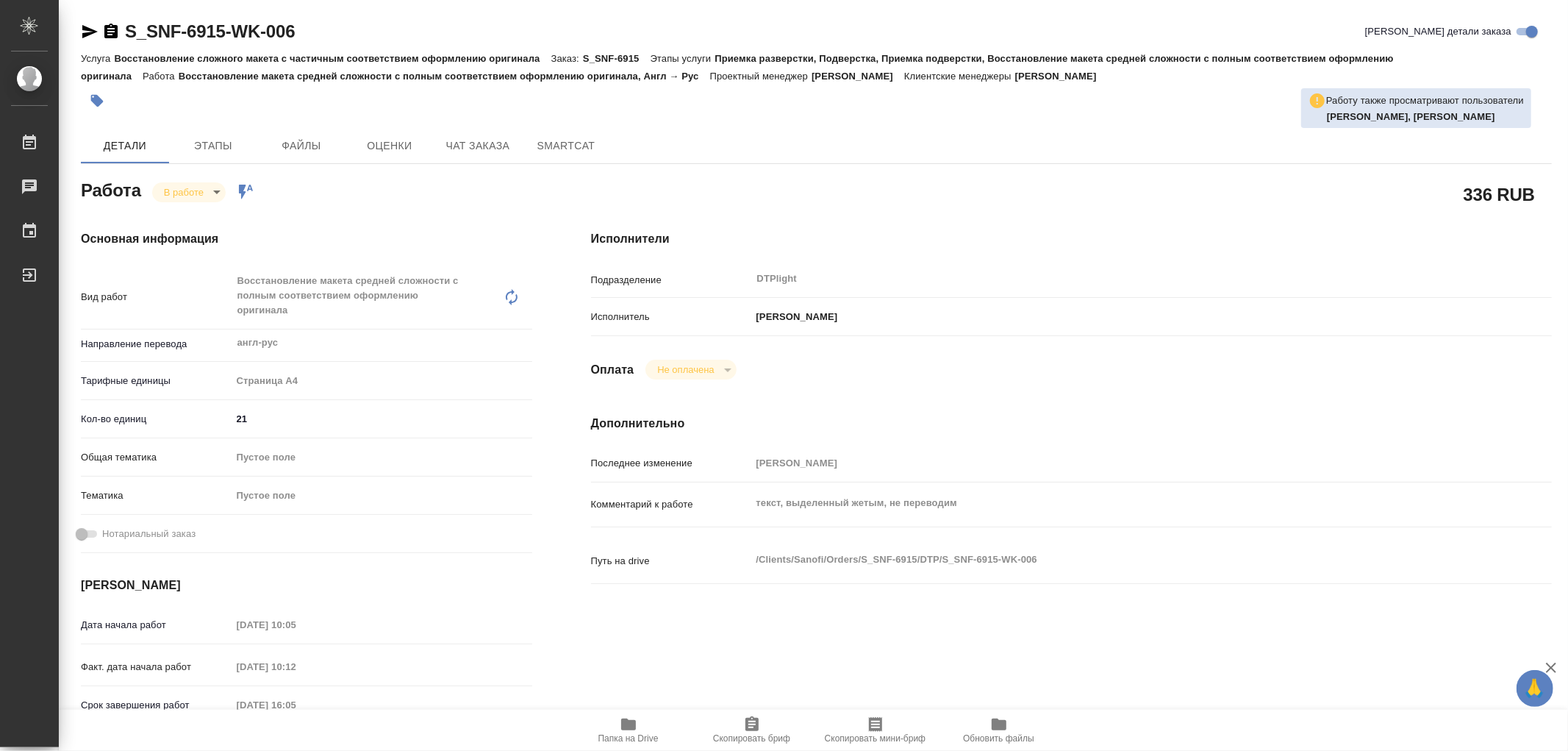
type textarea "x"
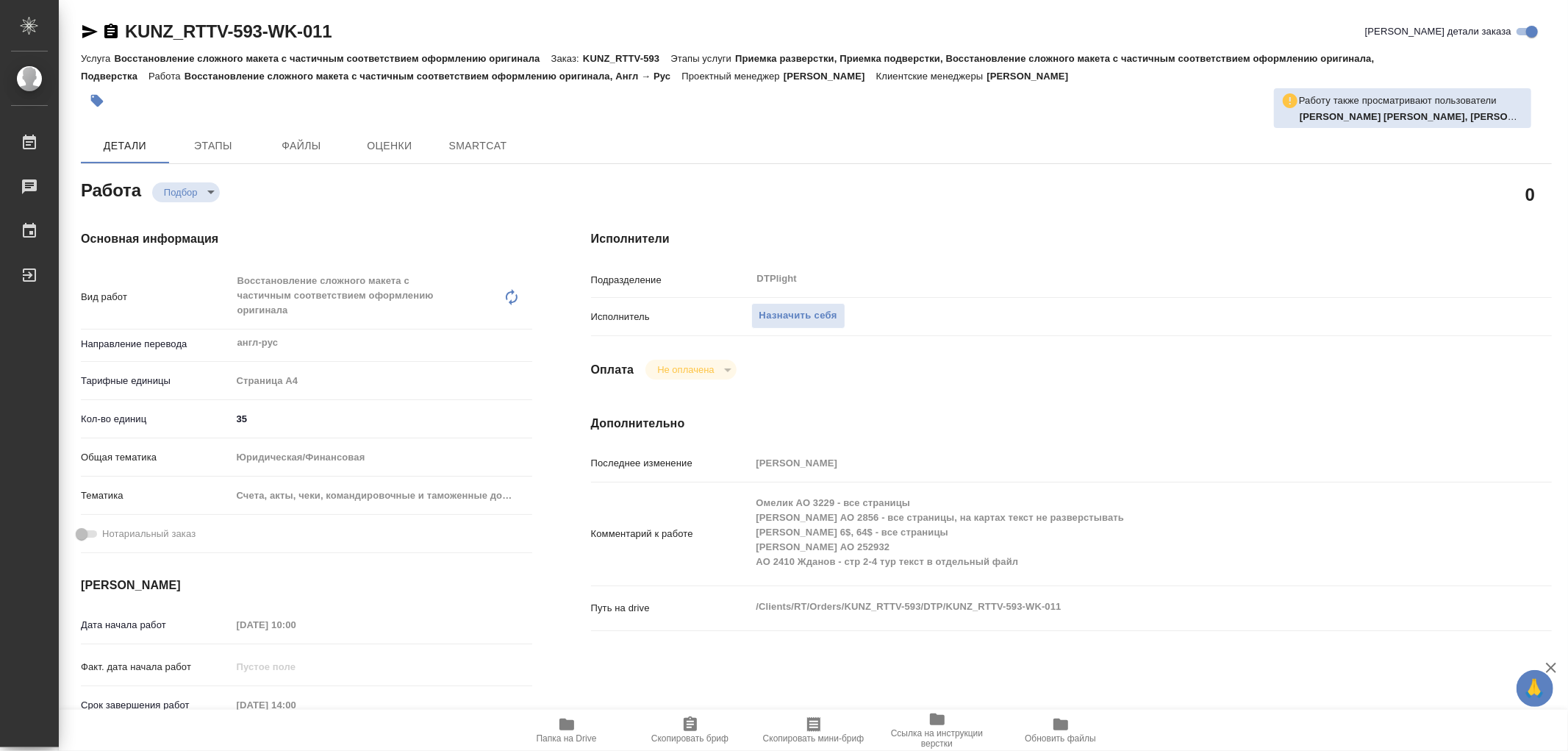
type textarea "x"
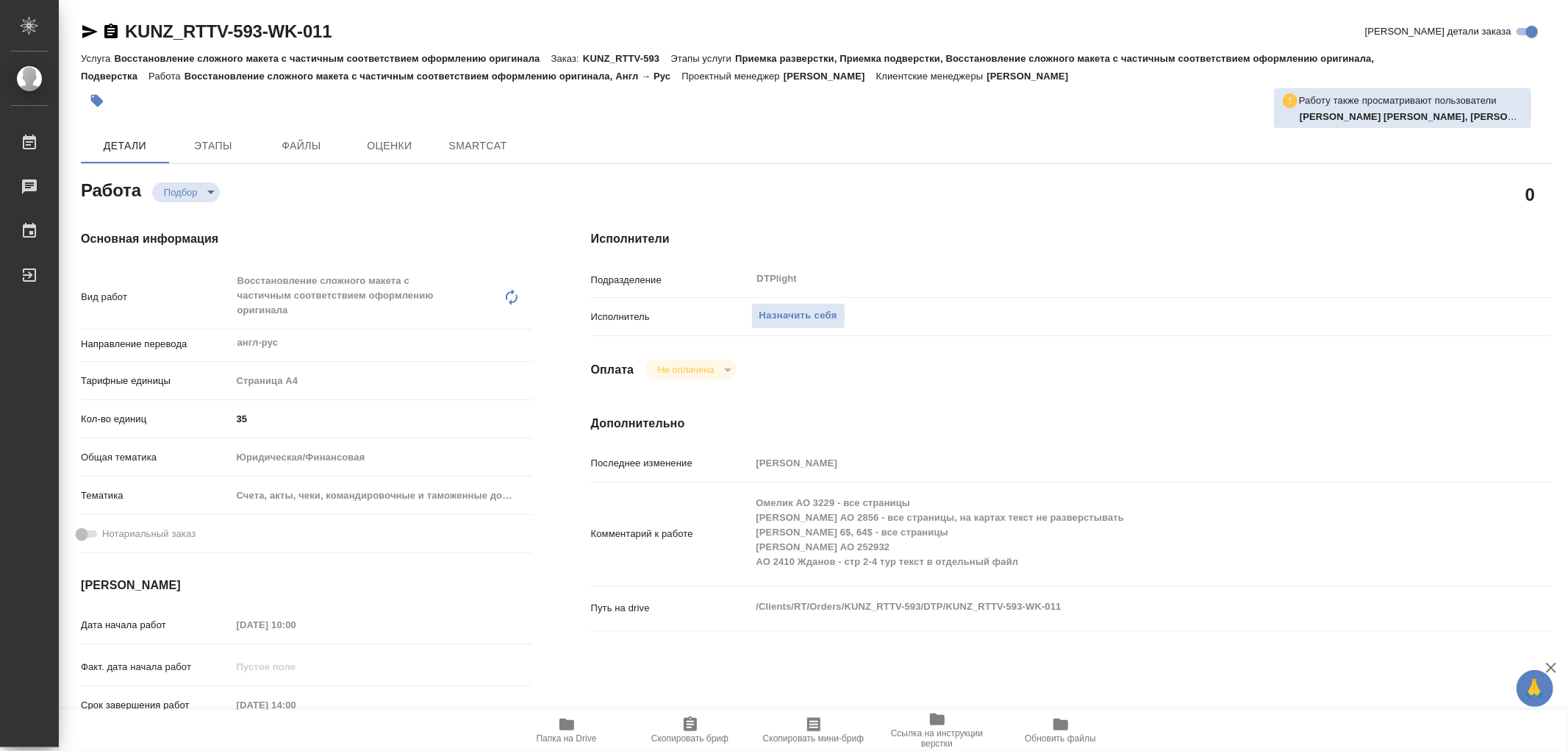
type textarea "x"
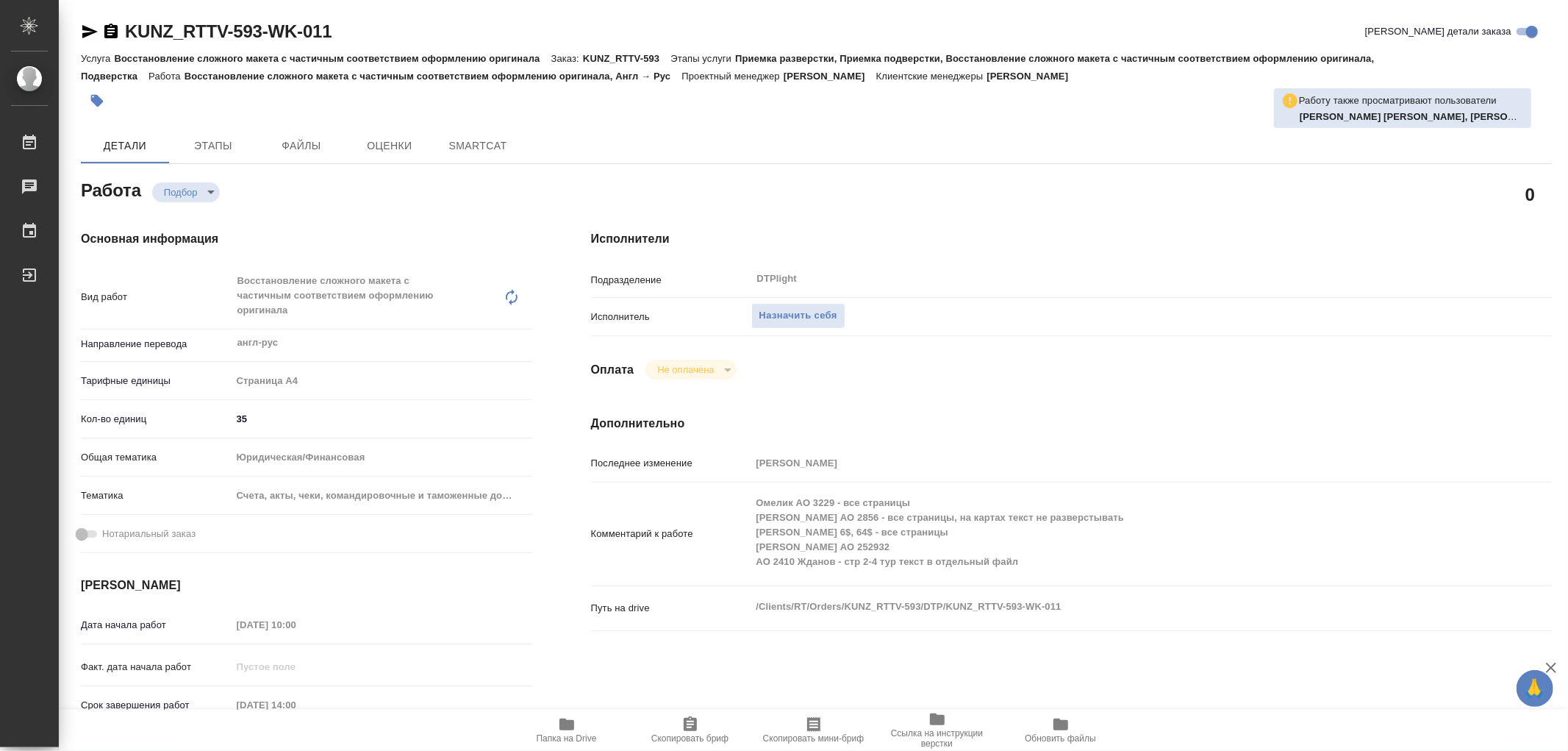
type textarea "x"
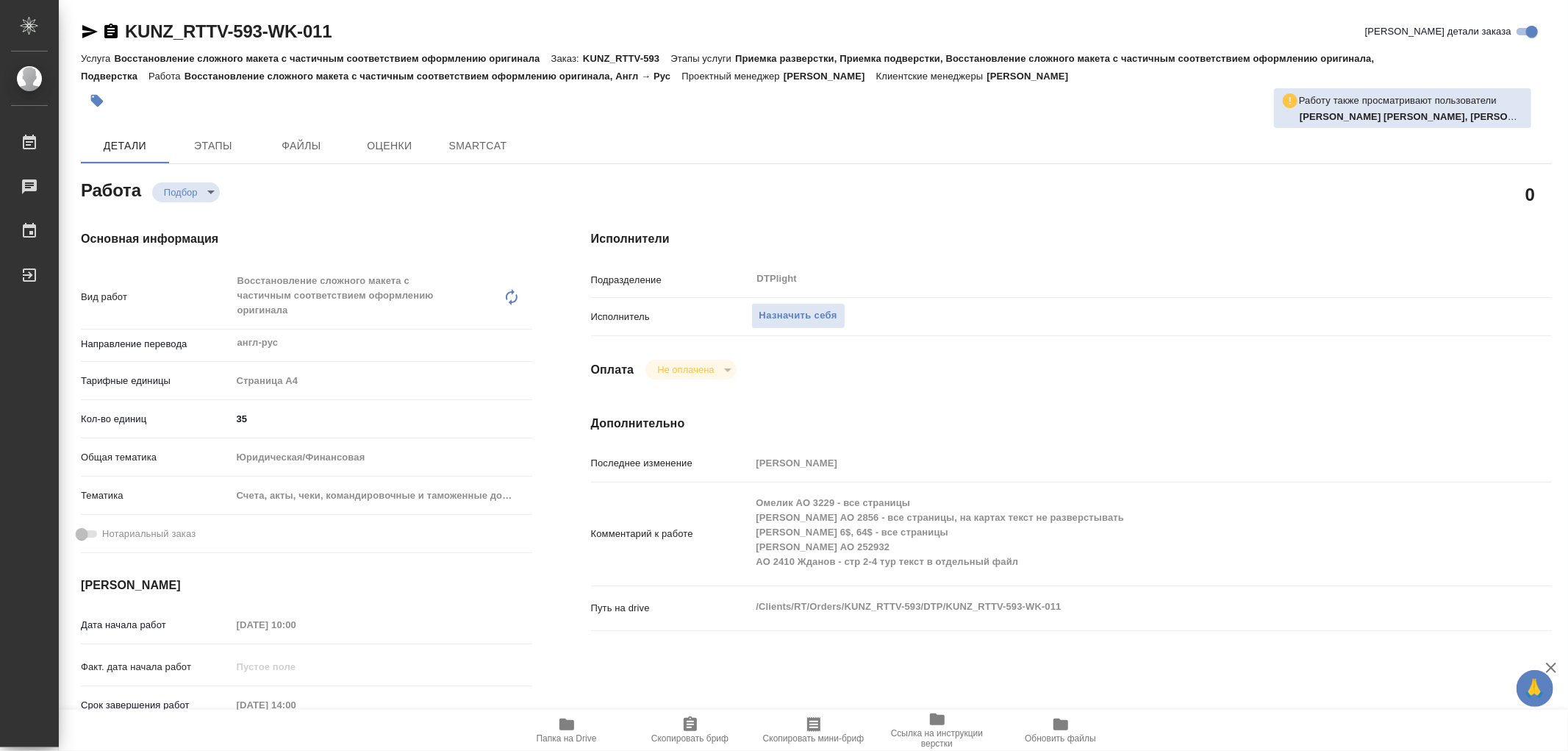
type textarea "x"
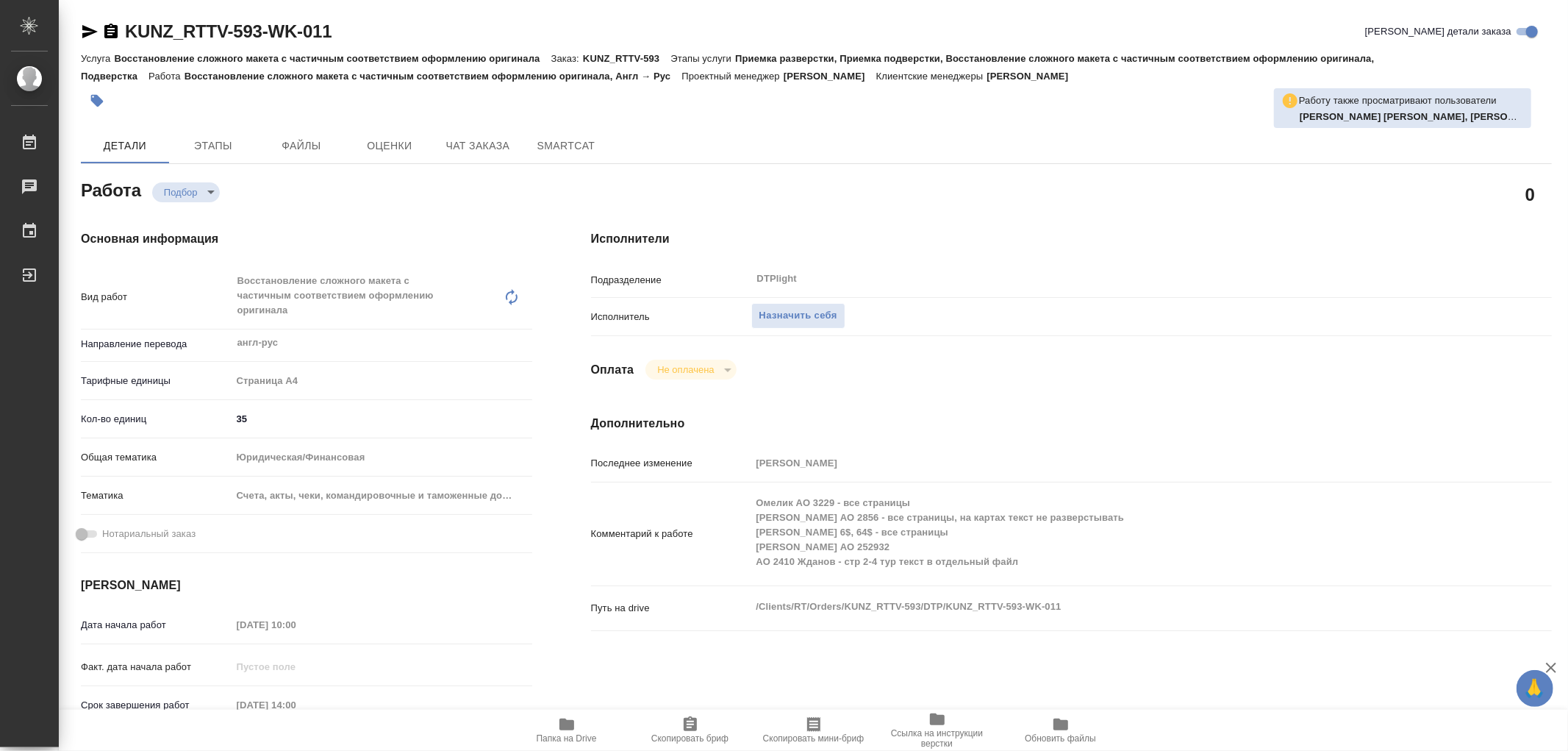
type textarea "x"
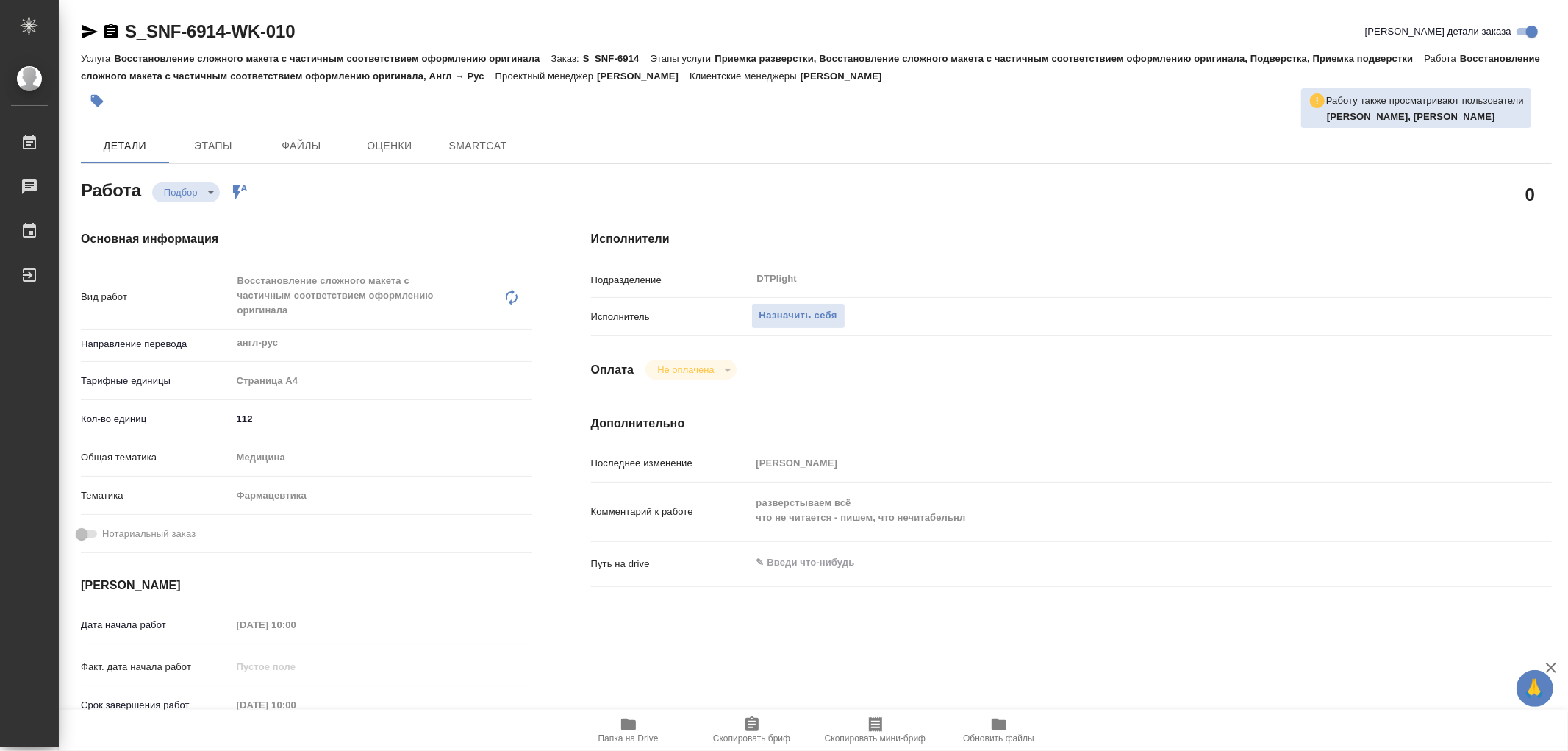
type textarea "x"
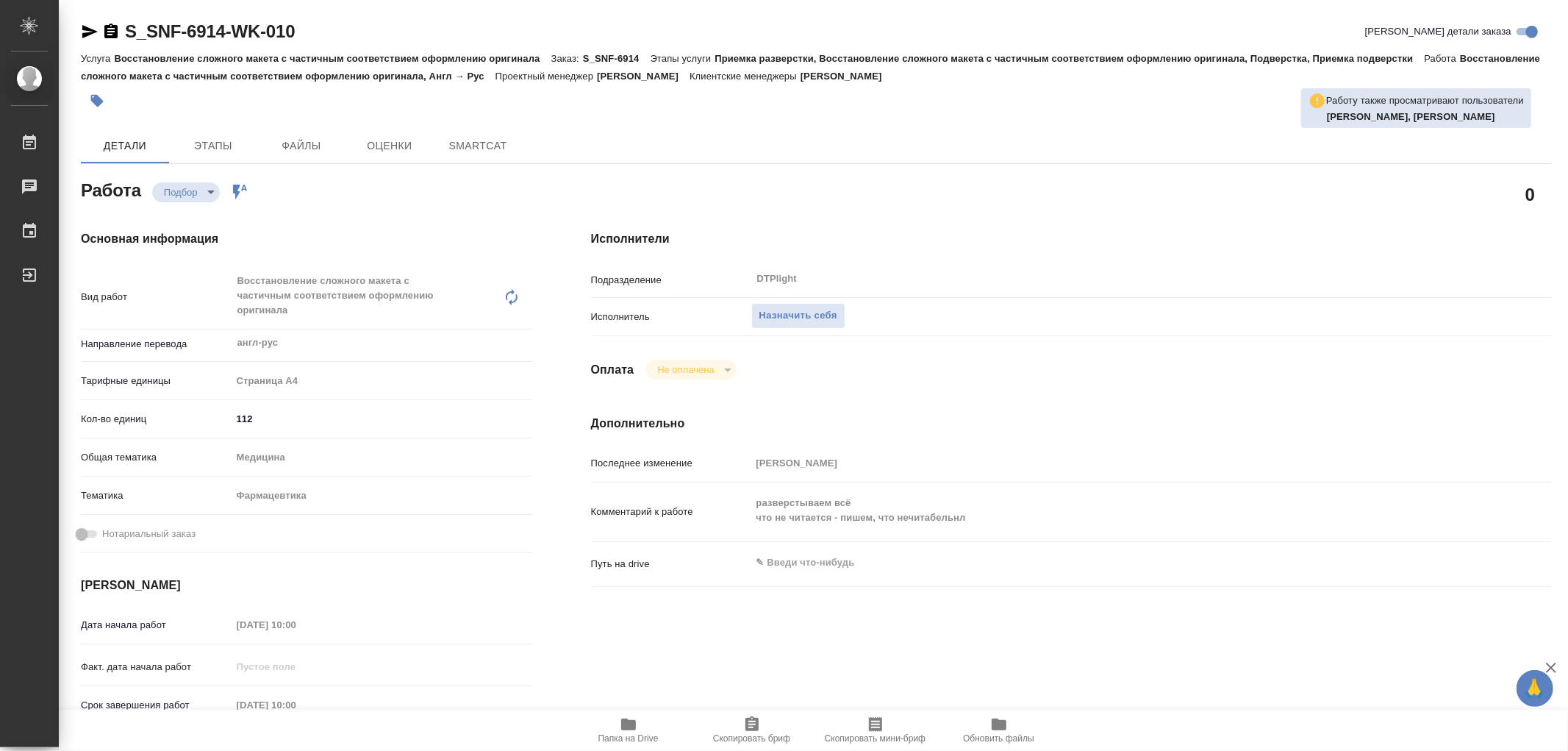
type textarea "x"
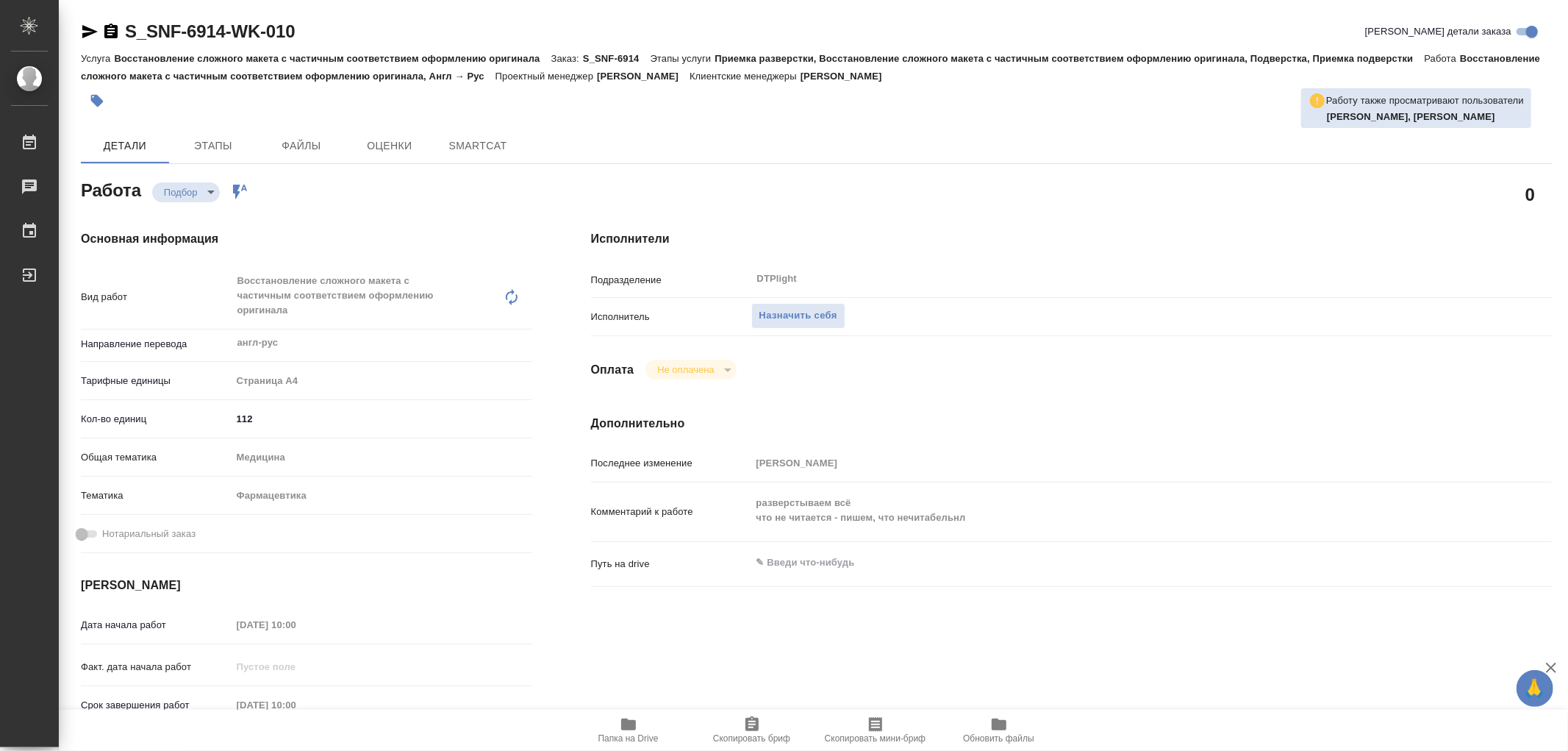
type textarea "x"
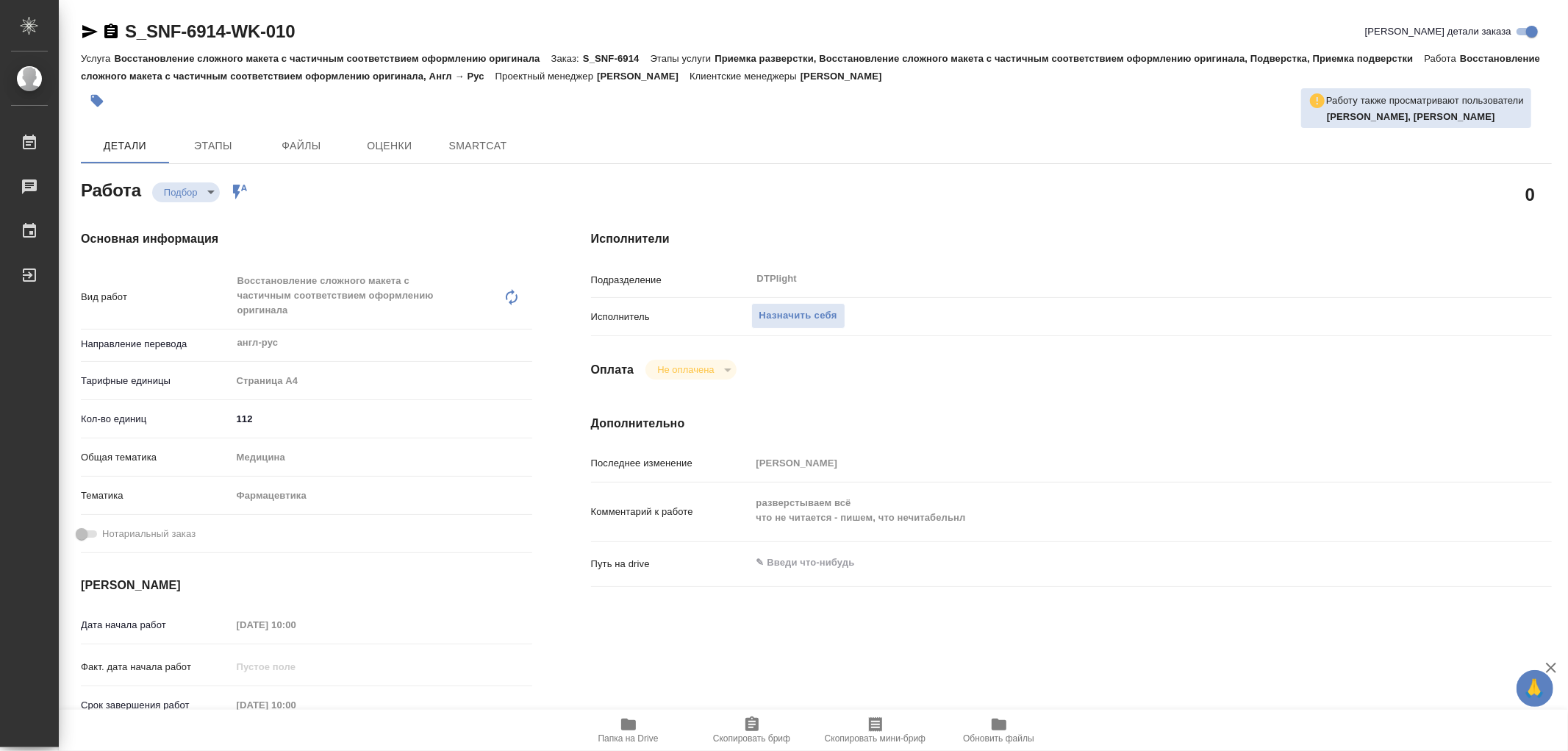
type textarea "x"
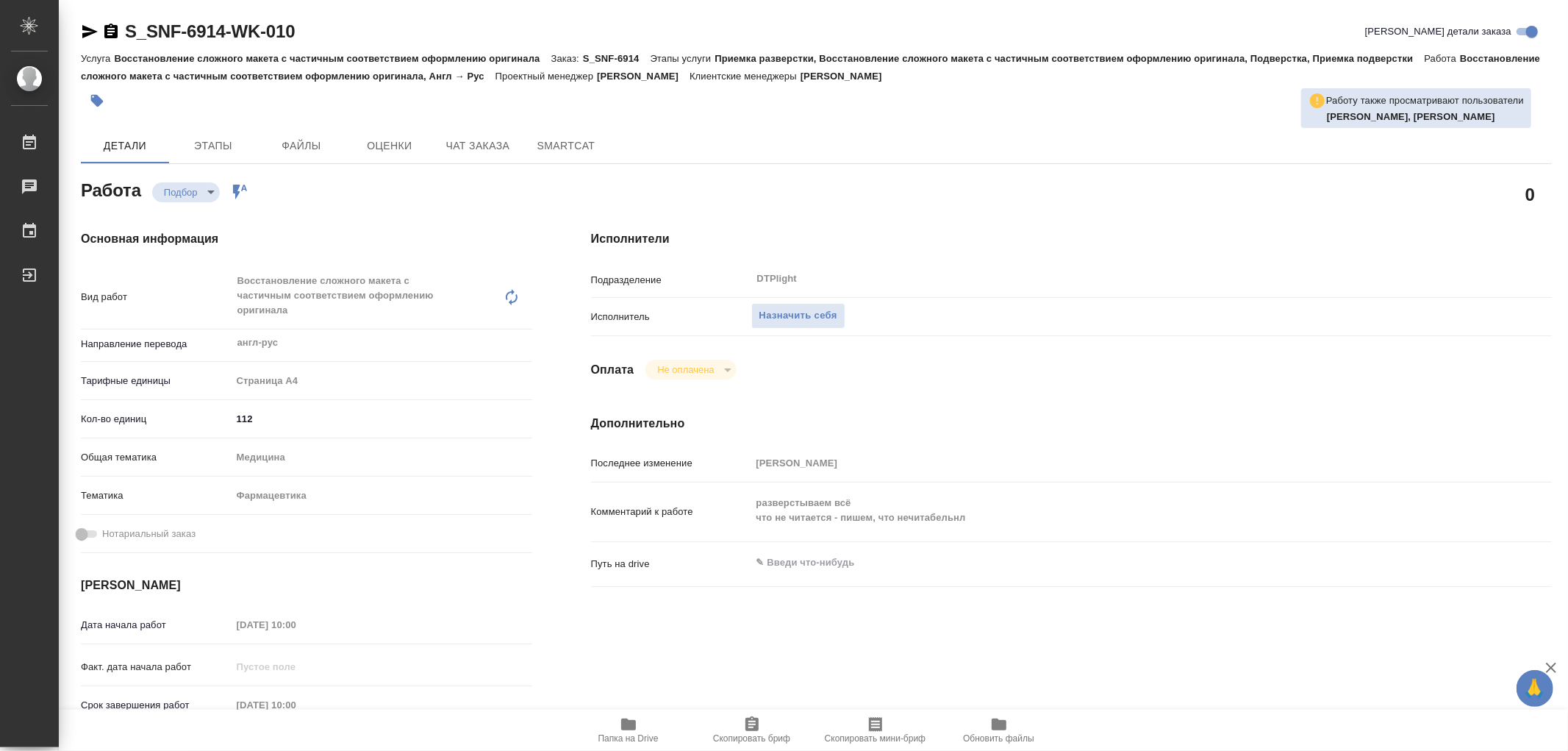
type textarea "x"
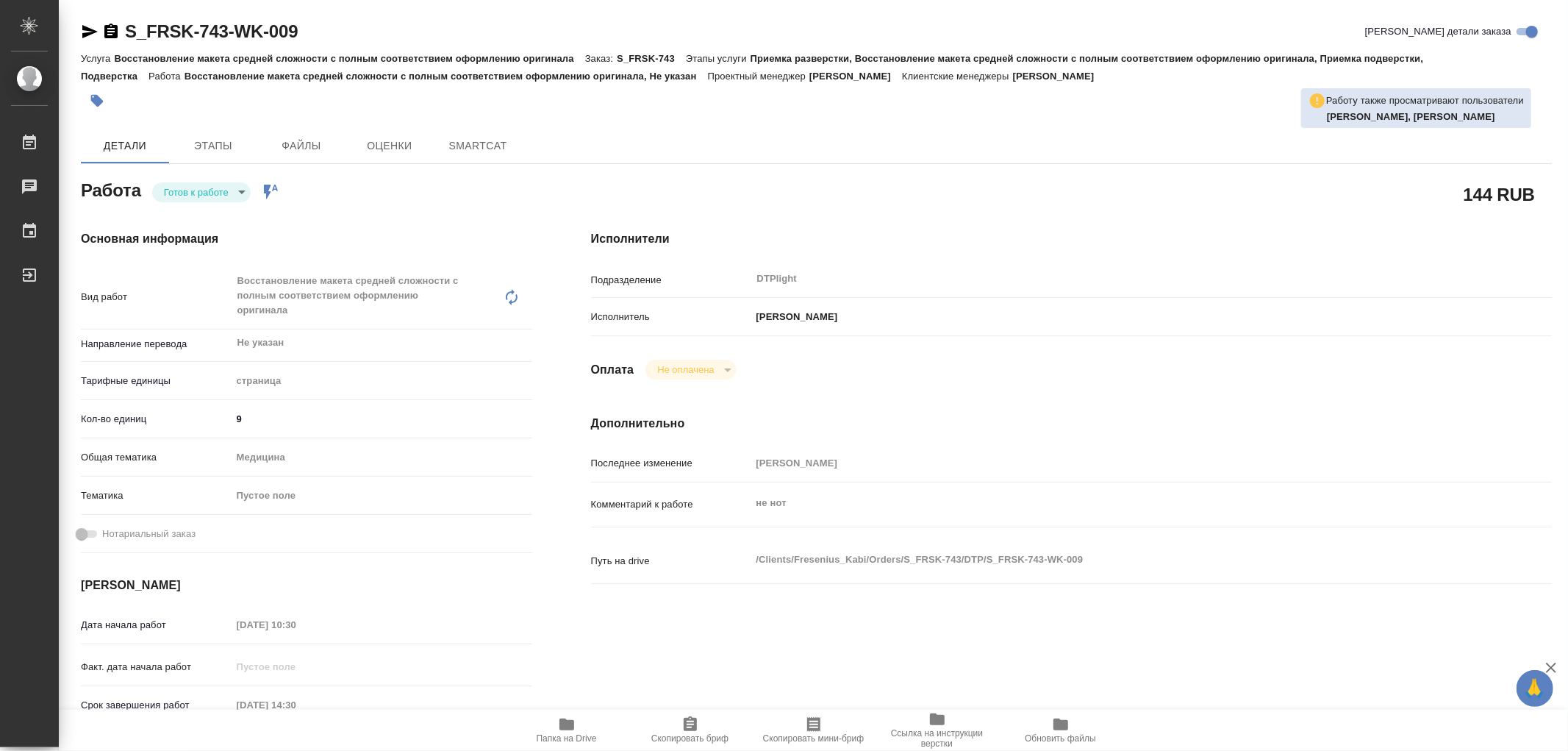
type textarea "x"
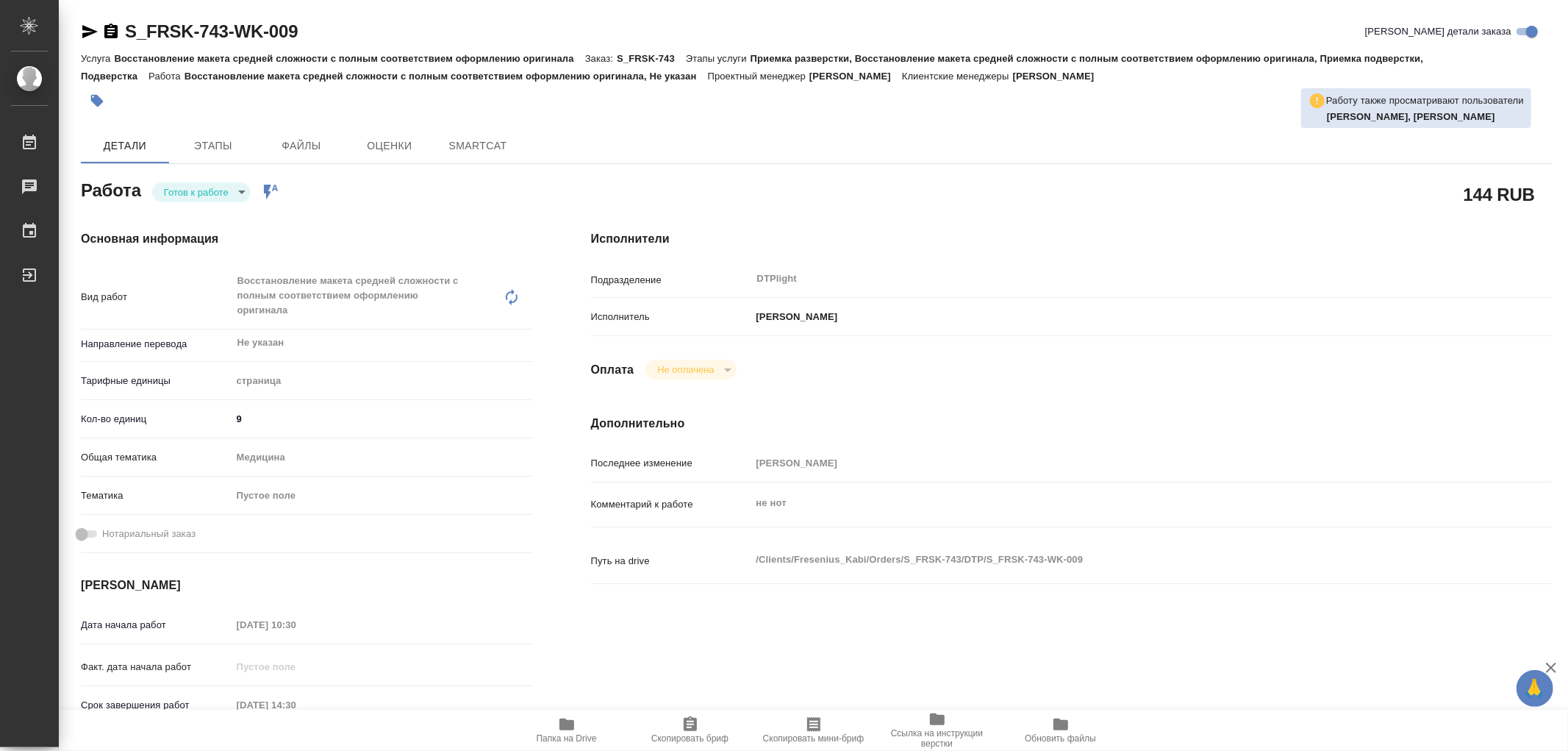
type textarea "x"
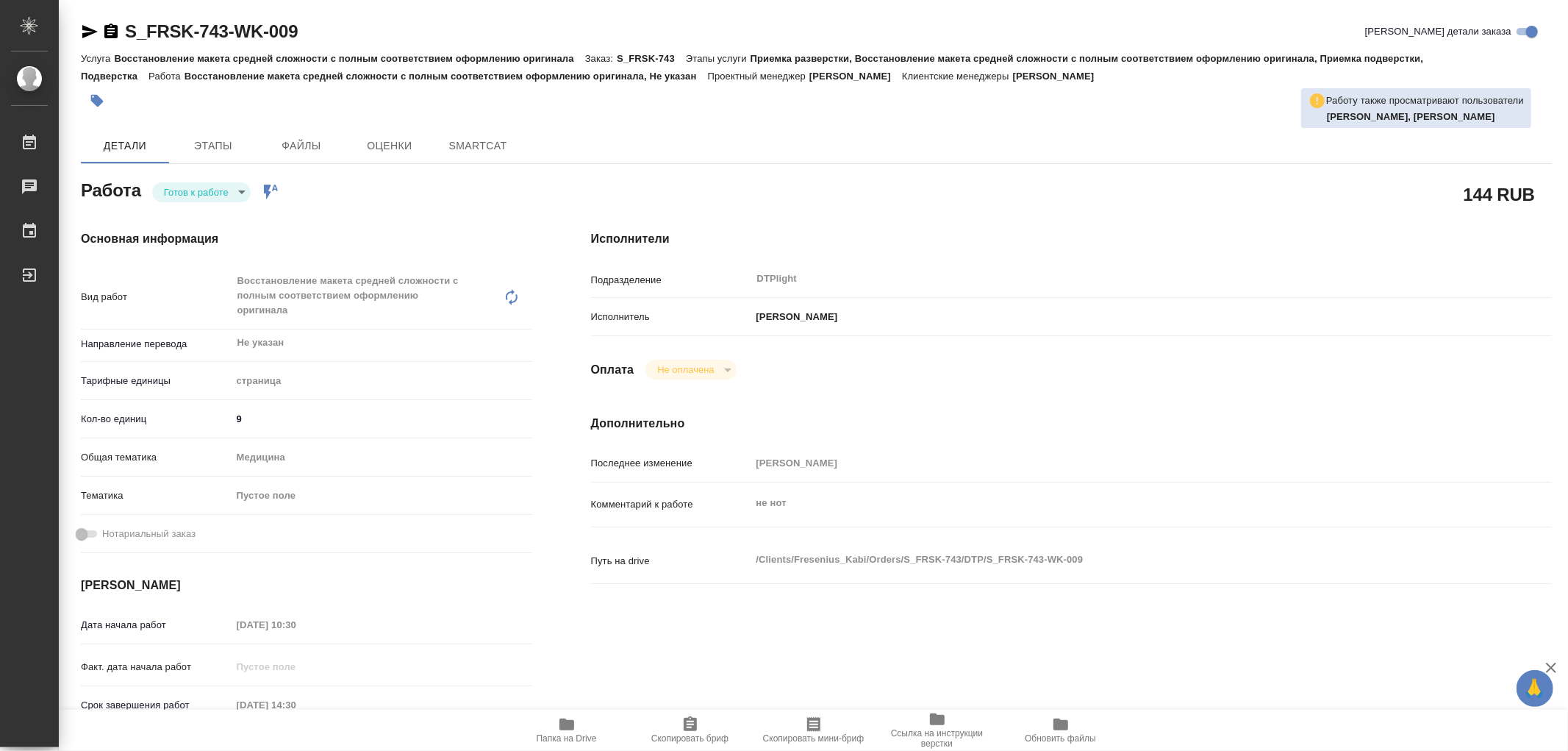
type textarea "x"
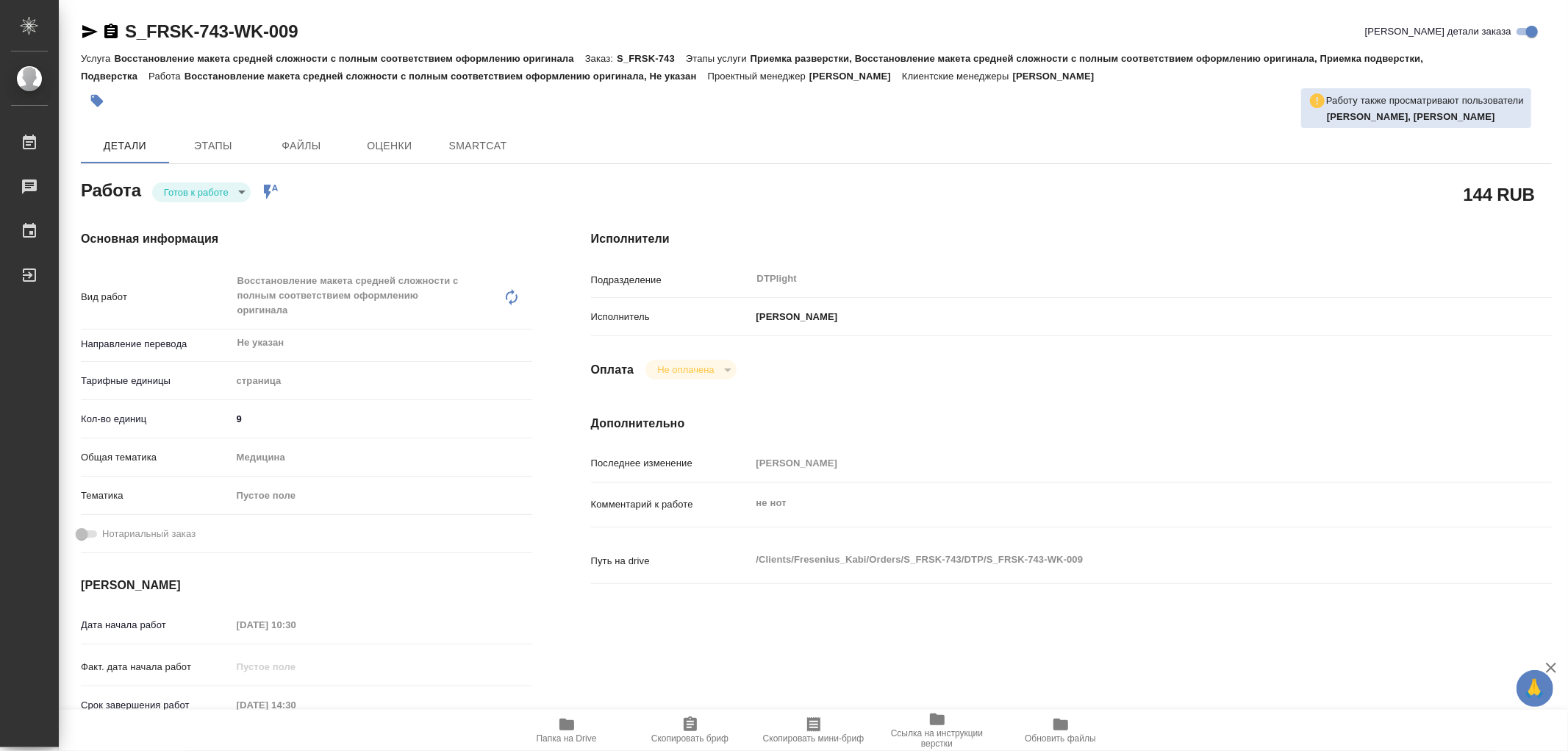
type textarea "x"
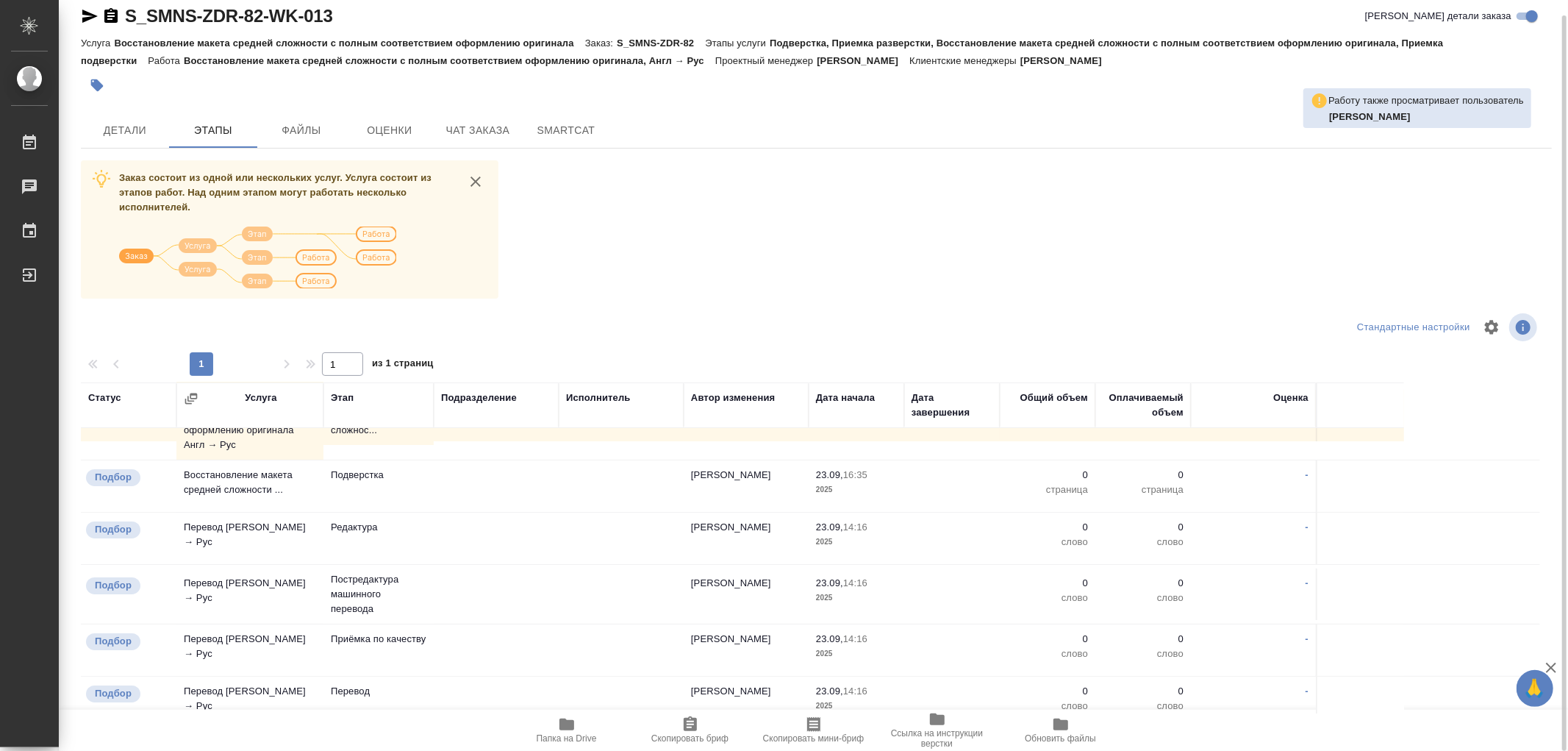
scroll to position [245, 0]
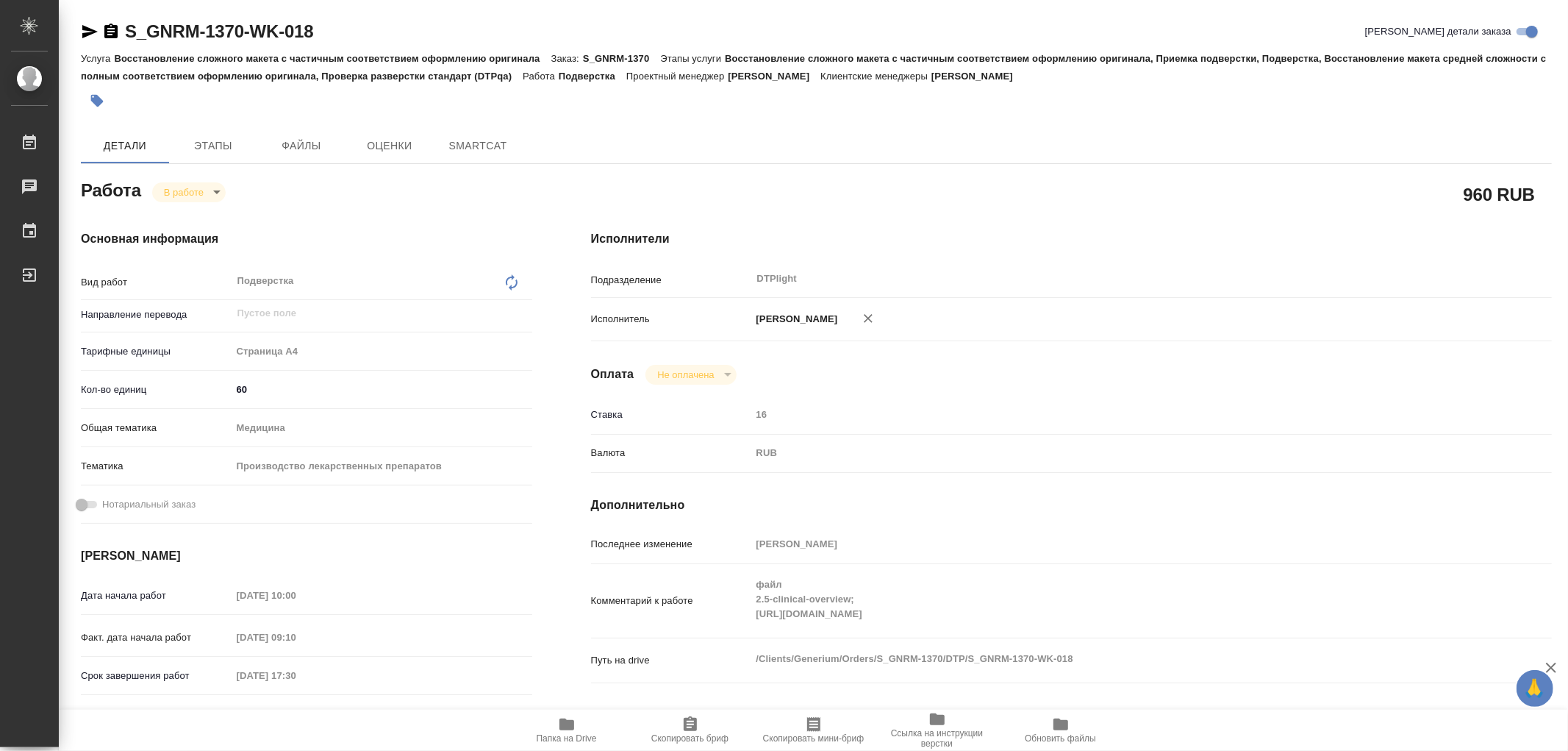
type textarea "x"
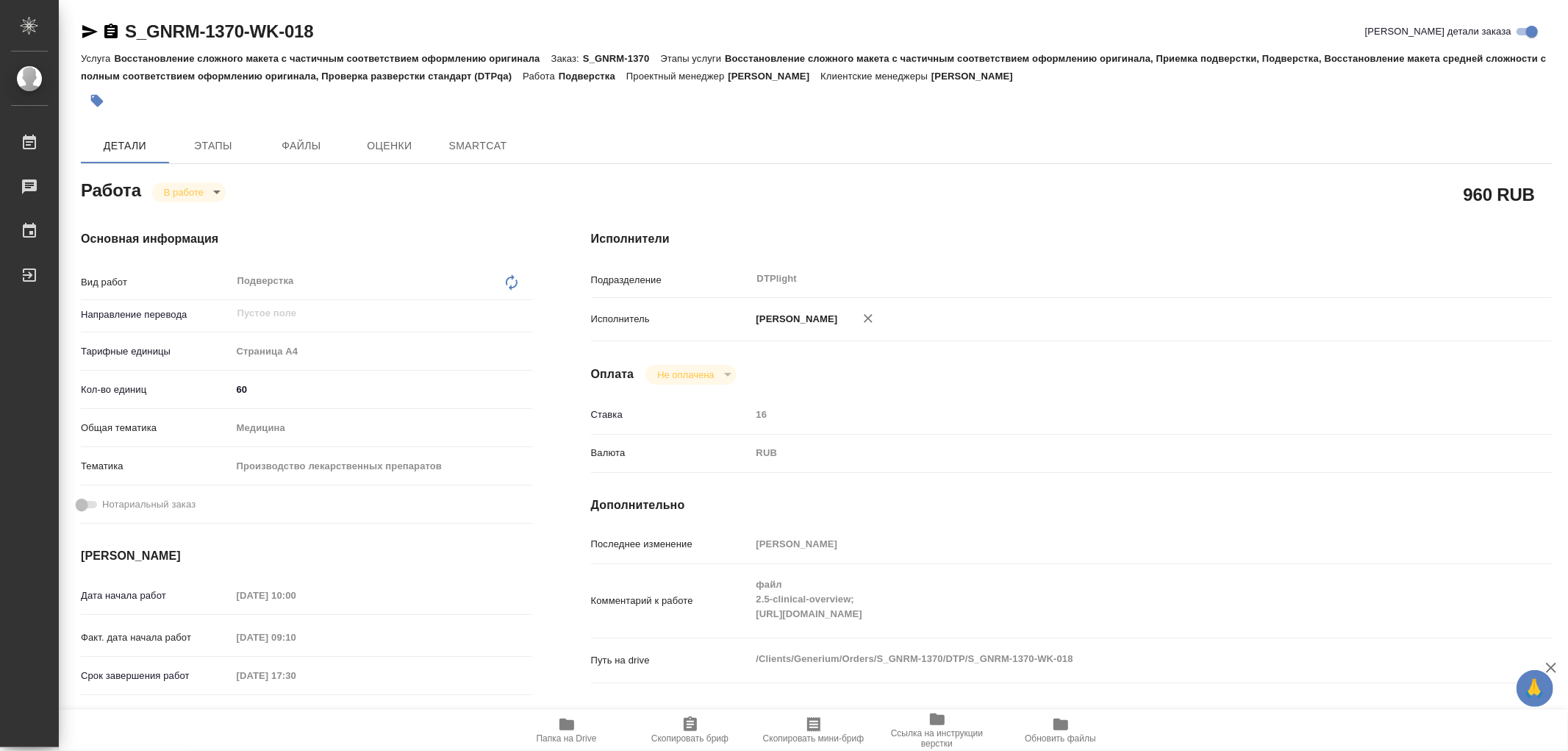
type textarea "x"
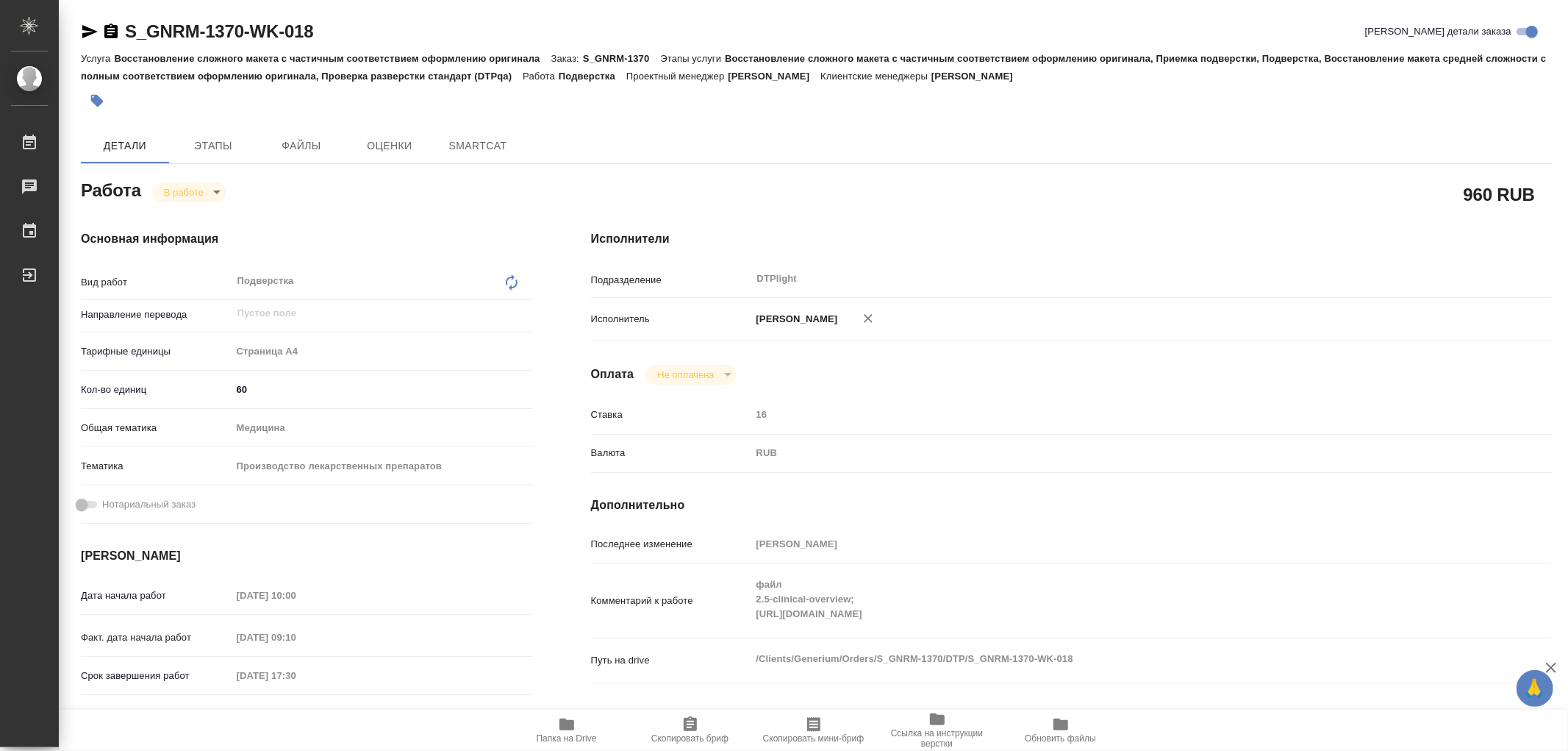
type textarea "x"
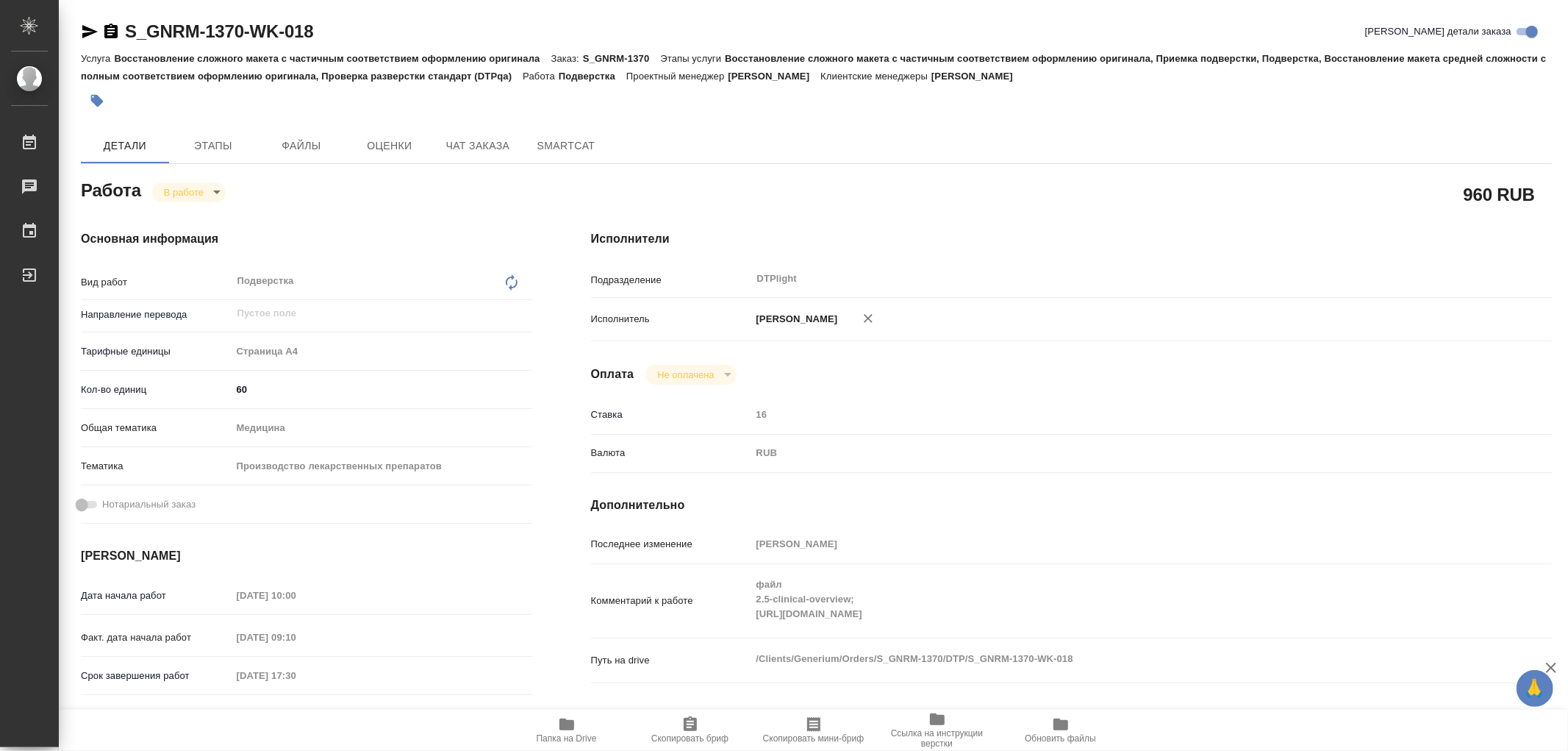
type textarea "x"
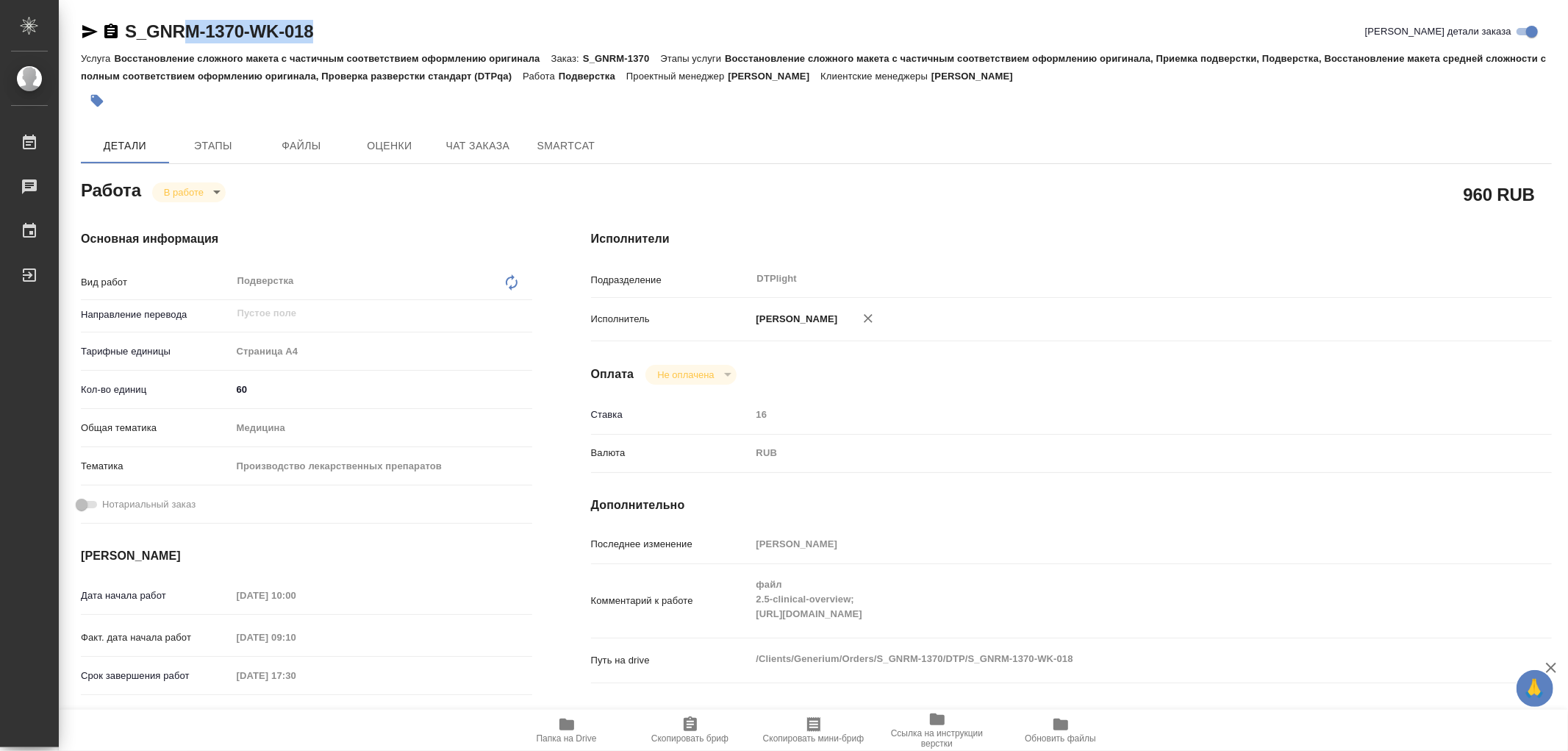
type textarea "x"
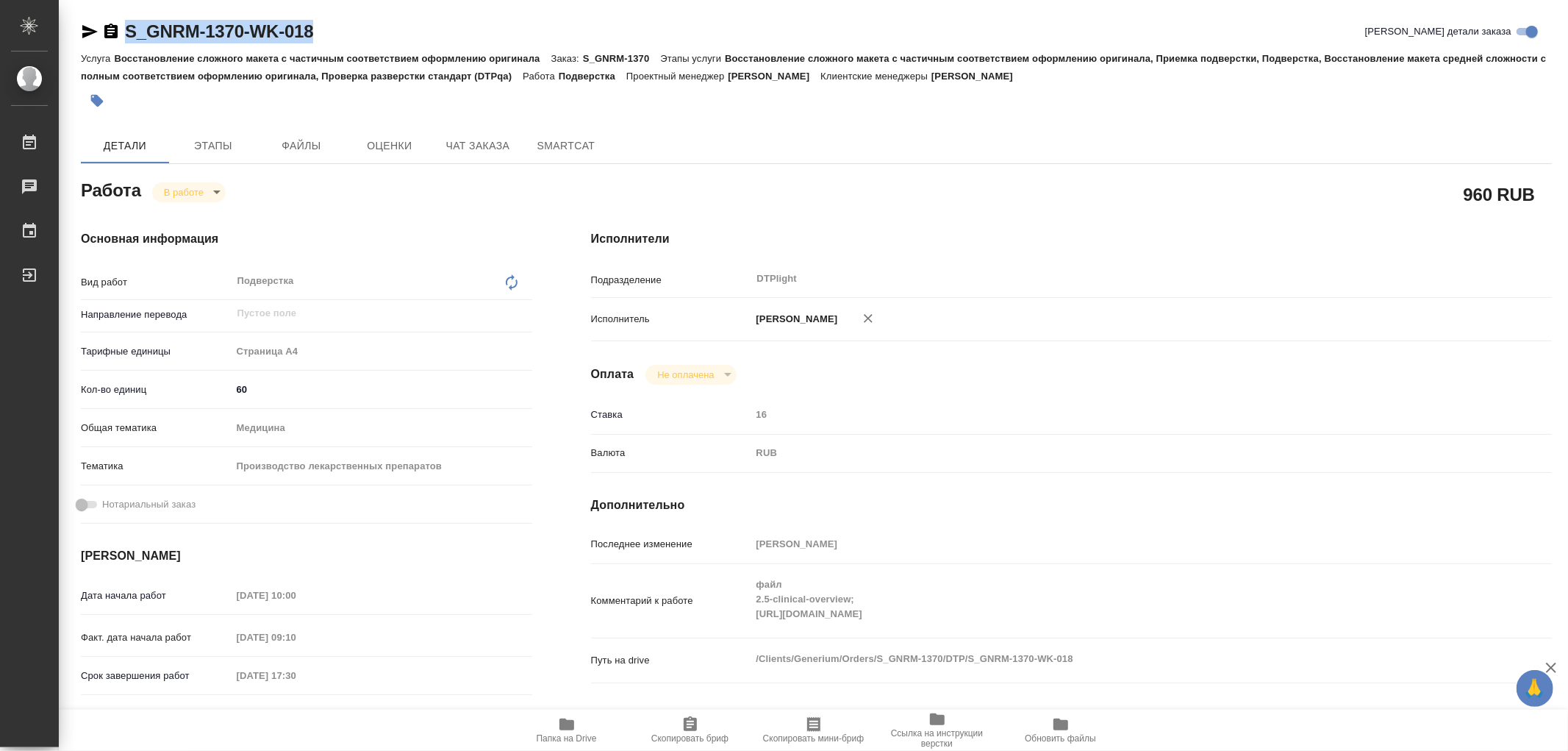
drag, startPoint x: 318, startPoint y: 37, endPoint x: 127, endPoint y: 35, distance: 191.0
click at [127, 35] on div "S_GNRM-1370-WK-018 Кратко детали заказа" at bounding box center [816, 32] width 1471 height 24
copy link "S_GNRM-1370-WK-018"
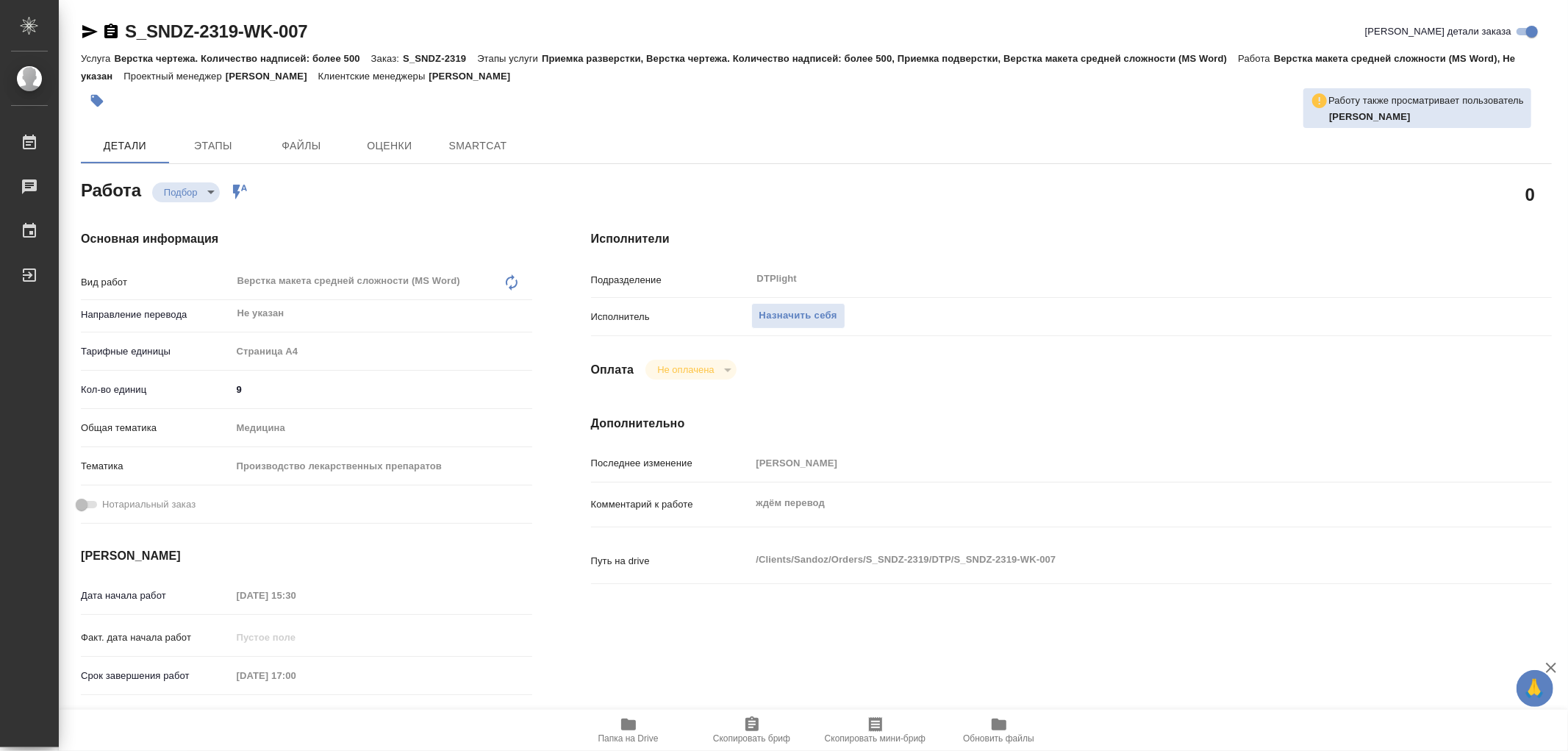
type textarea "x"
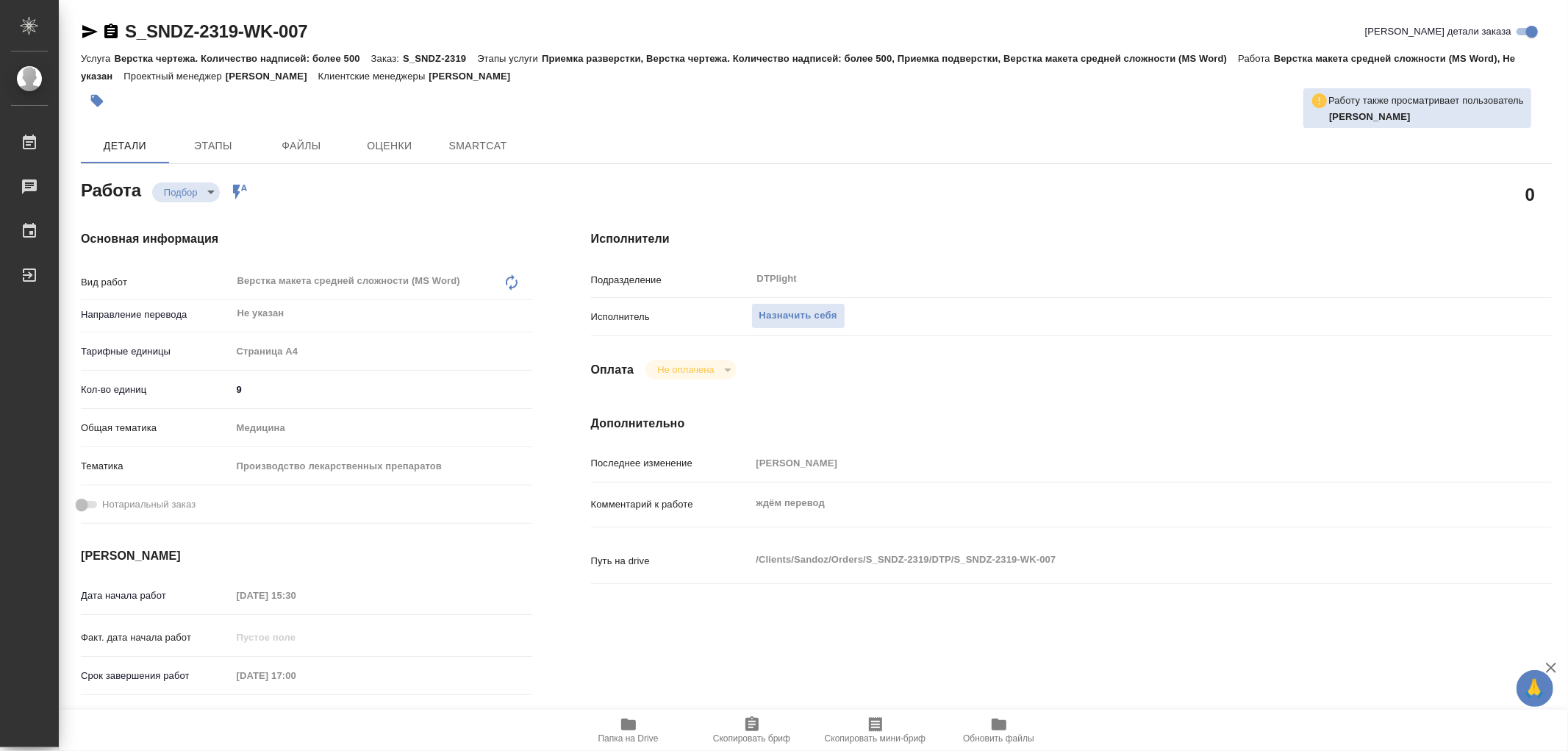
type textarea "x"
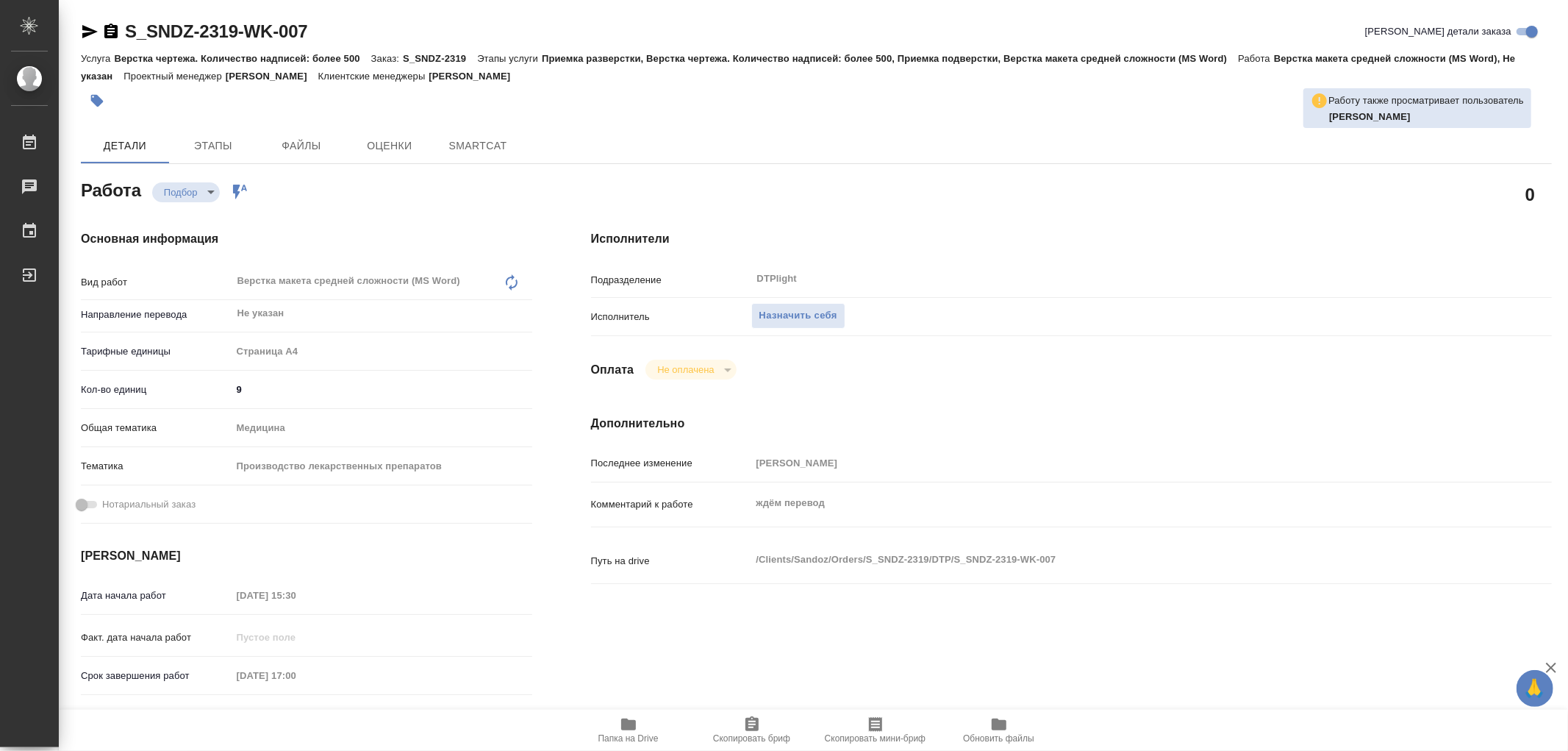
type textarea "x"
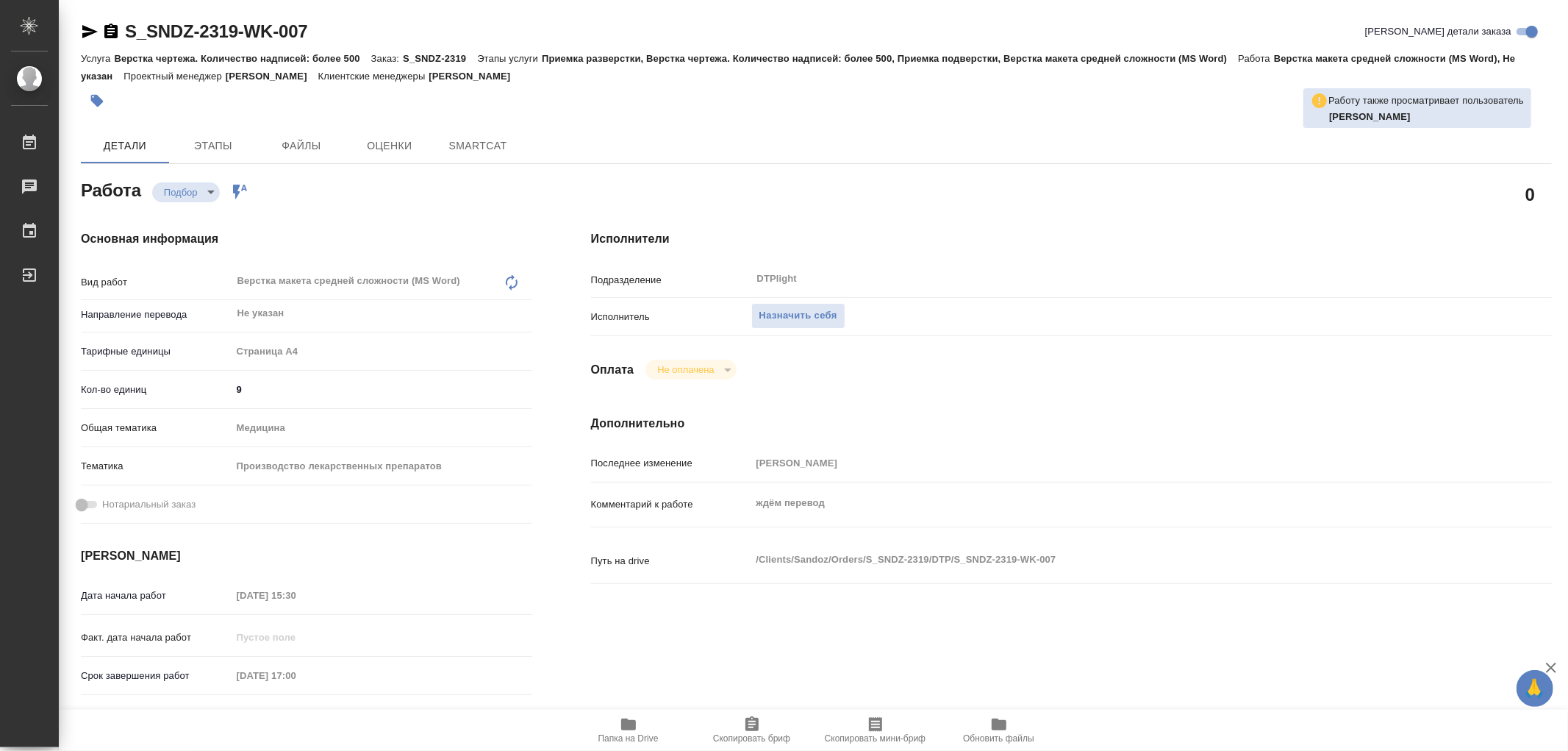
type textarea "x"
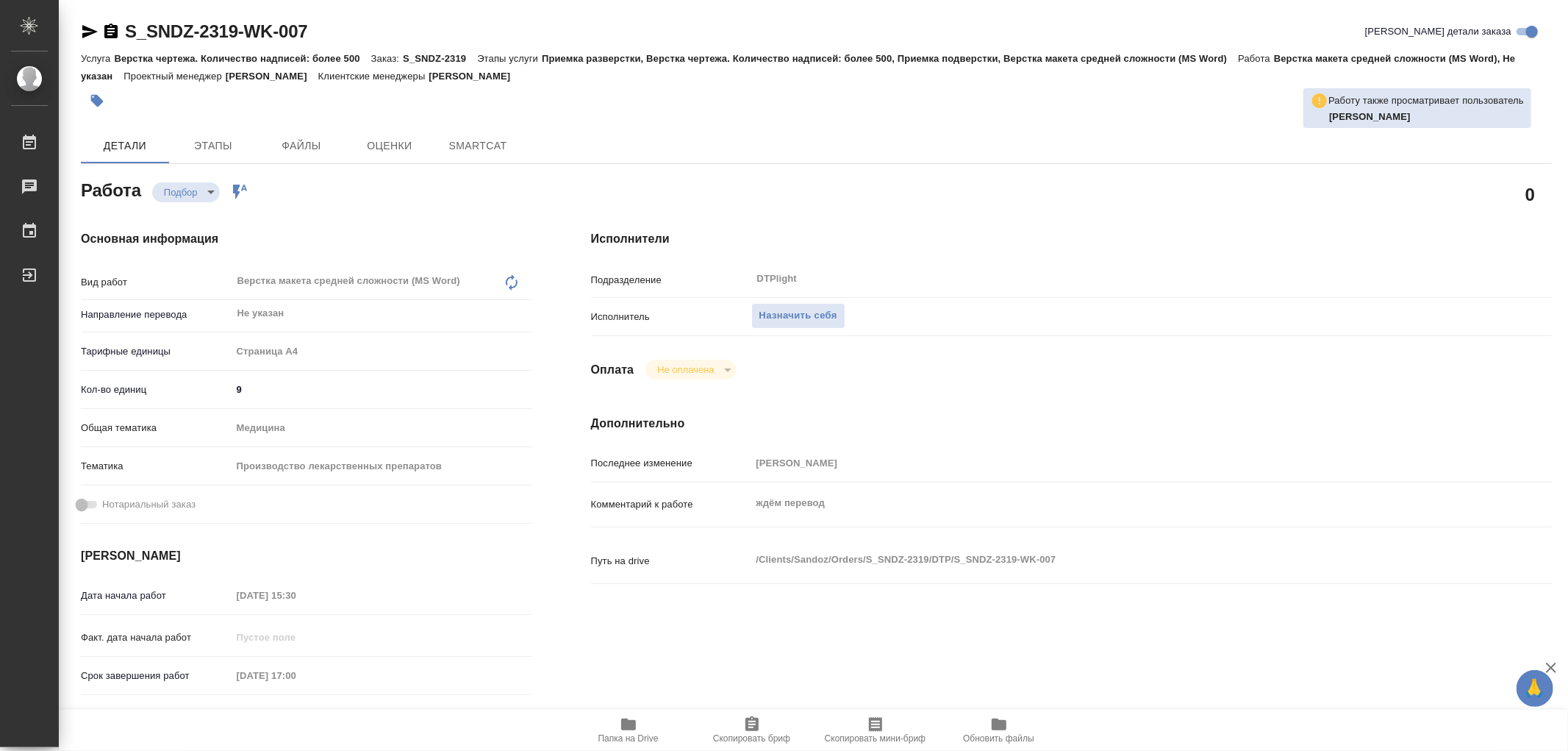
type textarea "x"
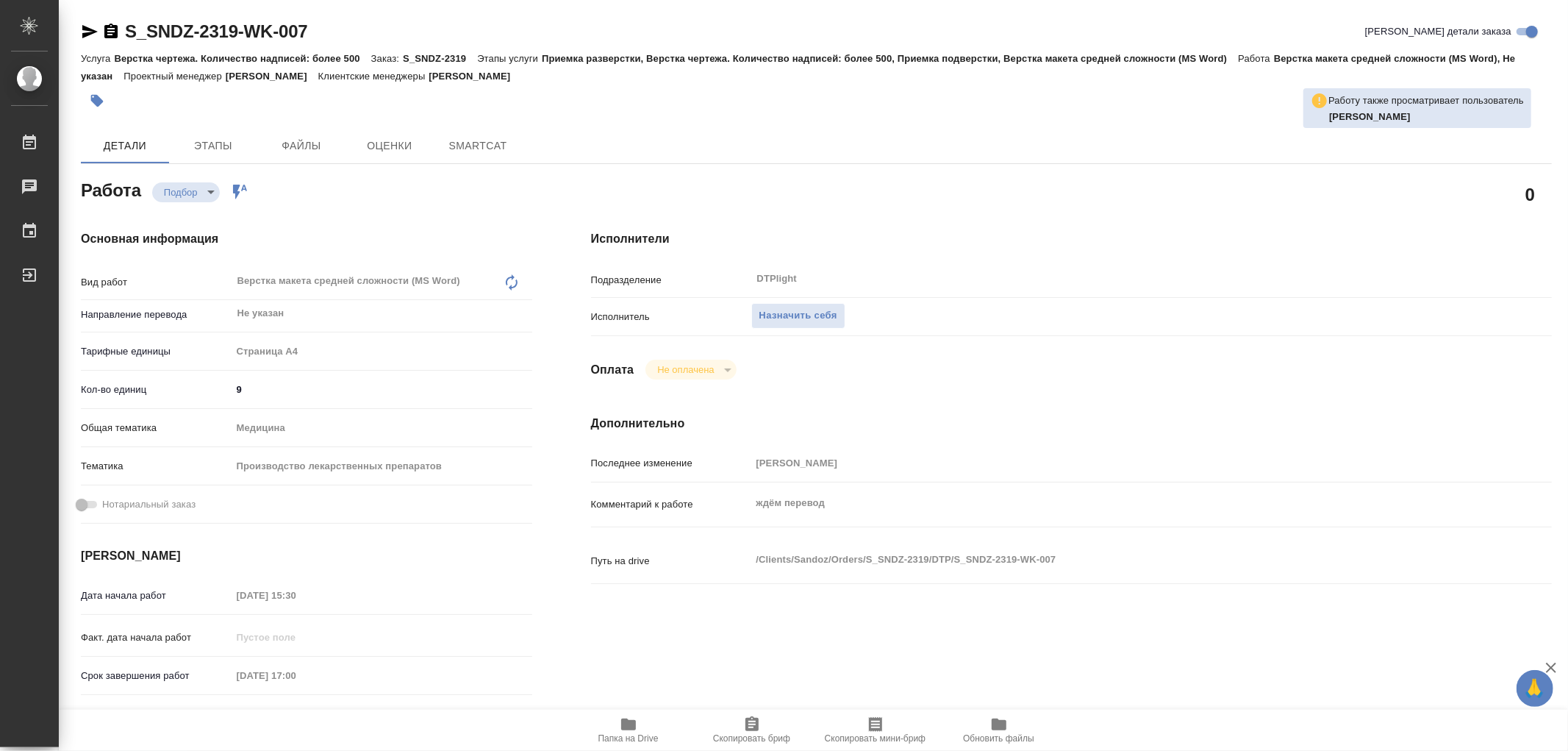
type textarea "x"
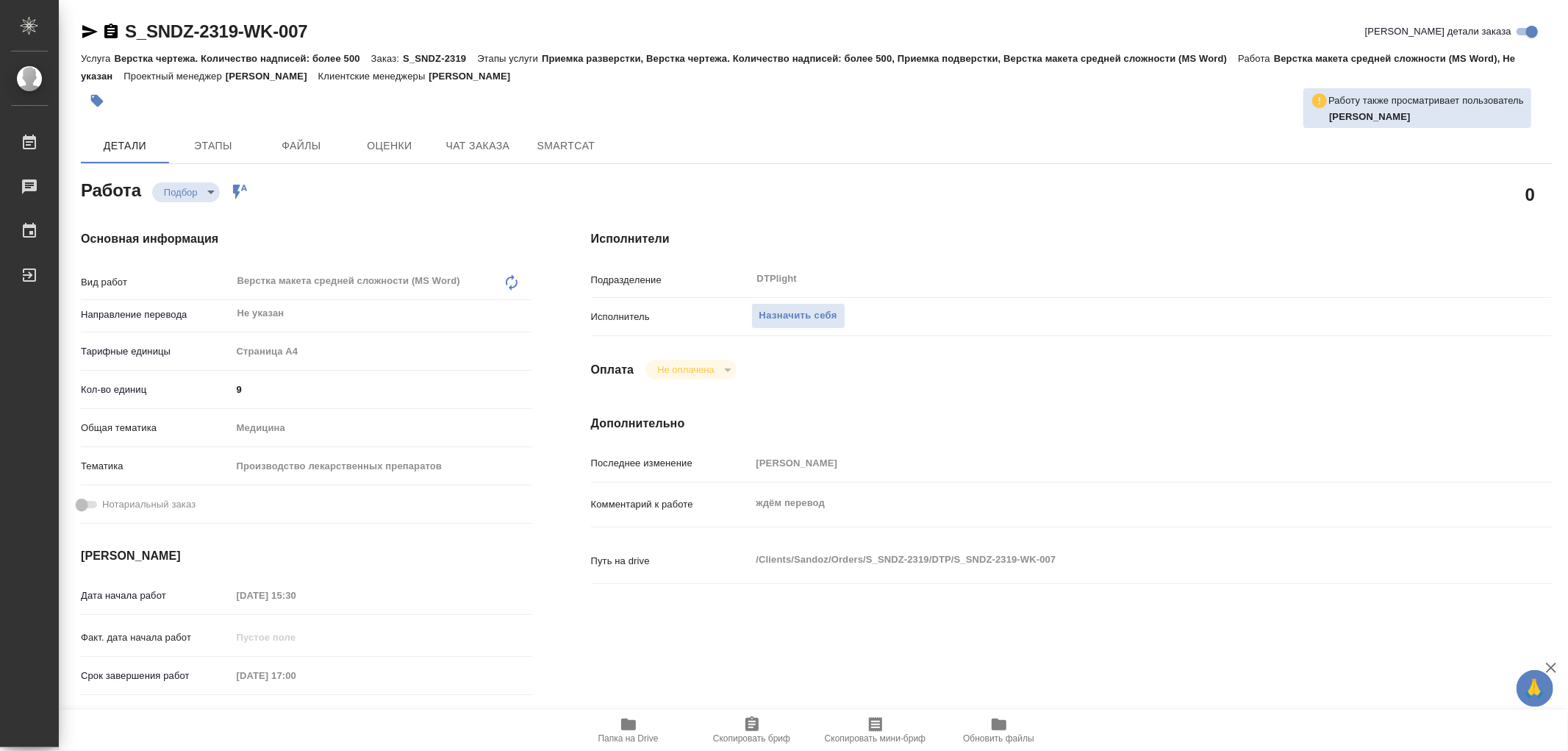
type textarea "x"
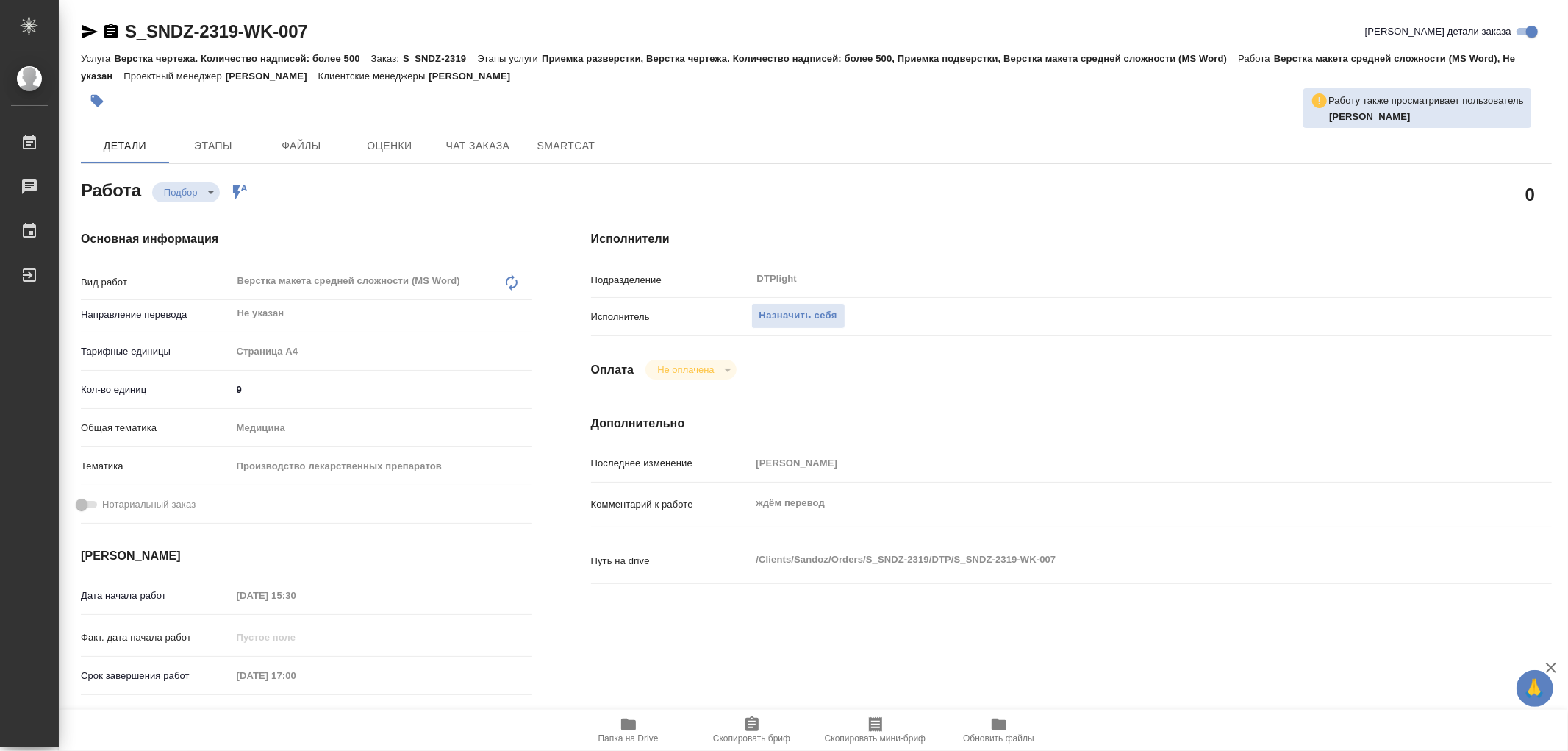
type textarea "x"
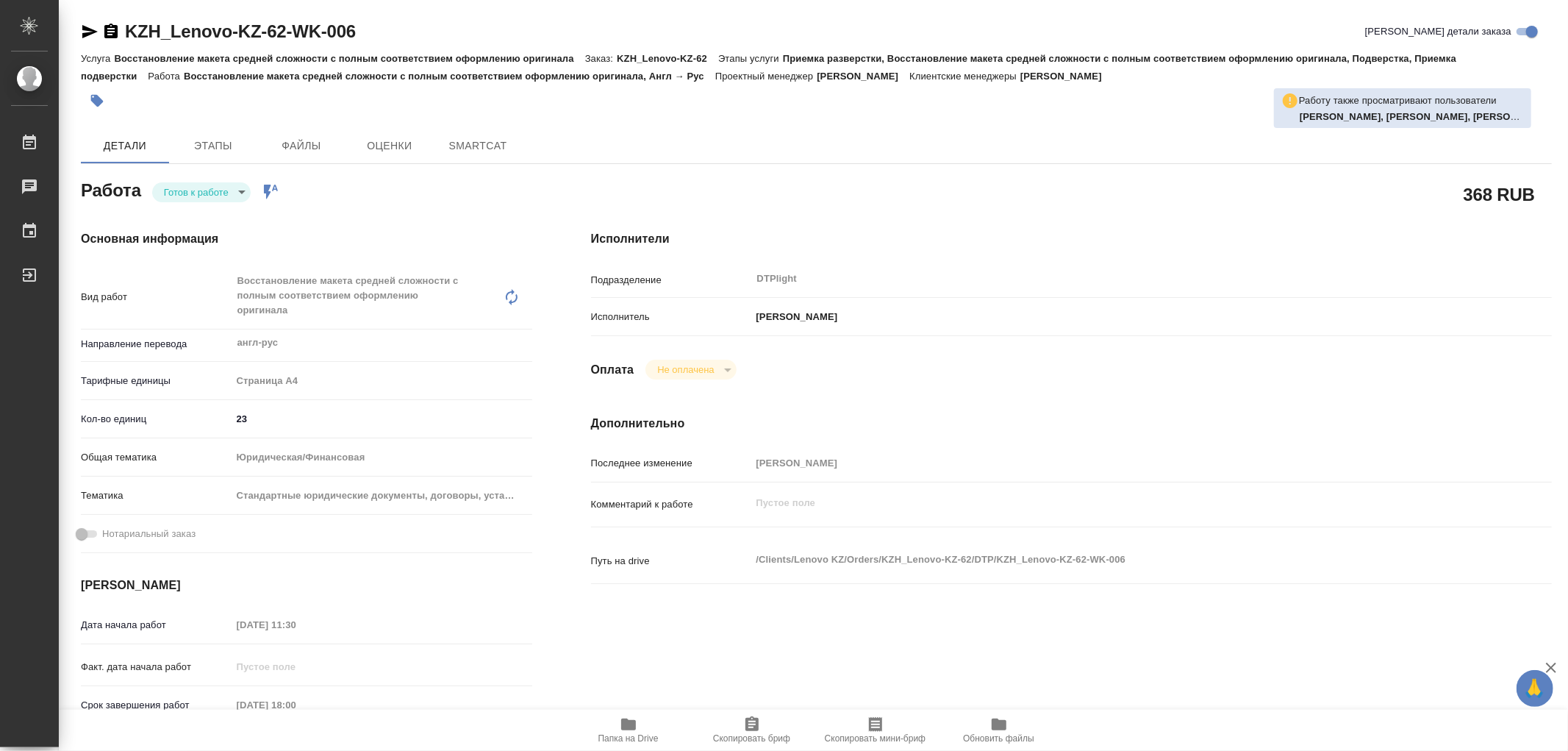
type textarea "x"
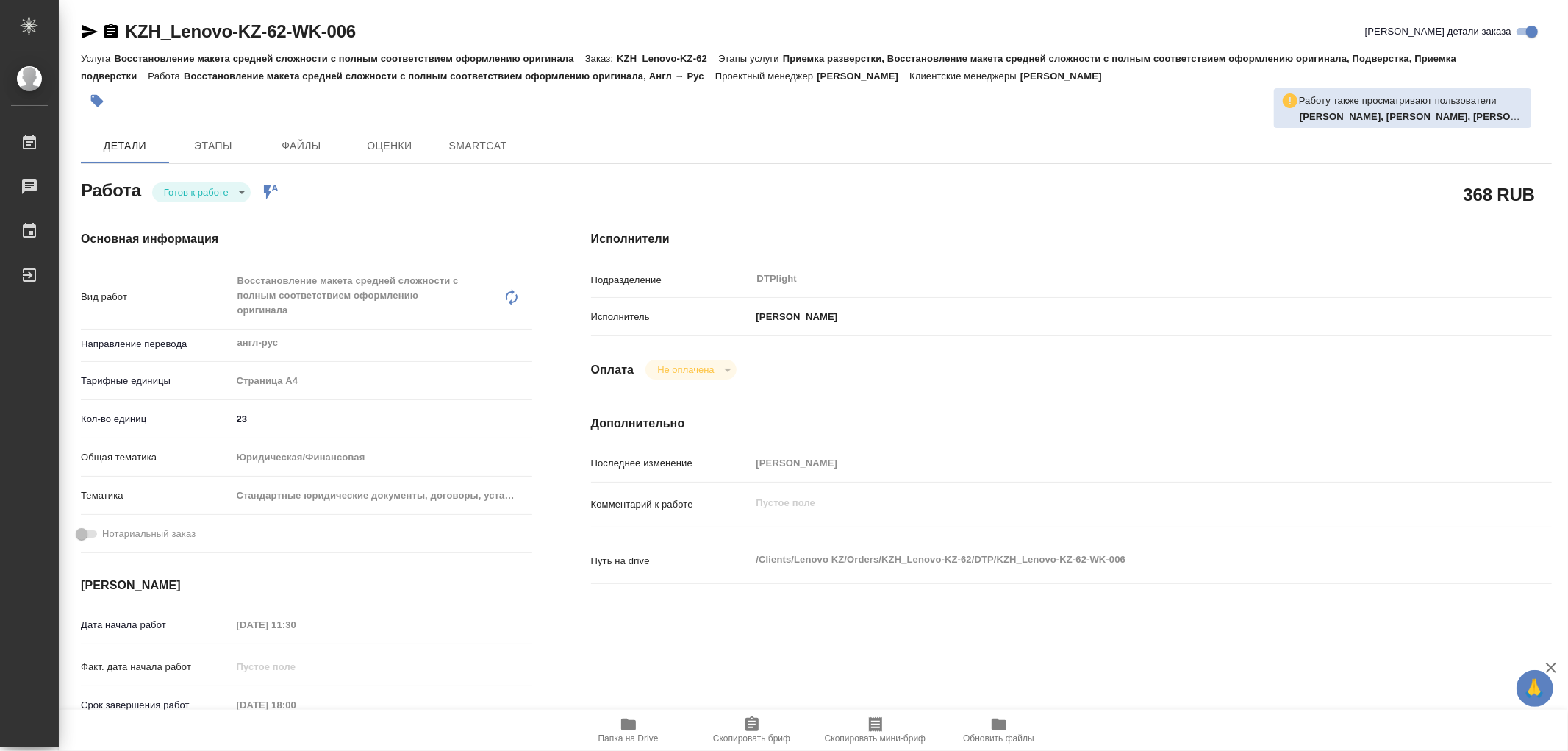
type textarea "x"
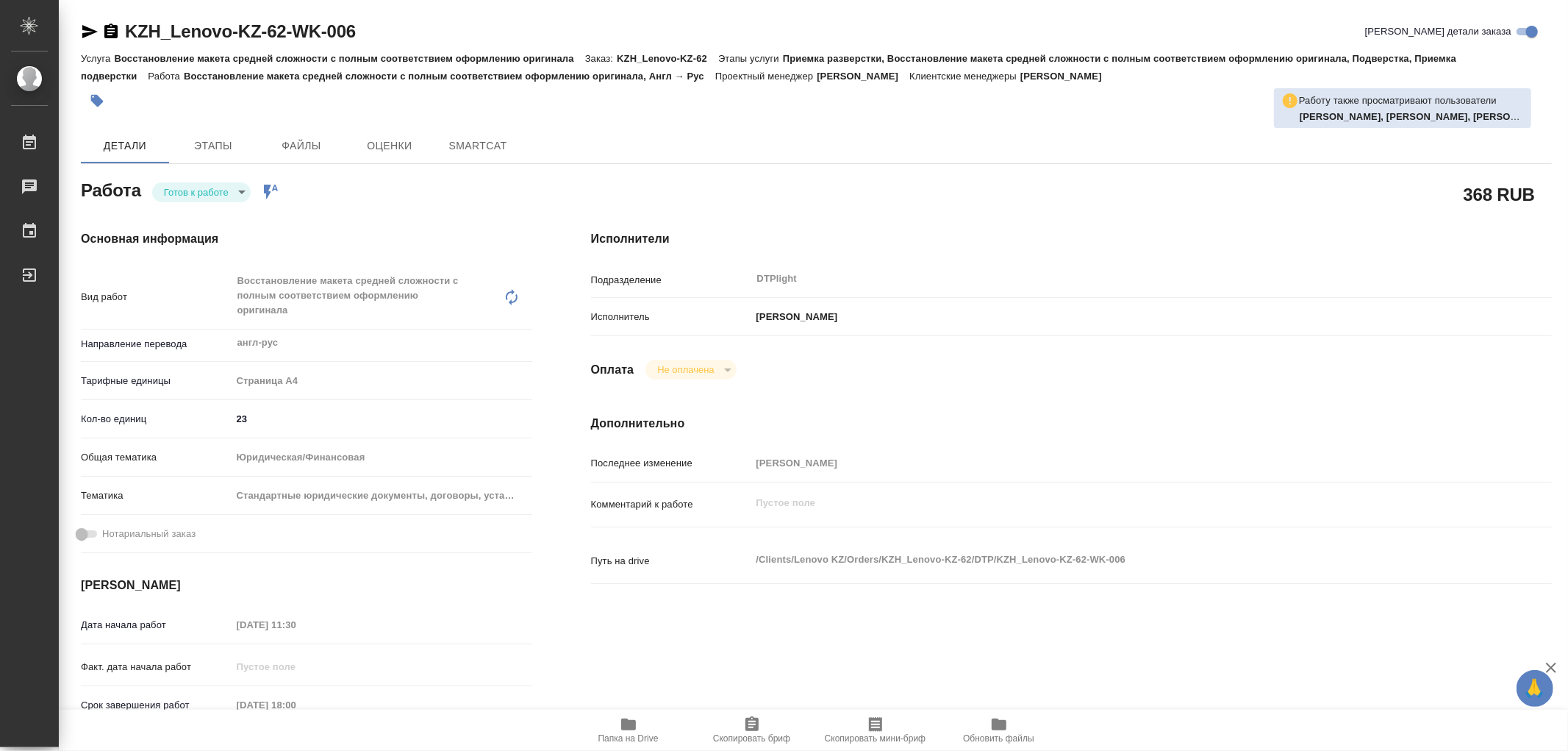
type textarea "x"
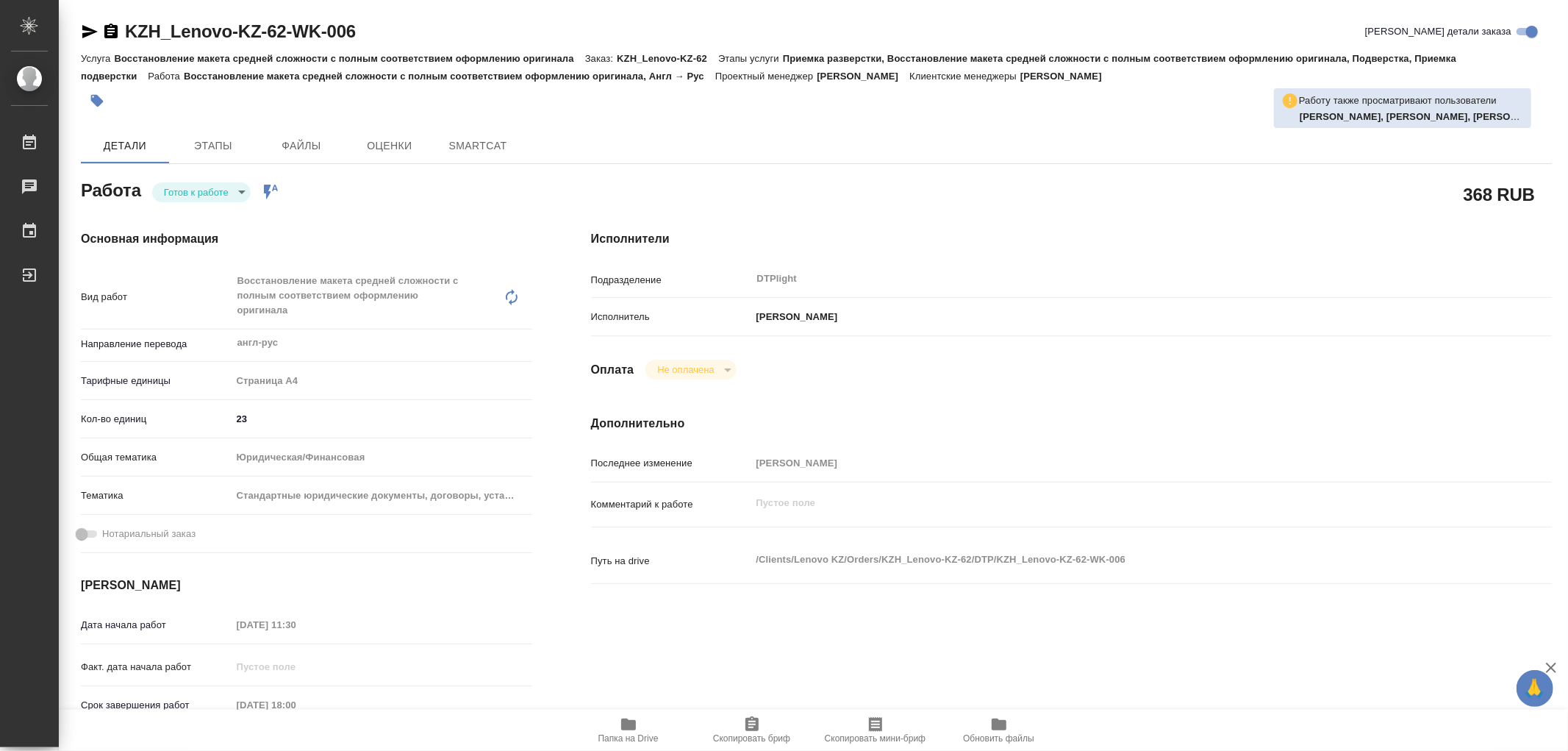
type textarea "x"
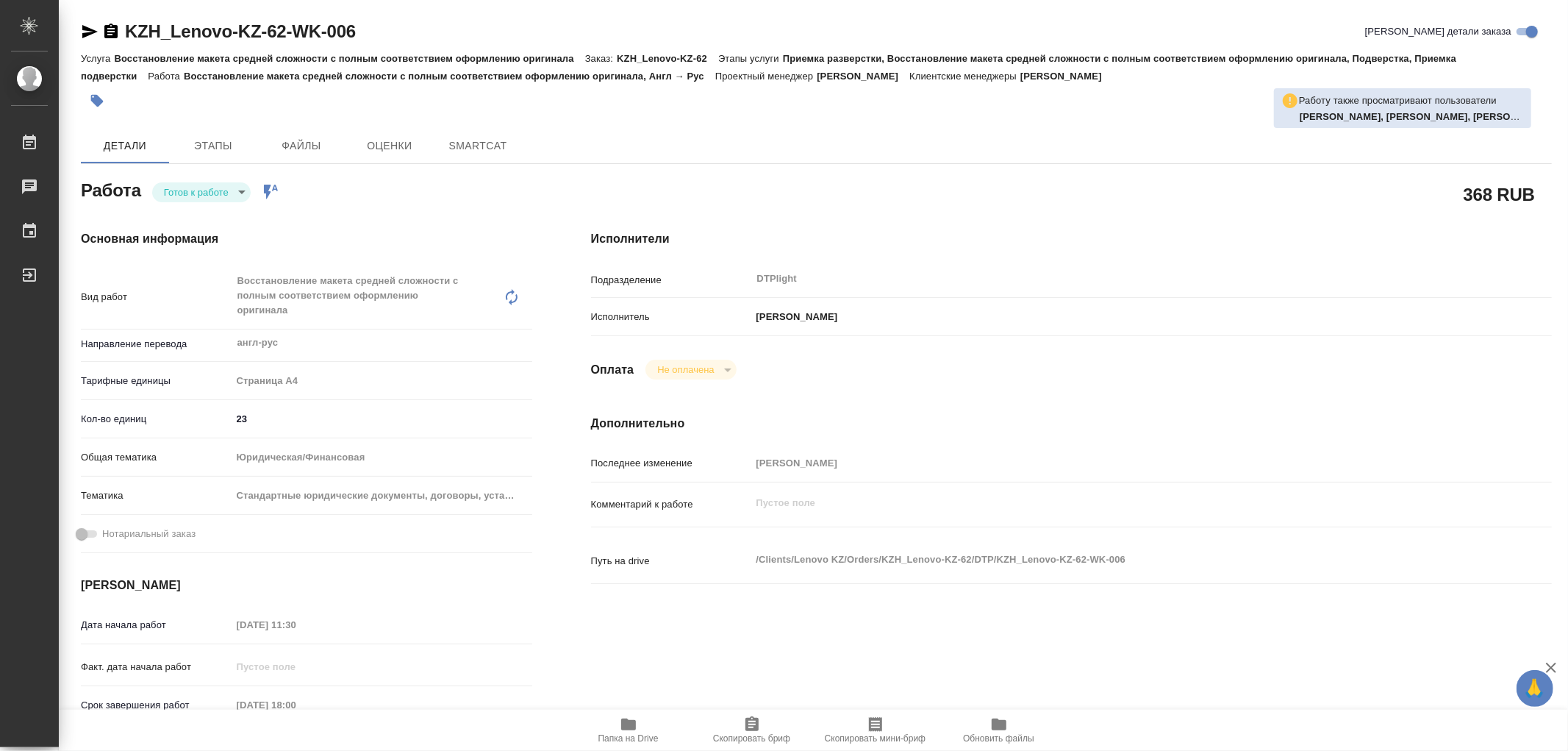
type textarea "x"
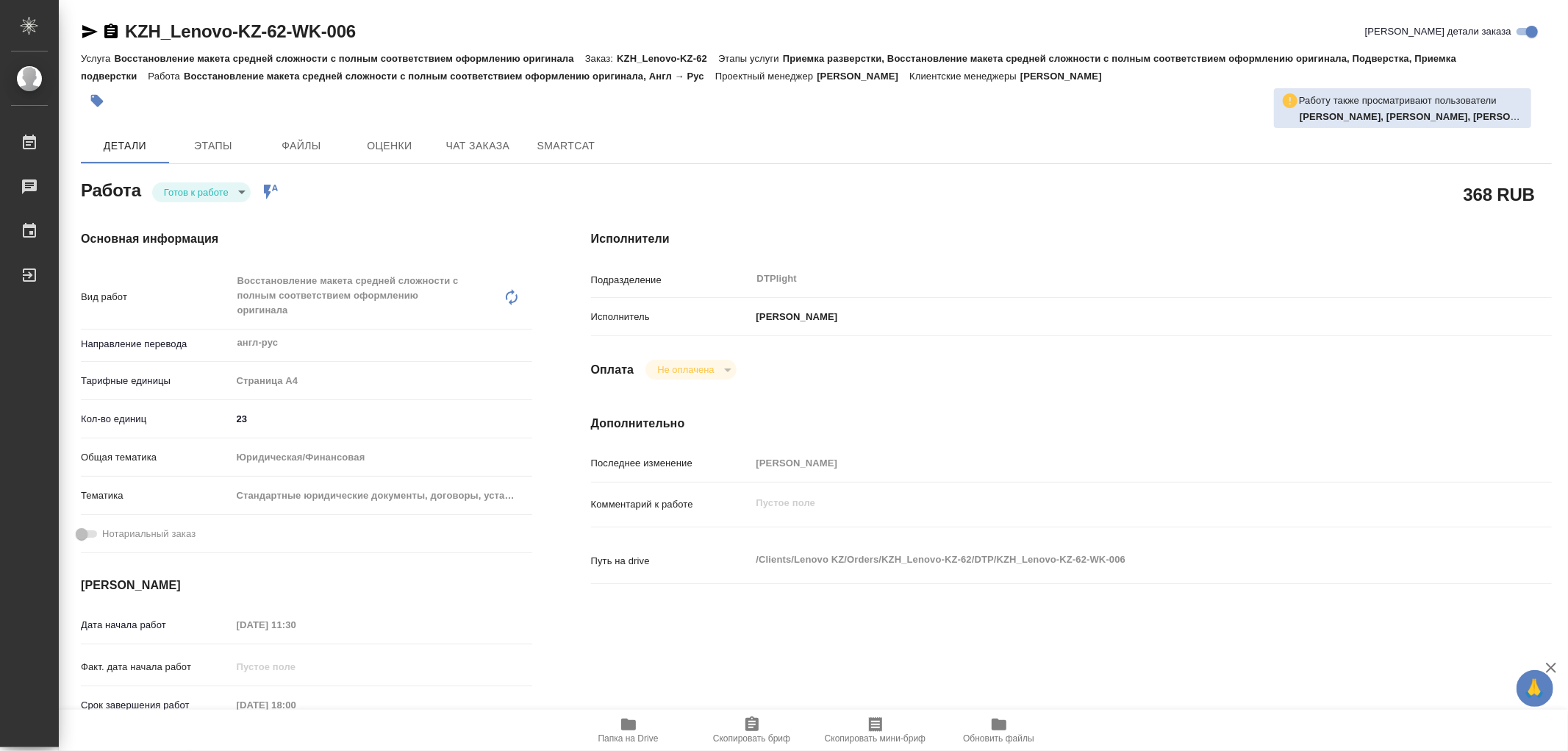
type textarea "x"
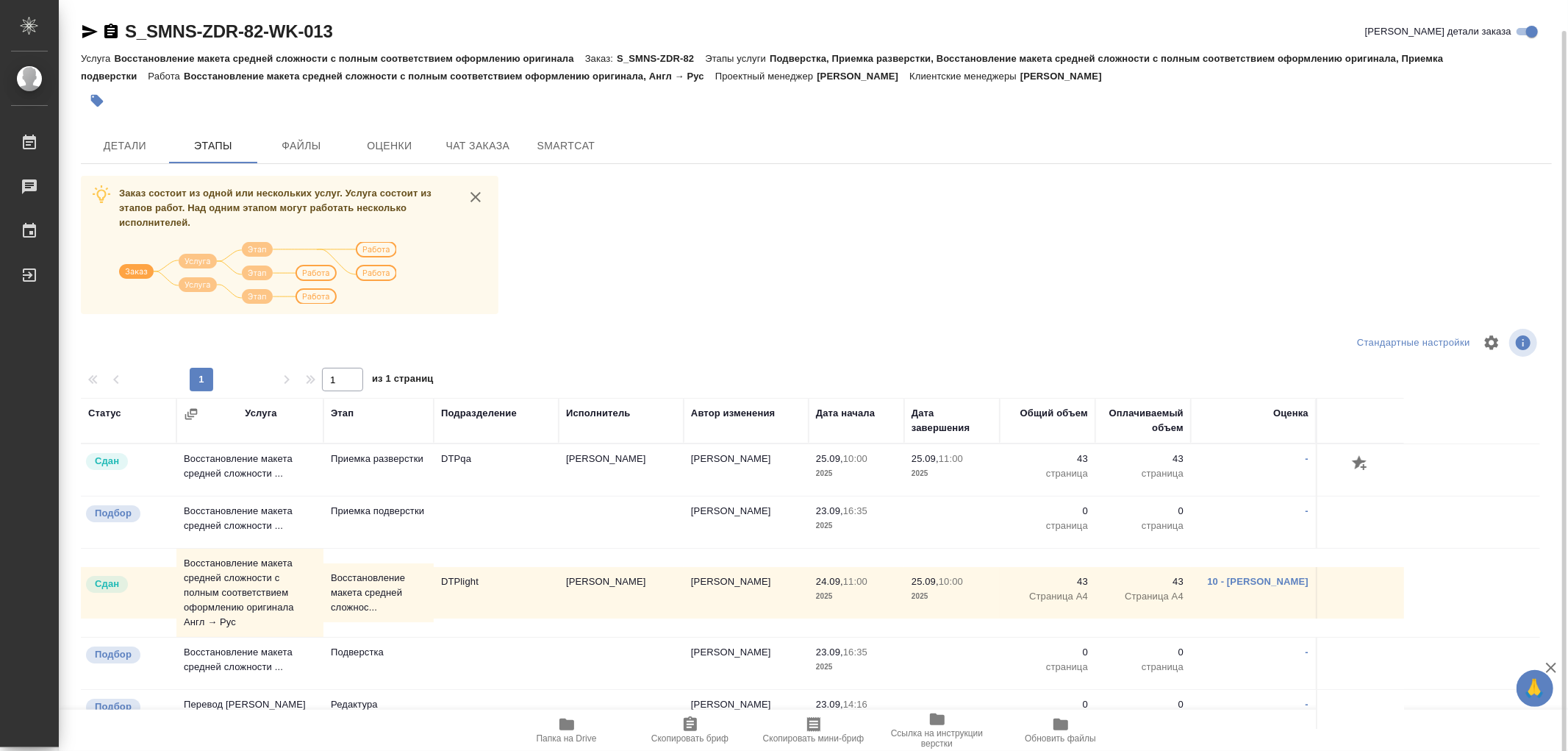
scroll to position [14, 0]
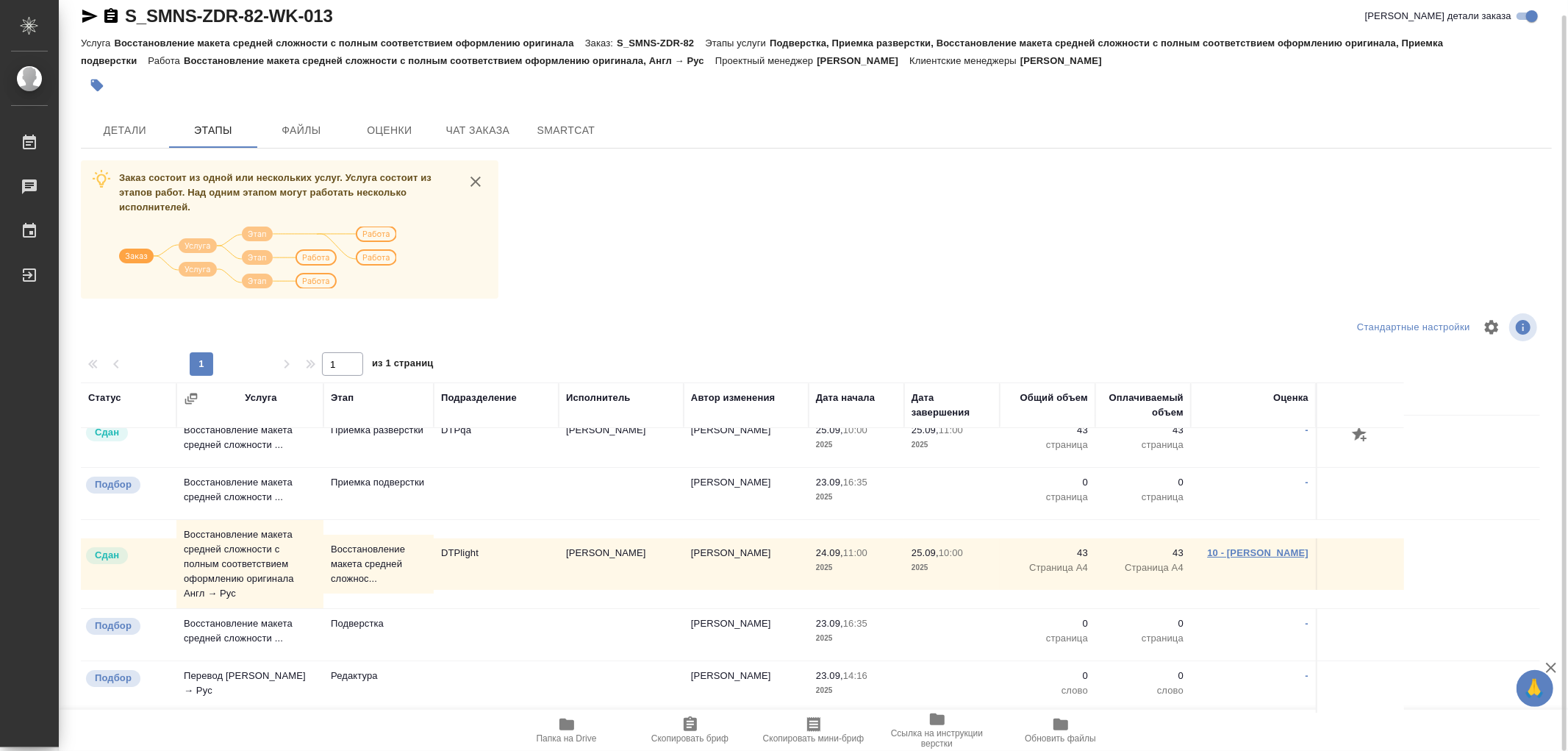
click at [1248, 554] on link "10 - [PERSON_NAME]" at bounding box center [1258, 553] width 101 height 11
